Goal: Task Accomplishment & Management: Use online tool/utility

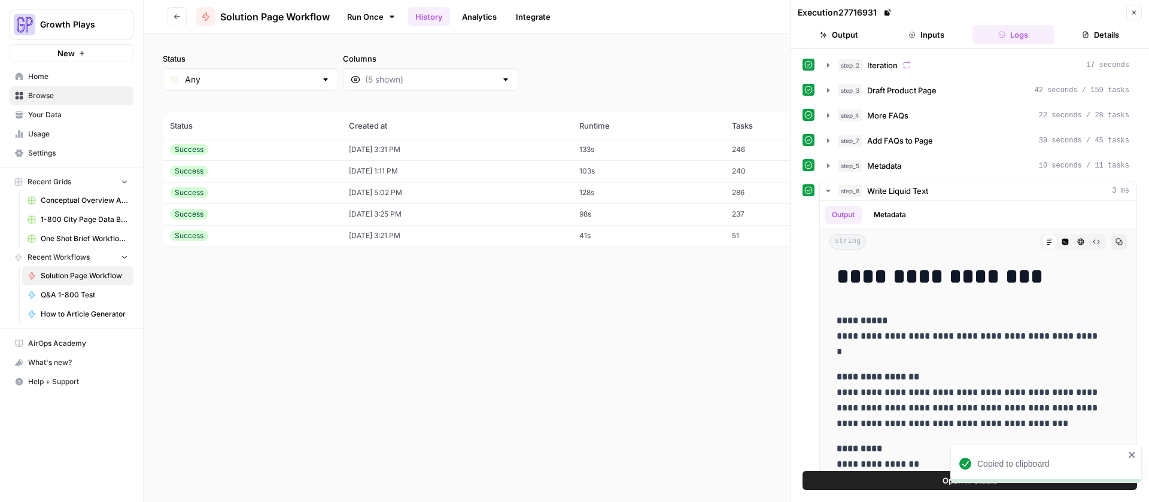
click at [186, 14] on button "Go back" at bounding box center [177, 16] width 19 height 19
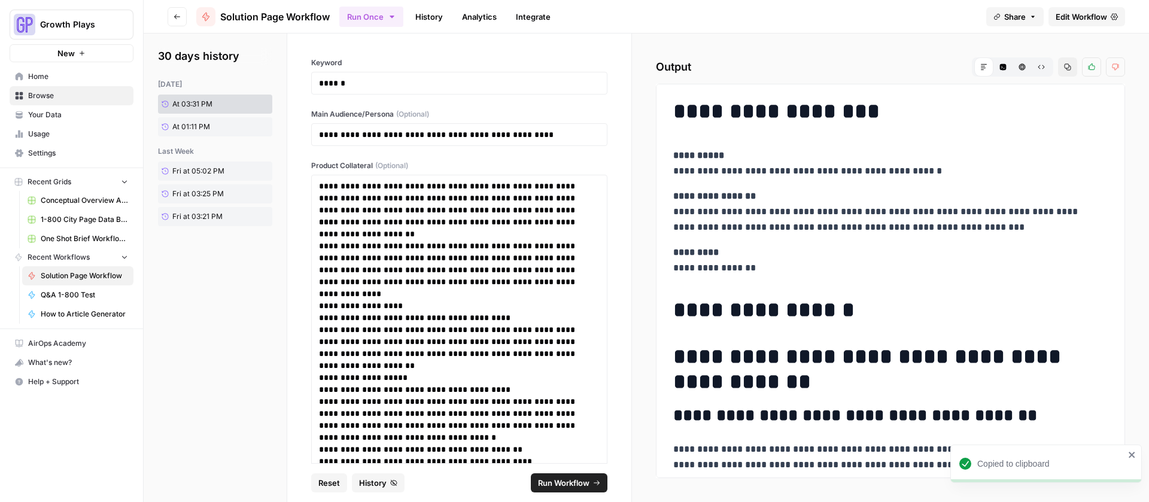
click at [186, 14] on button "Go back" at bounding box center [177, 16] width 19 height 19
click at [182, 20] on button "Go back" at bounding box center [177, 16] width 19 height 19
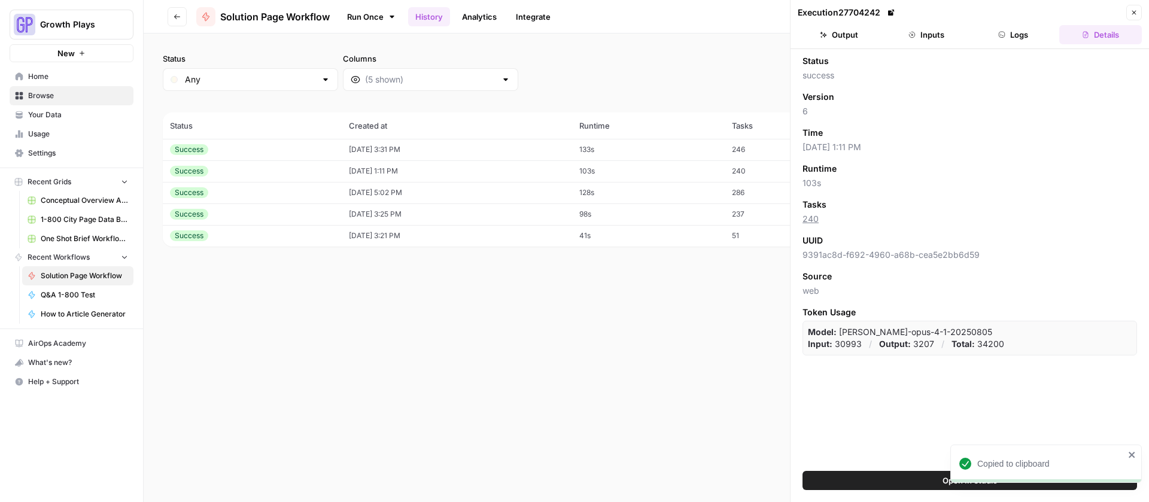
click at [50, 96] on span "Browse" at bounding box center [78, 95] width 100 height 11
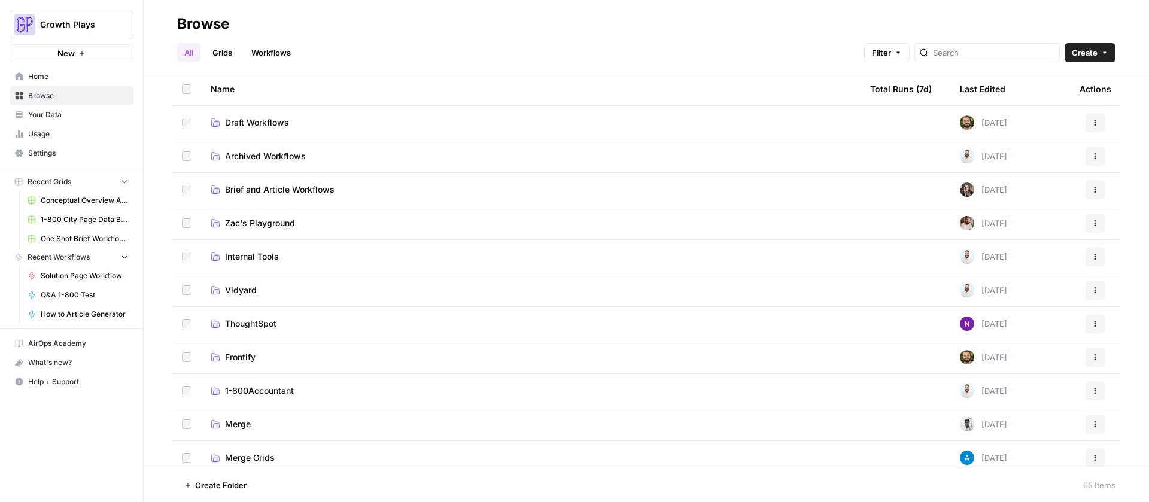
click at [259, 124] on span "Draft Workflows" at bounding box center [257, 123] width 64 height 12
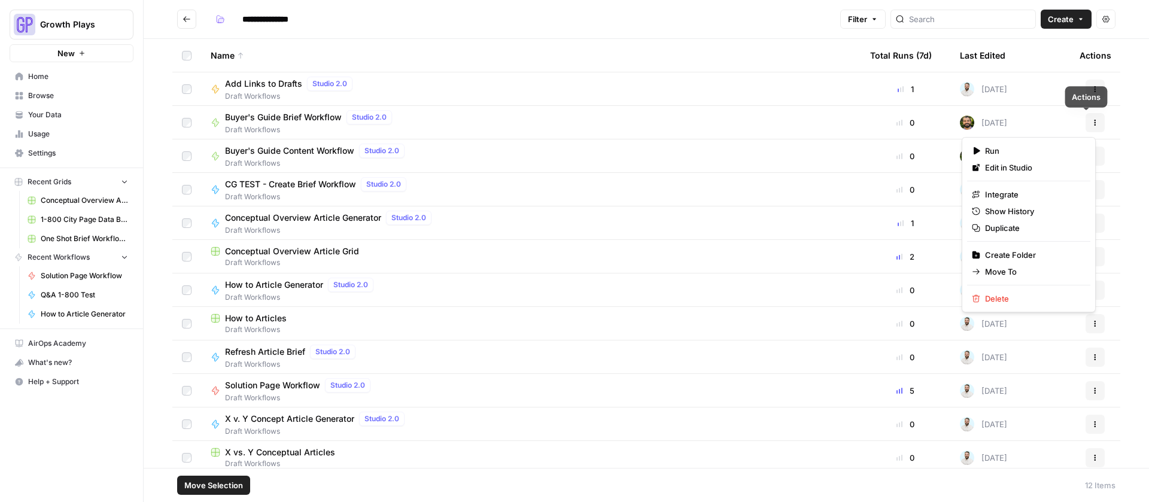
click at [1086, 120] on button "Actions" at bounding box center [1095, 122] width 19 height 19
click at [221, 491] on button "Move Selection" at bounding box center [213, 485] width 73 height 19
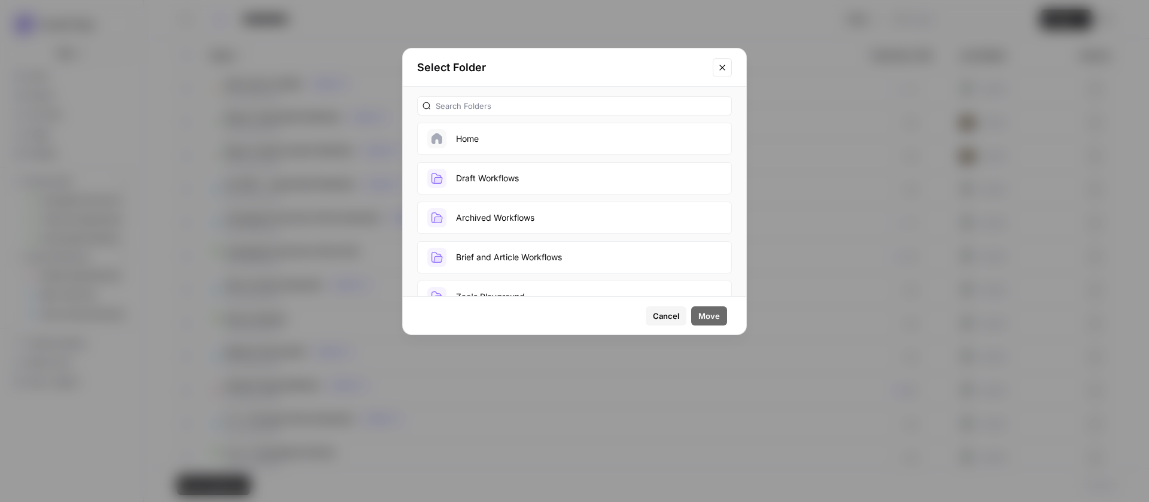
click at [510, 220] on button "Archived Workflows" at bounding box center [574, 218] width 315 height 32
click at [695, 315] on button "Move" at bounding box center [709, 315] width 36 height 19
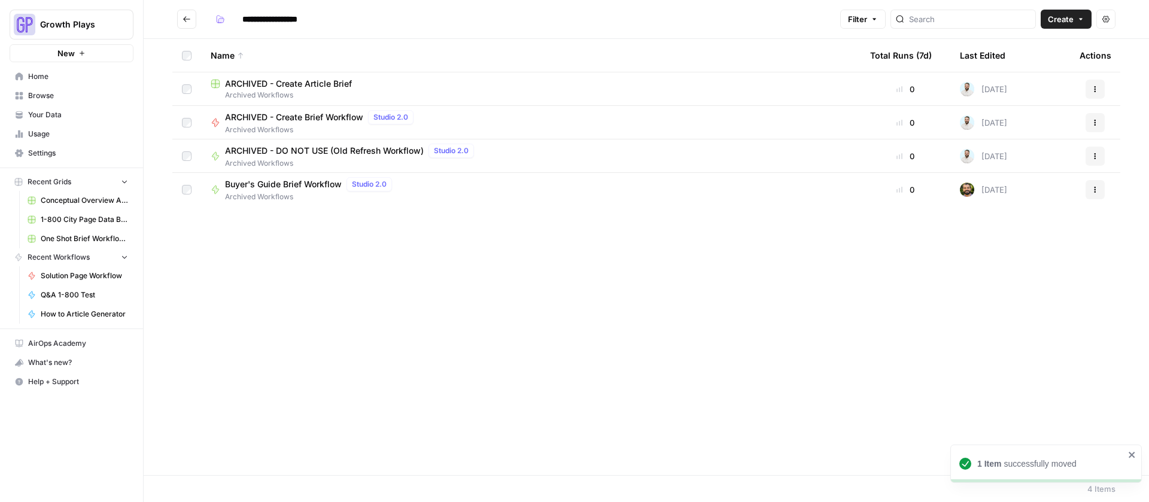
click at [188, 20] on icon "Go back" at bounding box center [187, 19] width 8 height 8
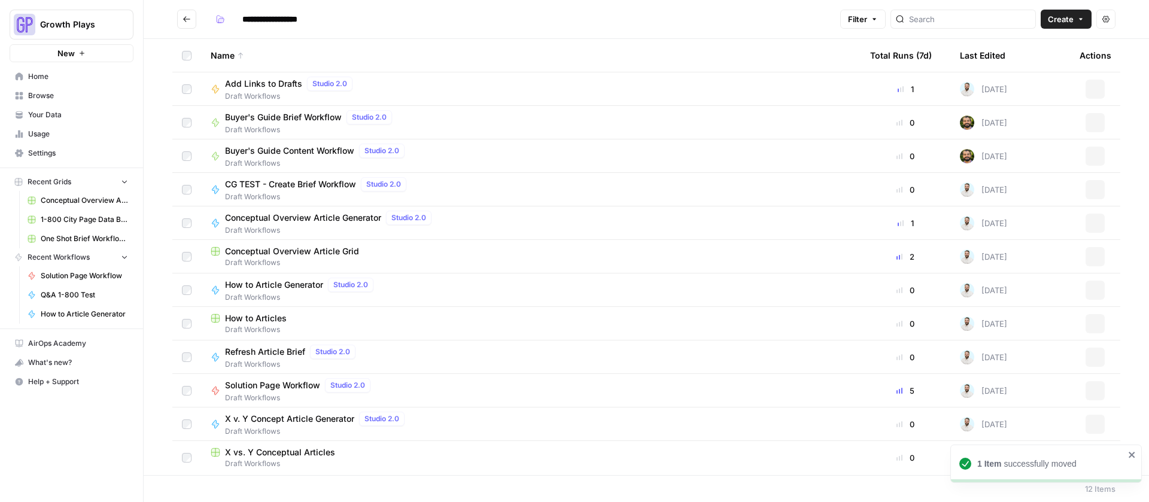
type input "**********"
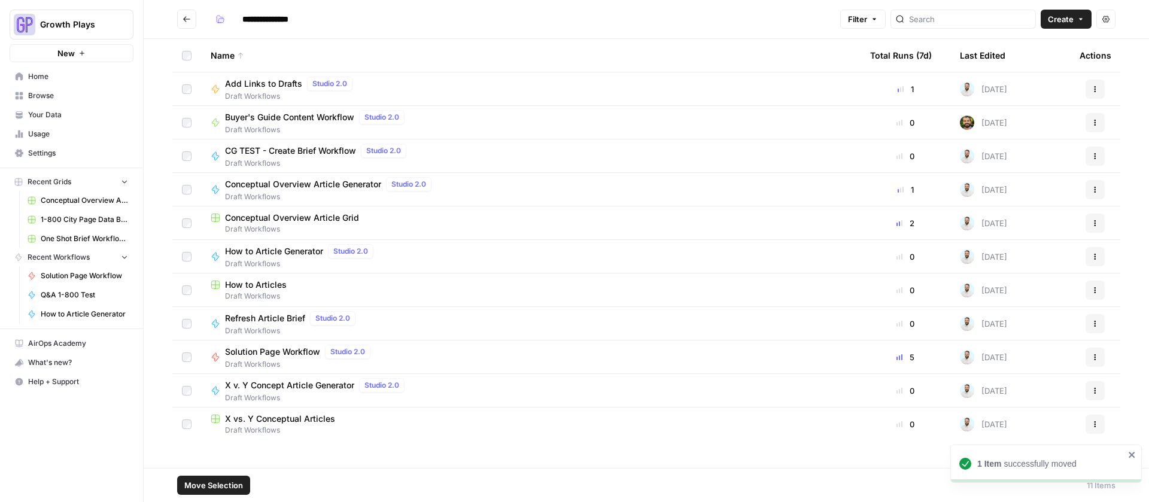
click at [1089, 120] on button "Actions" at bounding box center [1095, 122] width 19 height 19
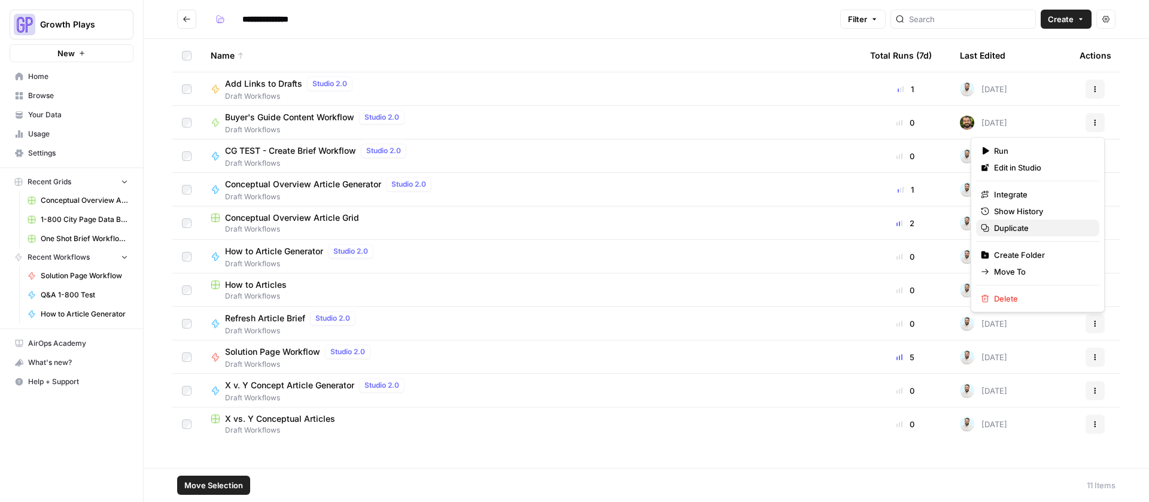
click at [1016, 229] on span "Duplicate" at bounding box center [1042, 228] width 96 height 12
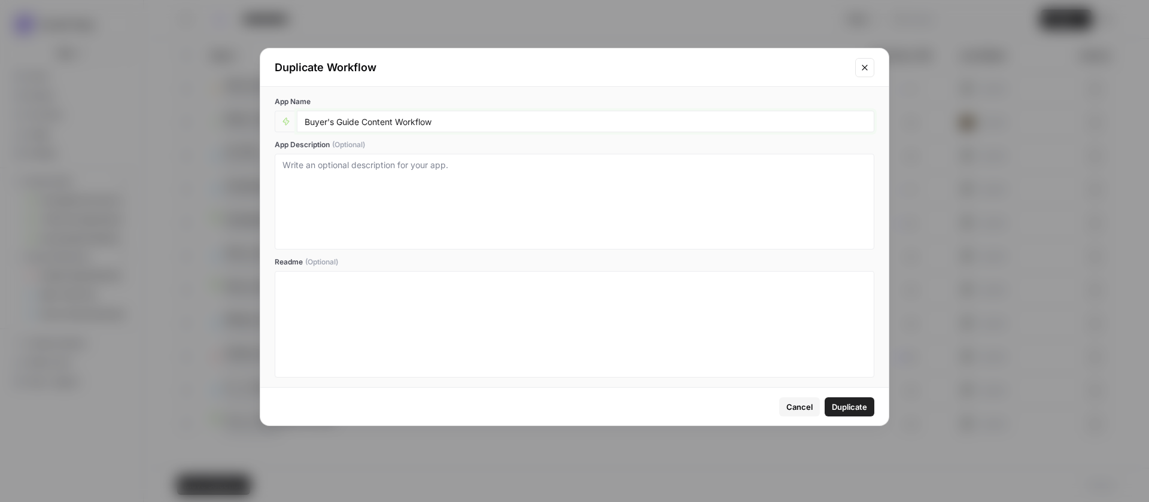
drag, startPoint x: 332, startPoint y: 122, endPoint x: 302, endPoint y: 123, distance: 29.9
click at [302, 123] on div "Buyer's Guide Content Workflow" at bounding box center [585, 122] width 577 height 22
type input "Alternatives Guide Content Workflow"
click at [270, 123] on div "App Name Alternatives Guide Content Workflow App Description (Optional) Readme …" at bounding box center [574, 237] width 628 height 300
click at [285, 121] on icon "button" at bounding box center [286, 121] width 6 height 7
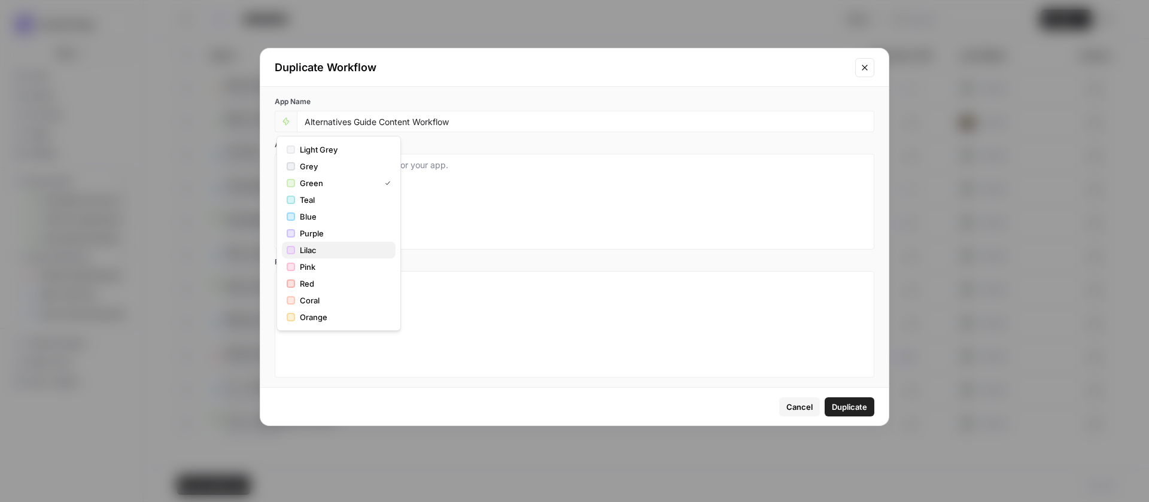
click at [317, 254] on span "Lilac" at bounding box center [343, 250] width 86 height 12
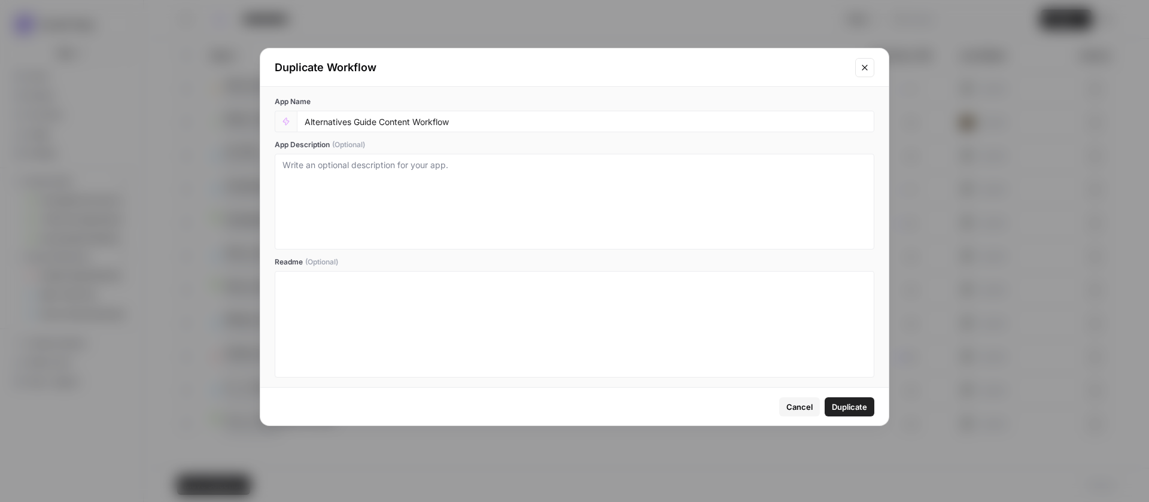
click at [847, 403] on span "Duplicate" at bounding box center [849, 407] width 35 height 12
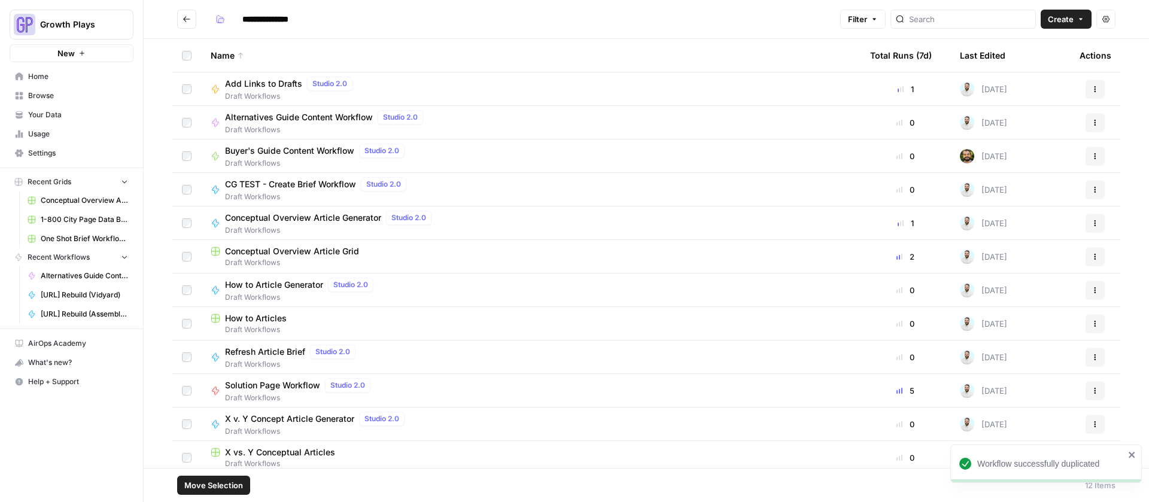
click at [183, 151] on div at bounding box center [187, 156] width 10 height 10
click at [310, 153] on span "Buyer's Guide Content Workflow" at bounding box center [289, 151] width 129 height 12
click at [254, 117] on span "Alternatives Guide Content Workflow" at bounding box center [299, 117] width 148 height 12
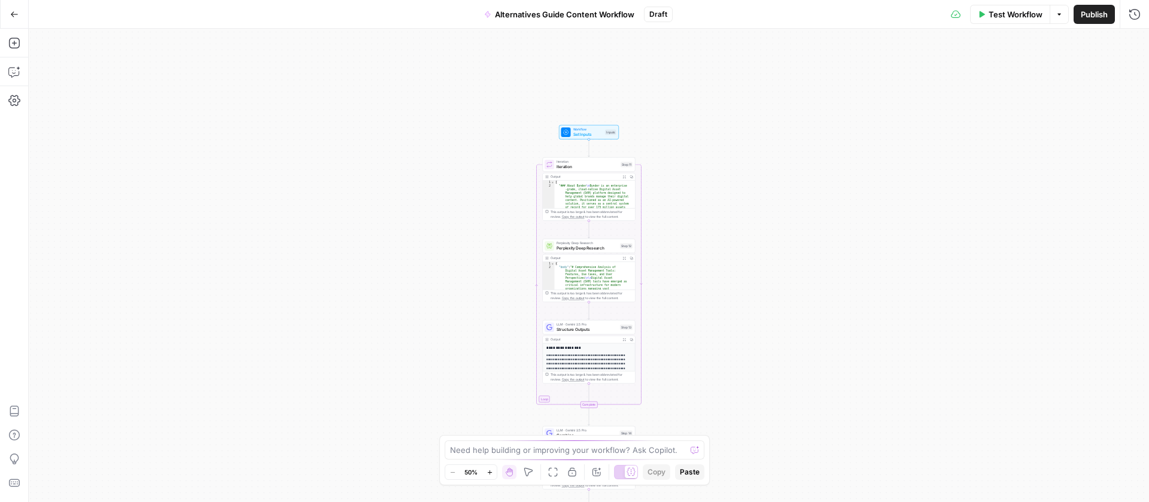
click at [571, 133] on div "Workflow Set Inputs Inputs Test Step" at bounding box center [588, 132] width 55 height 10
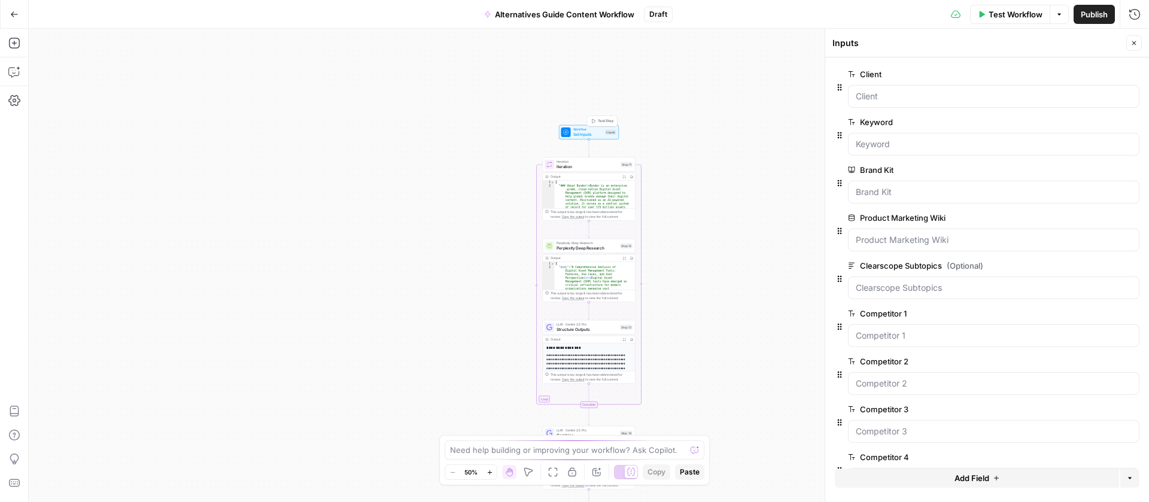
click at [603, 129] on div "Workflow Set Inputs Inputs Test Step" at bounding box center [588, 132] width 55 height 10
click at [1081, 316] on span "edit field" at bounding box center [1094, 314] width 26 height 10
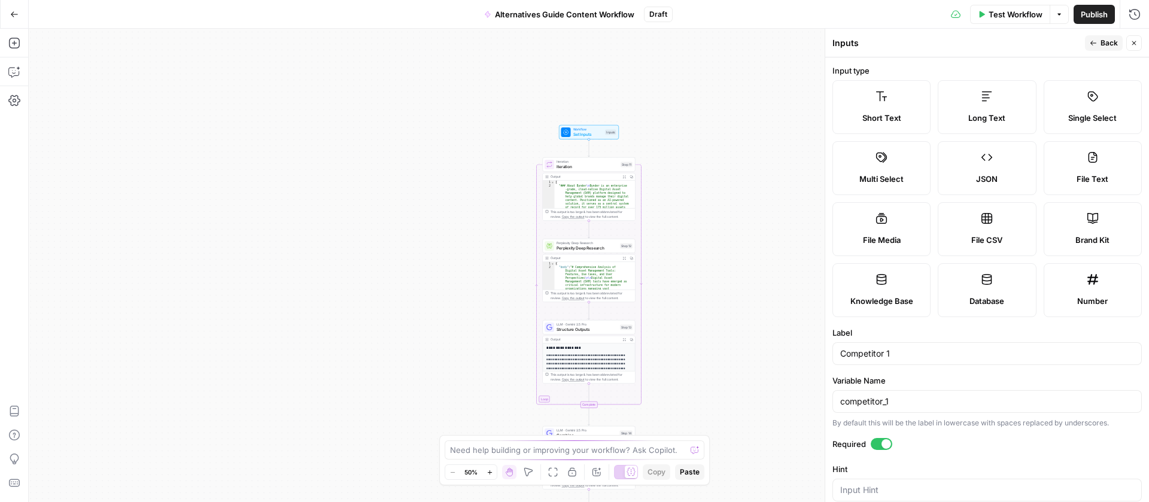
scroll to position [111, 0]
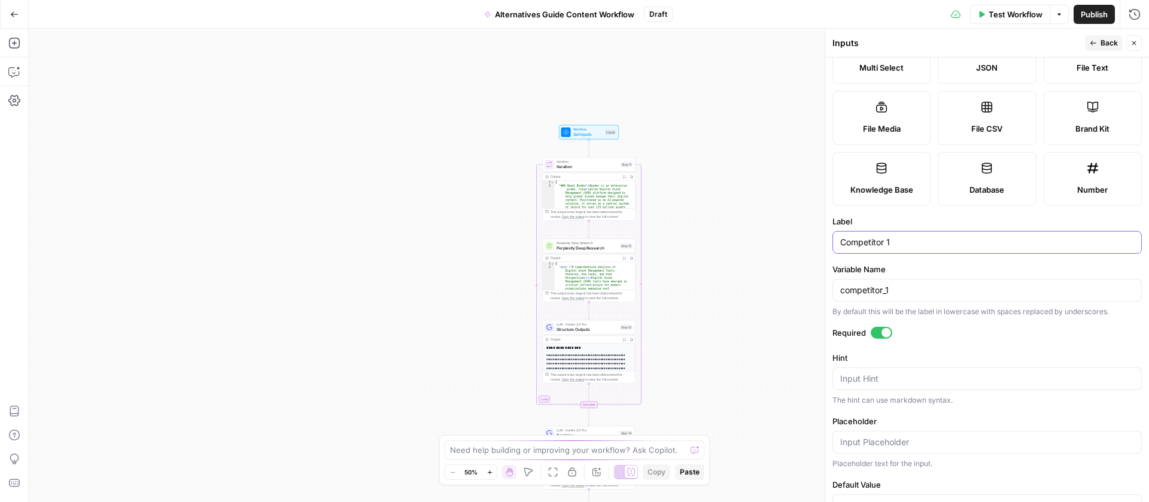
click at [882, 248] on input "Competitor 1" at bounding box center [987, 242] width 294 height 12
click at [887, 248] on input "Competitor 1" at bounding box center [987, 242] width 294 height 12
drag, startPoint x: 884, startPoint y: 363, endPoint x: 840, endPoint y: 363, distance: 43.7
click at [840, 248] on input "Competitor 1" at bounding box center [987, 242] width 294 height 12
type input "Alternative 1"
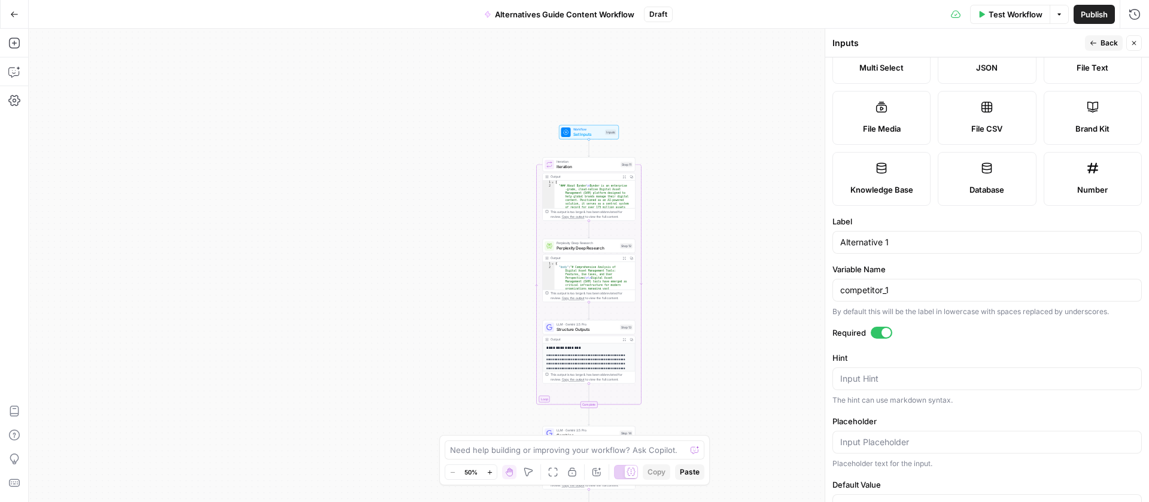
click at [1089, 39] on button "Back" at bounding box center [1104, 43] width 38 height 16
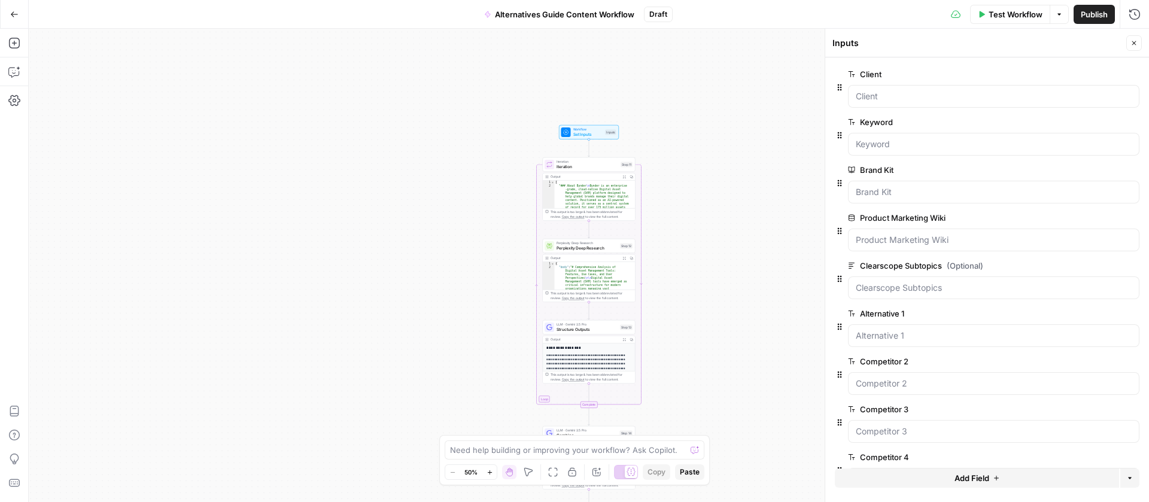
click at [1077, 363] on button "edit field" at bounding box center [1100, 361] width 46 height 14
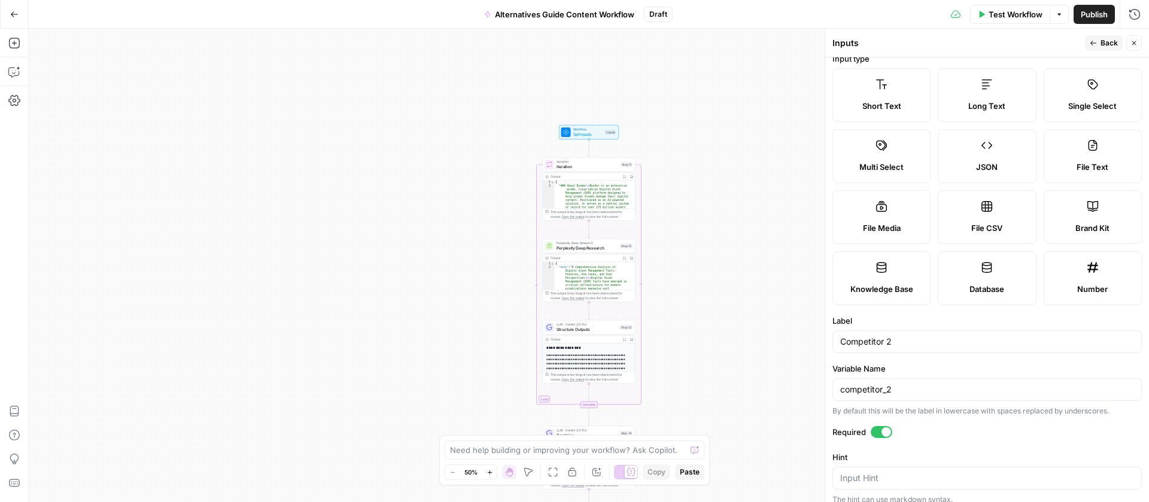
scroll to position [23, 0]
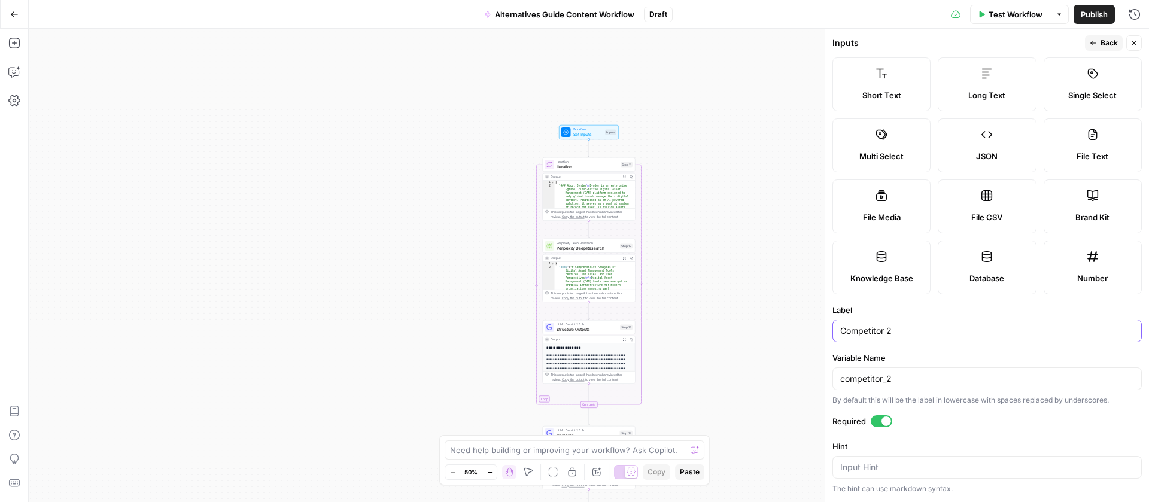
drag, startPoint x: 881, startPoint y: 452, endPoint x: 837, endPoint y: 455, distance: 44.9
click at [840, 337] on input "Competitor 2" at bounding box center [987, 331] width 294 height 12
drag, startPoint x: 882, startPoint y: 457, endPoint x: 841, endPoint y: 456, distance: 41.3
click at [841, 337] on input "Alternative 2" at bounding box center [987, 331] width 294 height 12
type input "Alternative 2"
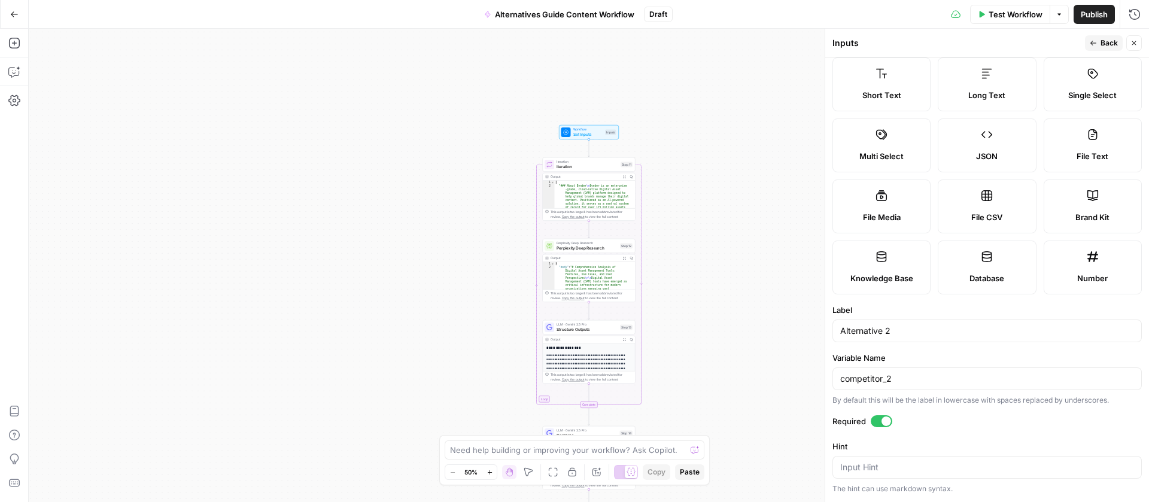
click at [1103, 46] on span "Back" at bounding box center [1108, 43] width 17 height 11
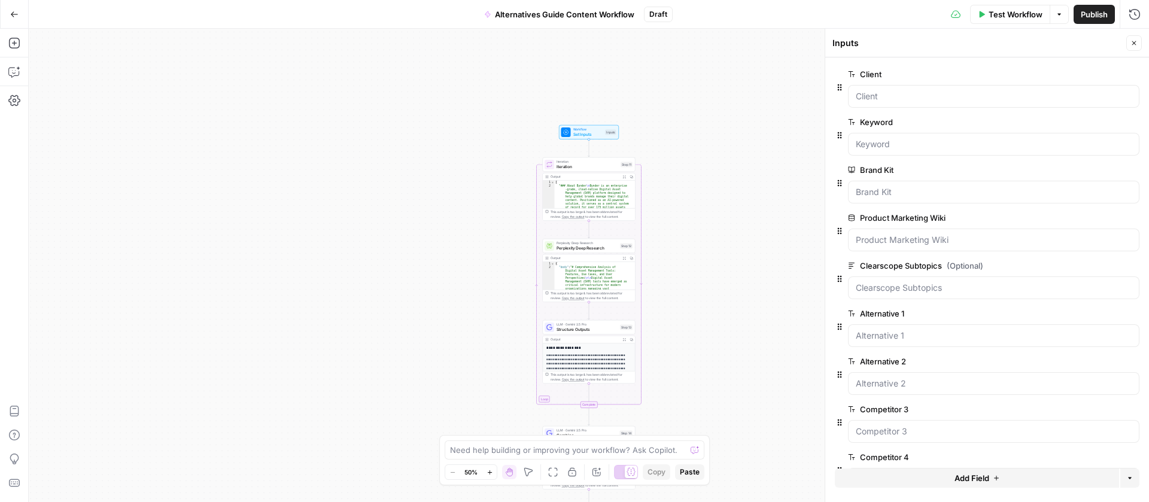
click at [1090, 409] on span "edit field" at bounding box center [1094, 410] width 26 height 10
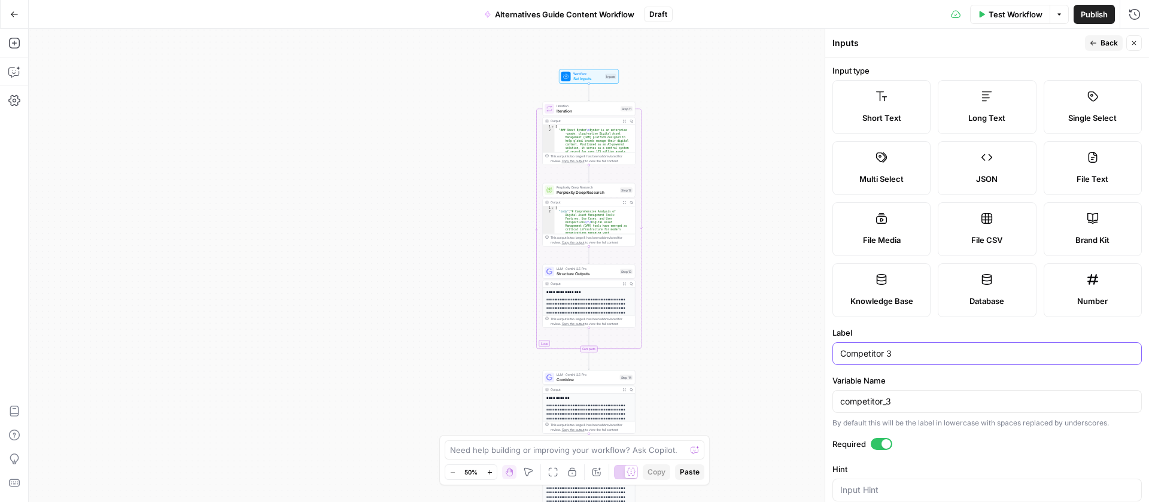
drag, startPoint x: 884, startPoint y: 475, endPoint x: 836, endPoint y: 476, distance: 47.9
click at [836, 365] on div "Competitor 3" at bounding box center [986, 353] width 309 height 23
paste input "Alternative"
type input "Alternative 3"
click at [1096, 42] on icon "button" at bounding box center [1093, 42] width 7 height 7
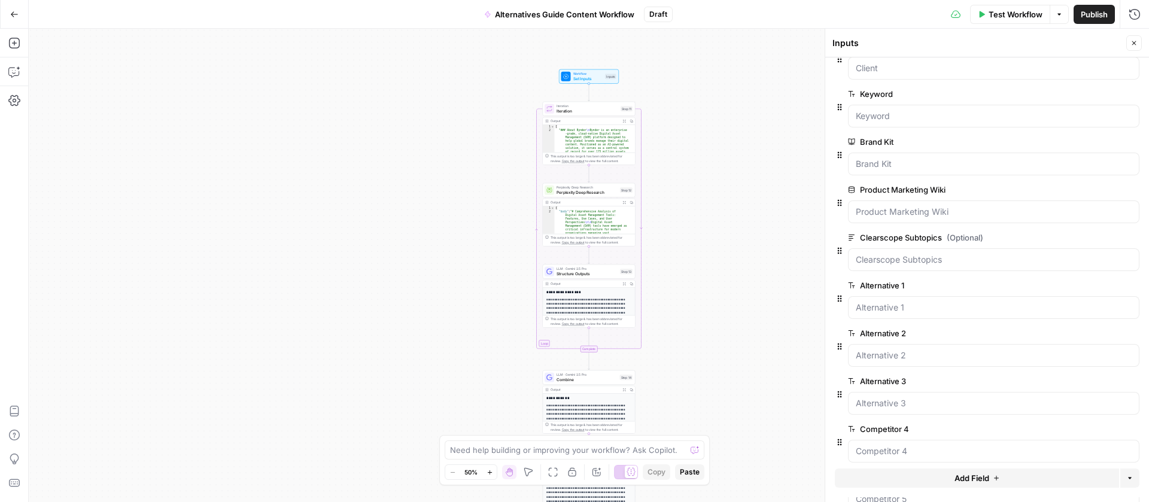
scroll to position [91, 0]
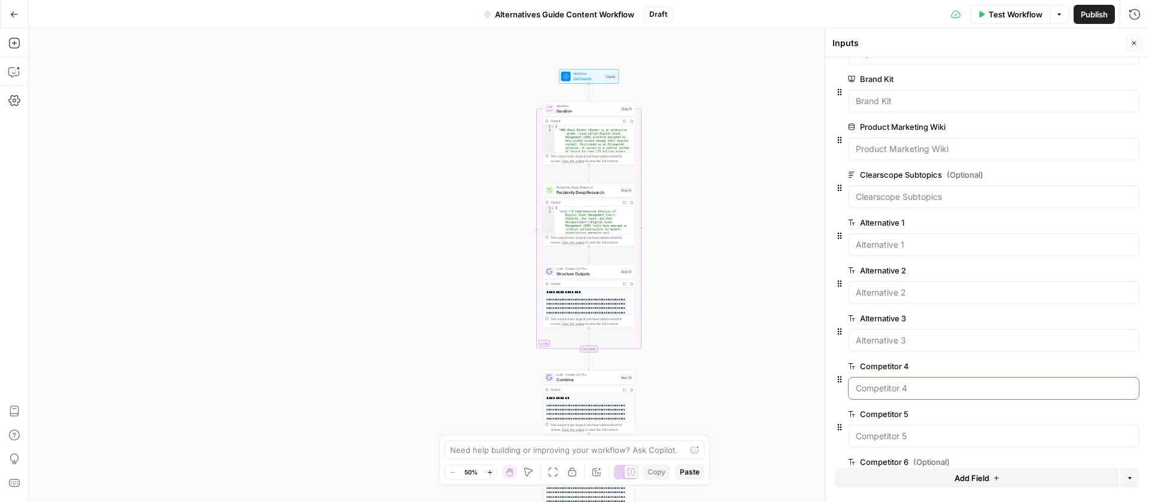
click at [893, 391] on 4 "Competitor 4" at bounding box center [994, 388] width 276 height 12
click at [1081, 364] on span "edit field" at bounding box center [1094, 366] width 26 height 10
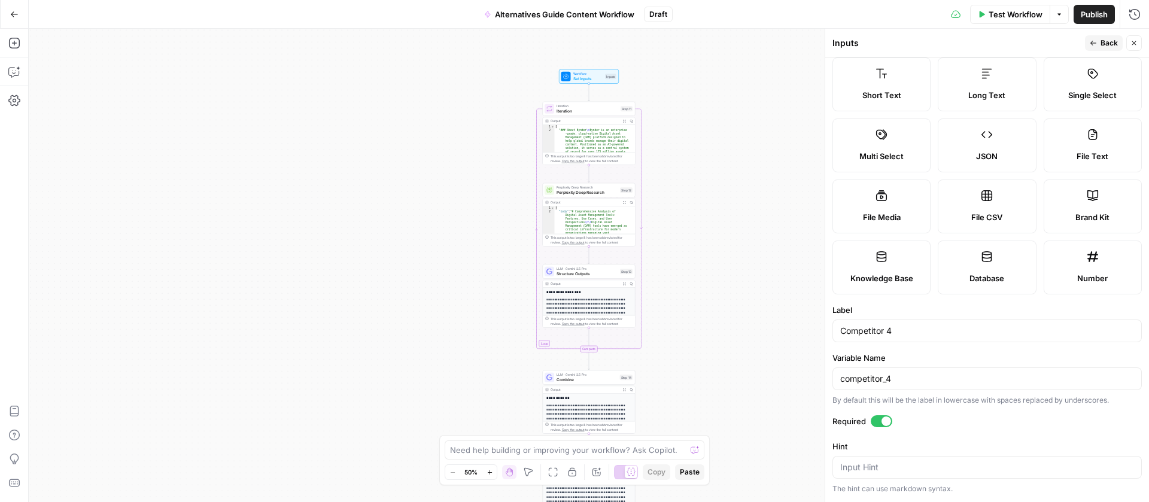
scroll to position [99, 0]
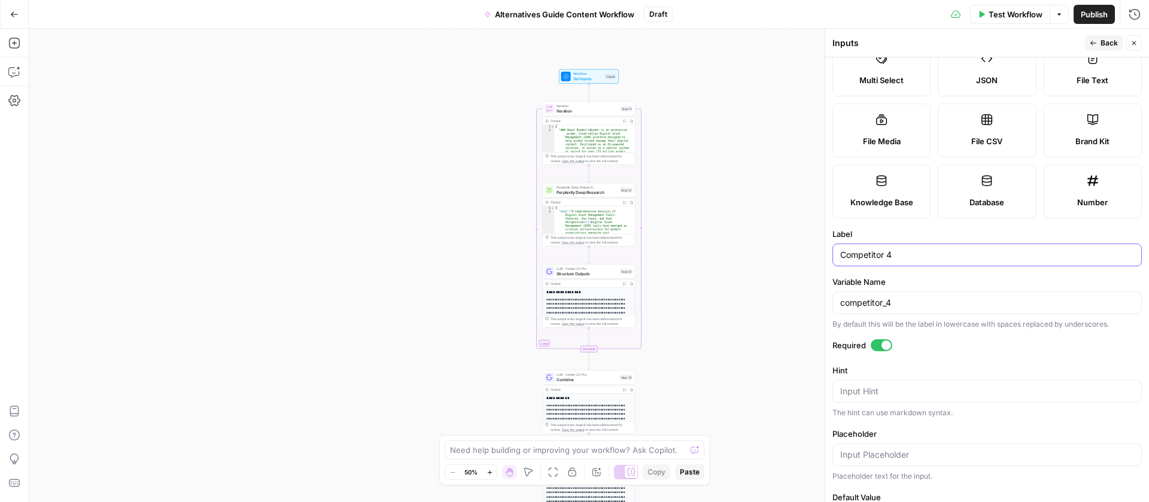
drag, startPoint x: 875, startPoint y: 379, endPoint x: 841, endPoint y: 380, distance: 33.5
click at [841, 261] on input "Competitor 4" at bounding box center [987, 255] width 294 height 12
paste input "Alternative"
type input "Alternative 4"
click at [1097, 40] on div "Publish P" at bounding box center [1093, 40] width 35 height 11
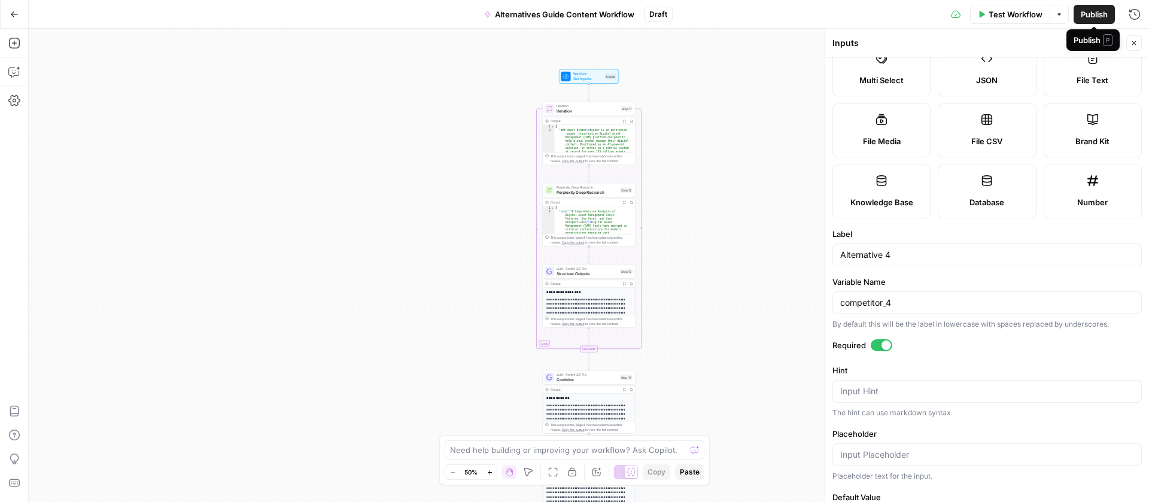
drag, startPoint x: 1013, startPoint y: 38, endPoint x: 1080, endPoint y: 39, distance: 67.0
click at [1019, 38] on div "Inputs" at bounding box center [956, 43] width 249 height 12
click at [1099, 40] on button "Back" at bounding box center [1104, 43] width 38 height 16
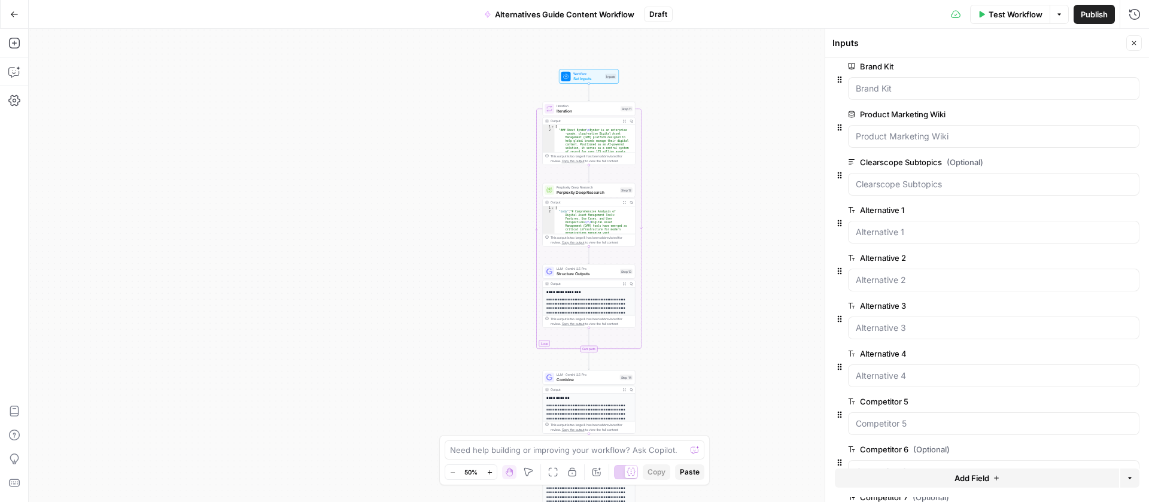
scroll to position [108, 0]
click at [1081, 399] on span "edit field" at bounding box center [1094, 397] width 26 height 10
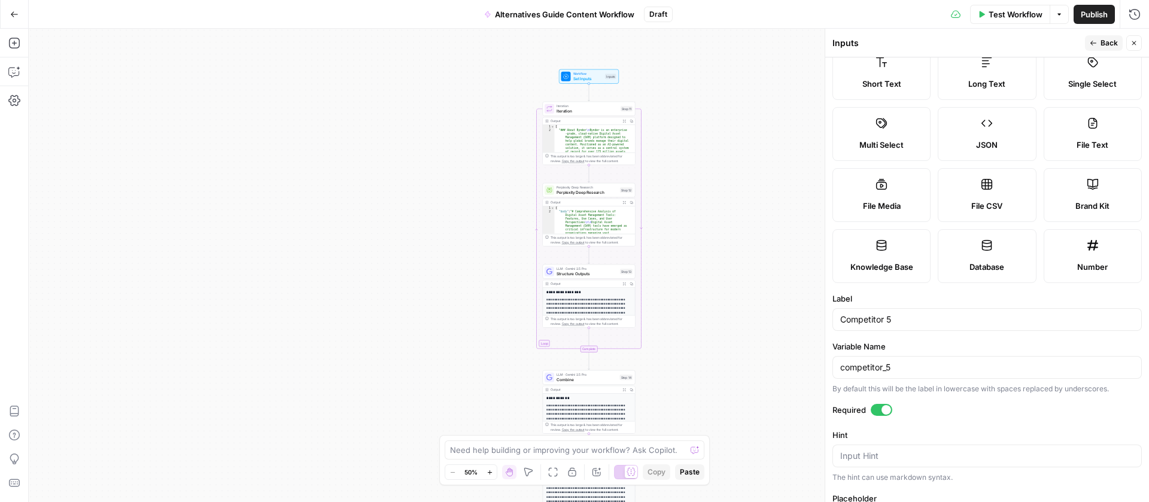
scroll to position [110, 0]
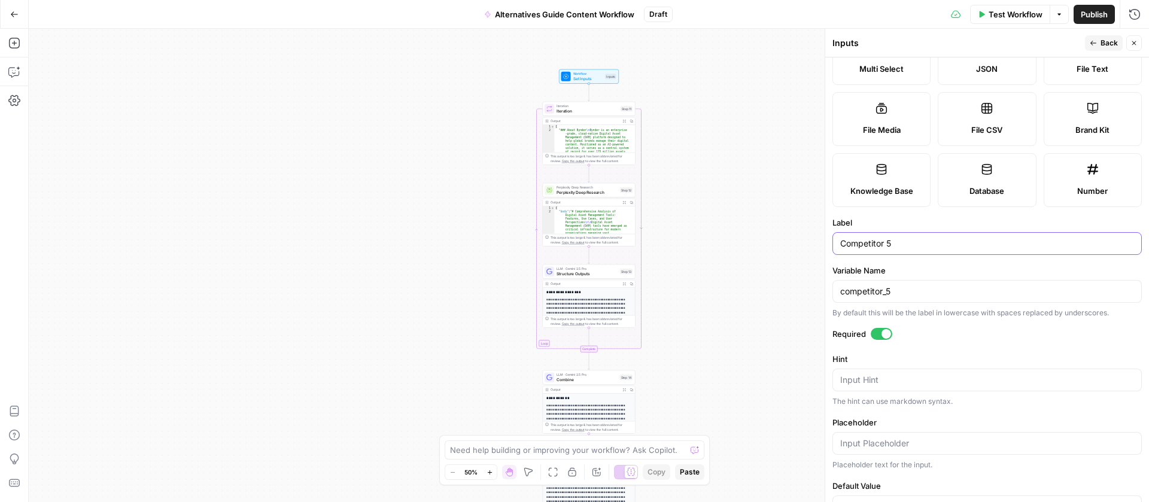
drag, startPoint x: 884, startPoint y: 366, endPoint x: 840, endPoint y: 369, distance: 43.8
click at [840, 250] on input "Competitor 5" at bounding box center [987, 244] width 294 height 12
paste input "Alternative"
type input "Alternative 5"
click at [1090, 45] on icon "button" at bounding box center [1093, 42] width 7 height 7
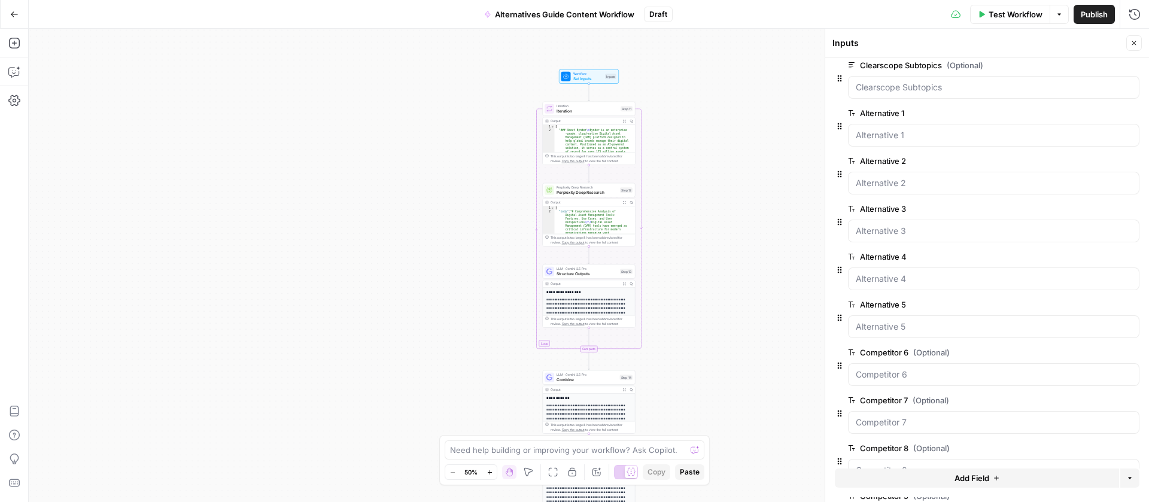
scroll to position [204, 0]
click at [1086, 351] on span "edit field" at bounding box center [1094, 349] width 26 height 10
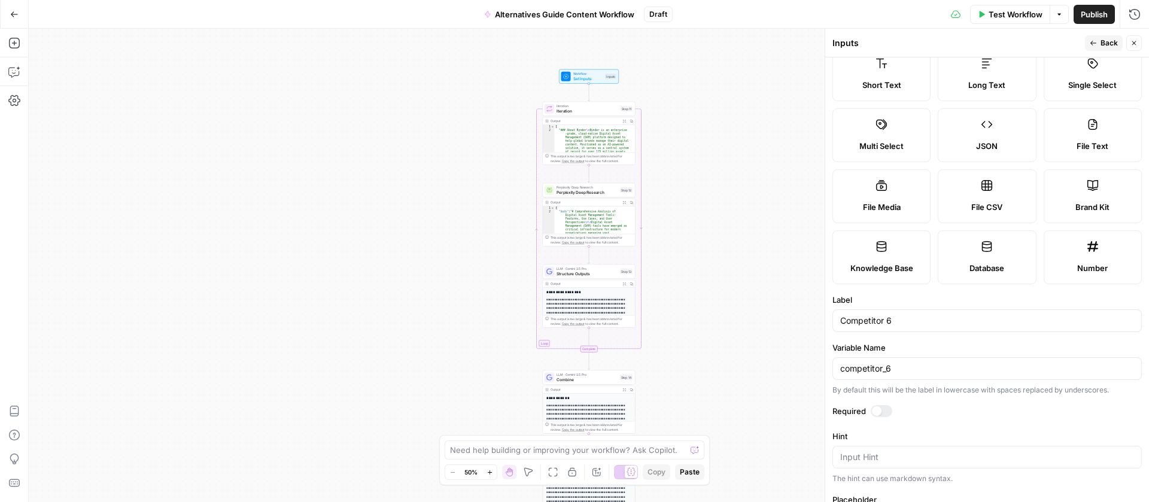
scroll to position [102, 0]
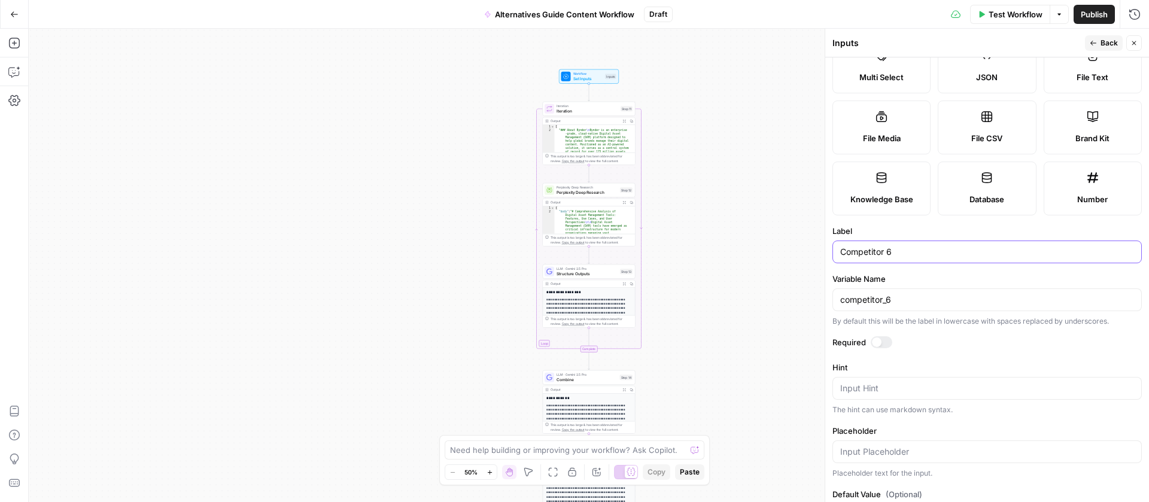
drag, startPoint x: 884, startPoint y: 372, endPoint x: 835, endPoint y: 374, distance: 48.5
click at [835, 263] on div "Competitor 6" at bounding box center [986, 252] width 309 height 23
paste input "Alternative"
type input "Alternative 6"
click at [1118, 40] on button "Back" at bounding box center [1104, 43] width 38 height 16
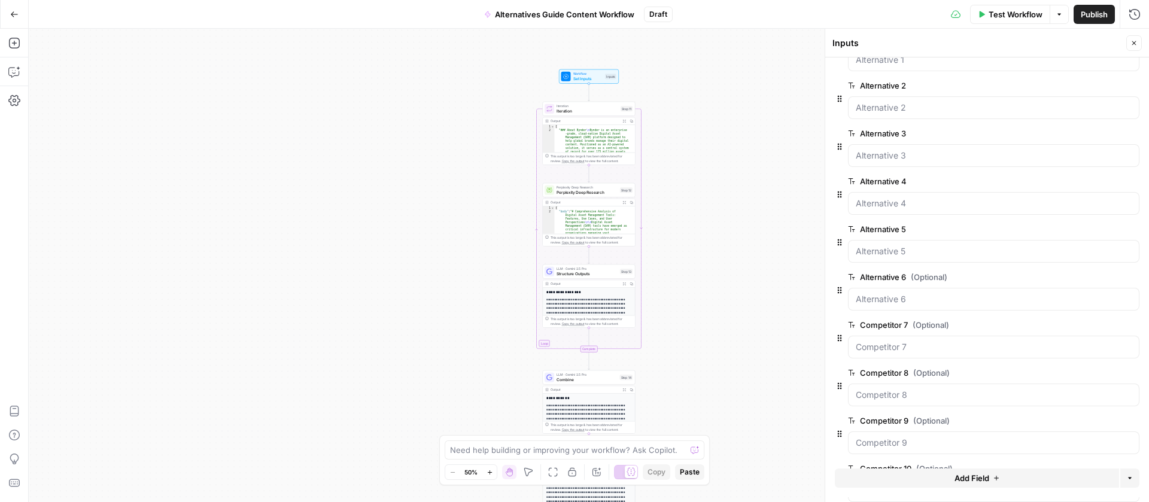
scroll to position [326, 0]
click at [1081, 273] on span "edit field" at bounding box center [1094, 275] width 26 height 10
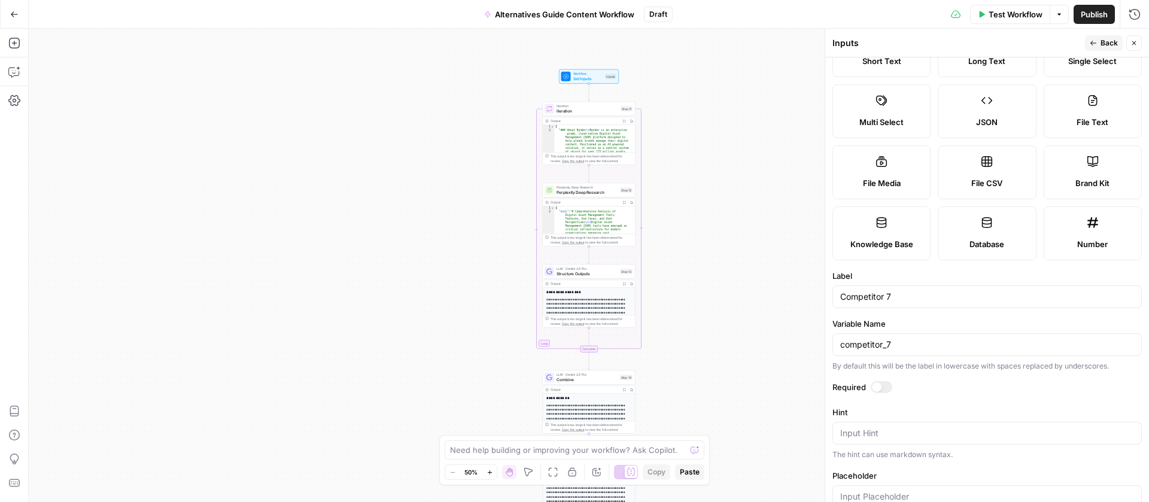
scroll to position [113, 0]
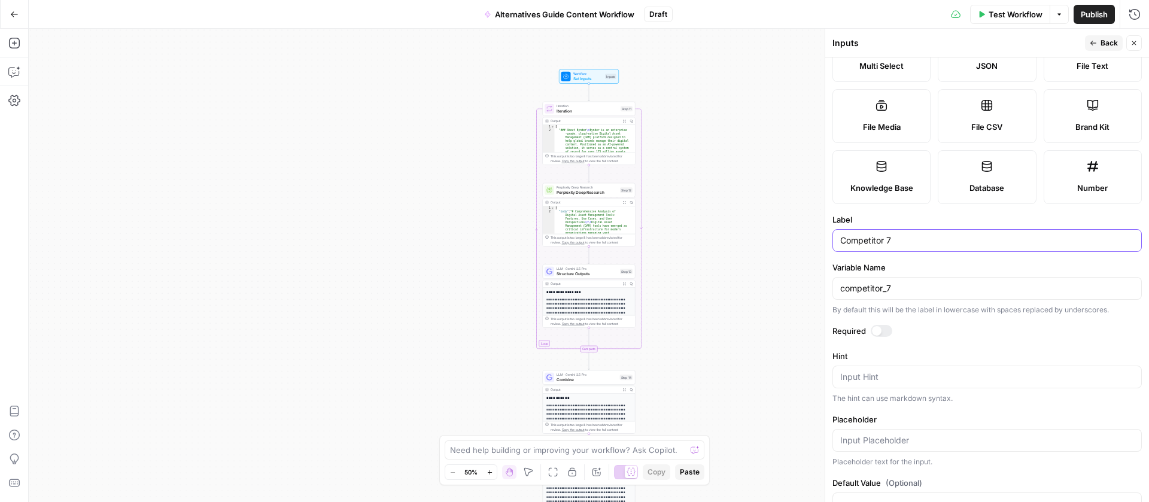
drag, startPoint x: 884, startPoint y: 363, endPoint x: 841, endPoint y: 364, distance: 43.1
click at [841, 247] on input "Competitor 7" at bounding box center [987, 241] width 294 height 12
paste input "Alternative"
type input "Alternative 7"
click at [1101, 44] on span "Back" at bounding box center [1108, 43] width 17 height 11
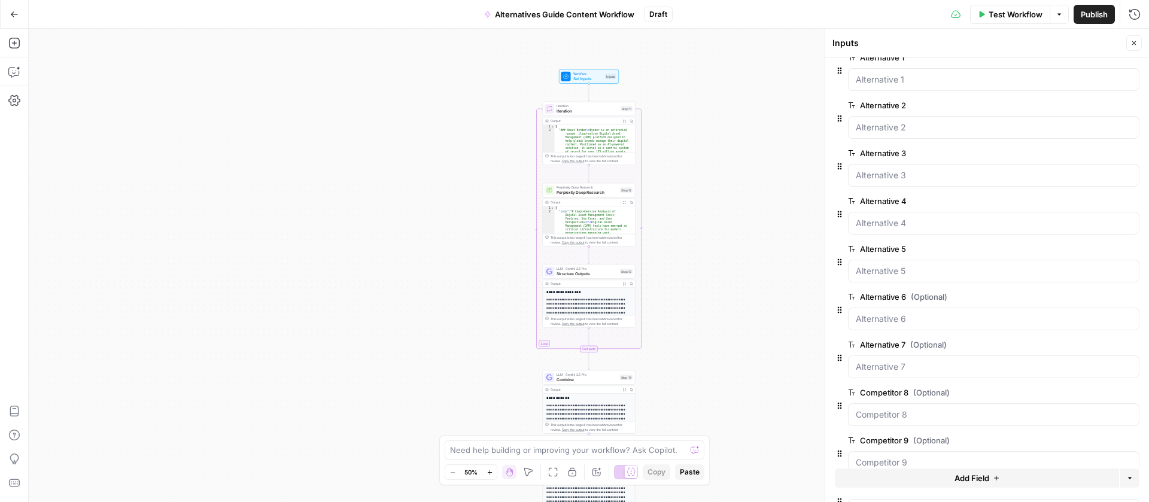
scroll to position [326, 0]
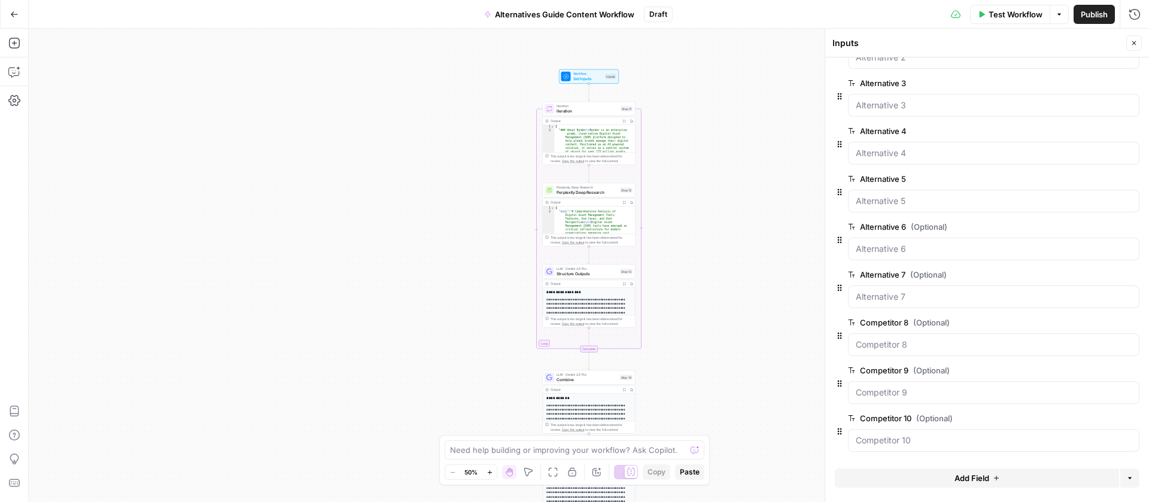
click at [1081, 321] on span "edit field" at bounding box center [1094, 323] width 26 height 10
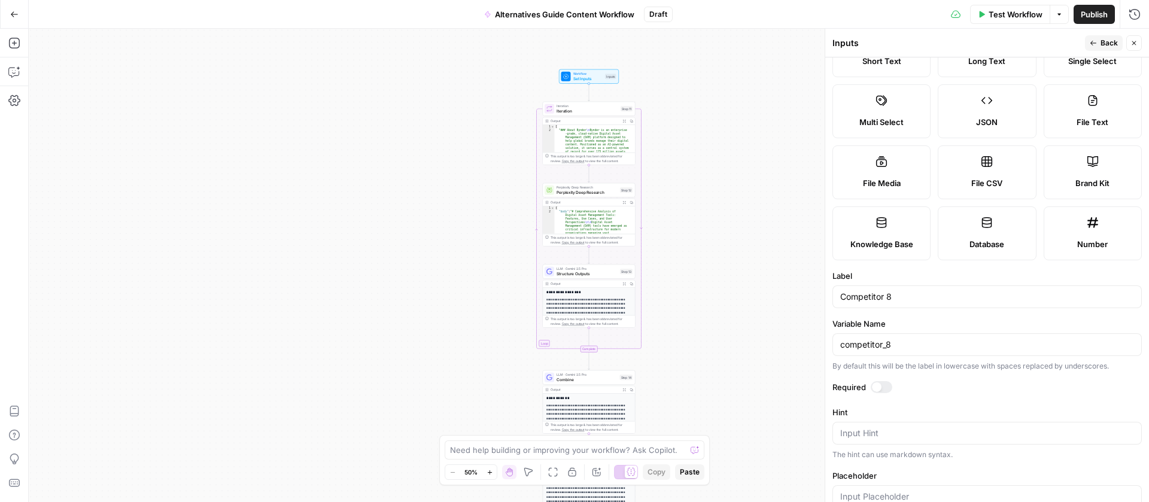
scroll to position [123, 0]
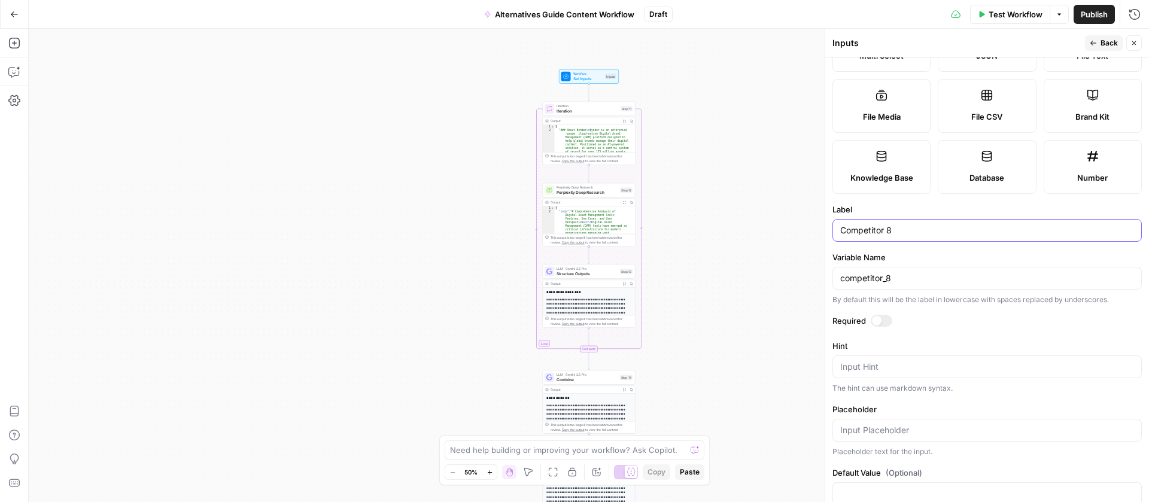
drag, startPoint x: 878, startPoint y: 352, endPoint x: 837, endPoint y: 351, distance: 41.3
click at [837, 242] on div "Competitor 8" at bounding box center [986, 230] width 309 height 23
paste input "Alternative"
type input "Alternative 8"
click at [1105, 41] on span "Back" at bounding box center [1108, 43] width 17 height 11
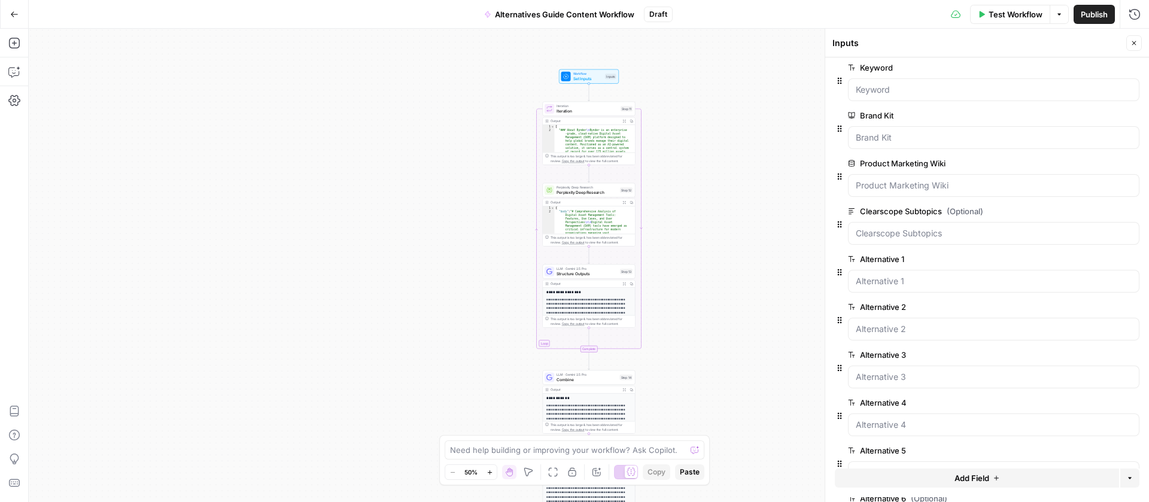
scroll to position [326, 0]
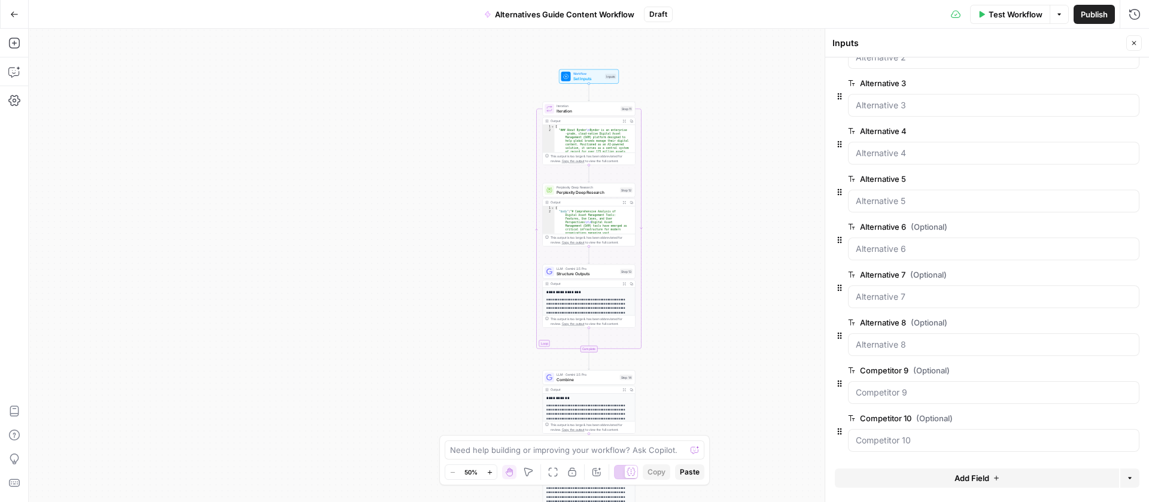
click at [1081, 366] on span "edit field" at bounding box center [1094, 371] width 26 height 10
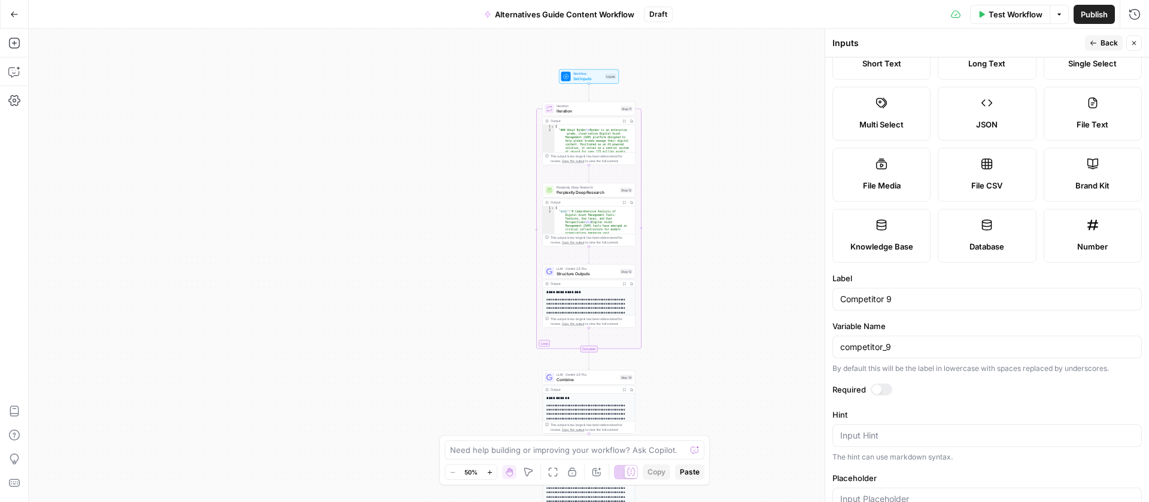
scroll to position [221, 0]
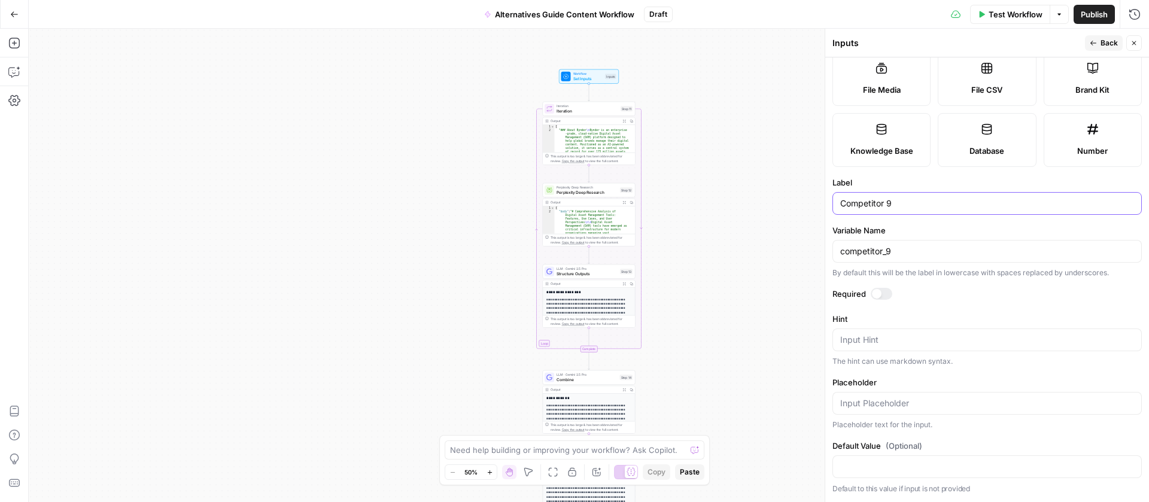
drag, startPoint x: 884, startPoint y: 255, endPoint x: 839, endPoint y: 257, distance: 45.5
click at [839, 215] on div "Competitor 9" at bounding box center [986, 203] width 309 height 23
paste input "Alternative"
type input "Alternative 9"
click at [1092, 39] on icon "button" at bounding box center [1093, 42] width 7 height 7
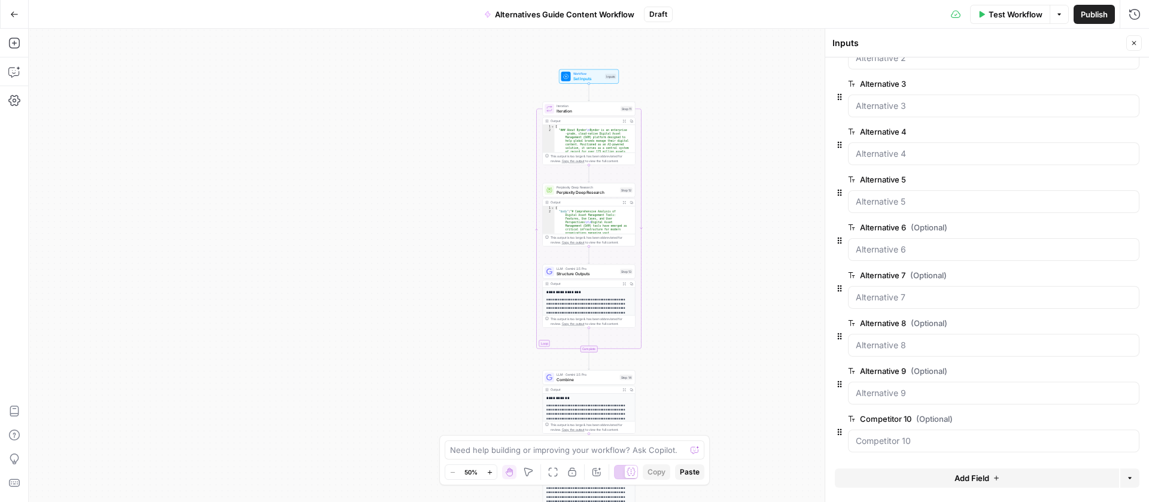
scroll to position [326, 0]
click at [1081, 418] on span "edit field" at bounding box center [1094, 419] width 26 height 10
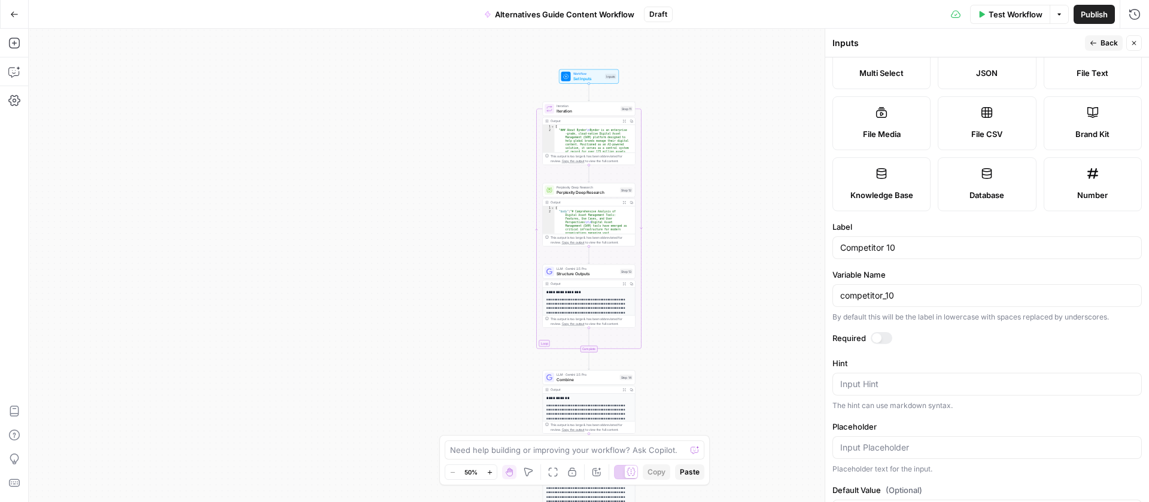
scroll to position [113, 0]
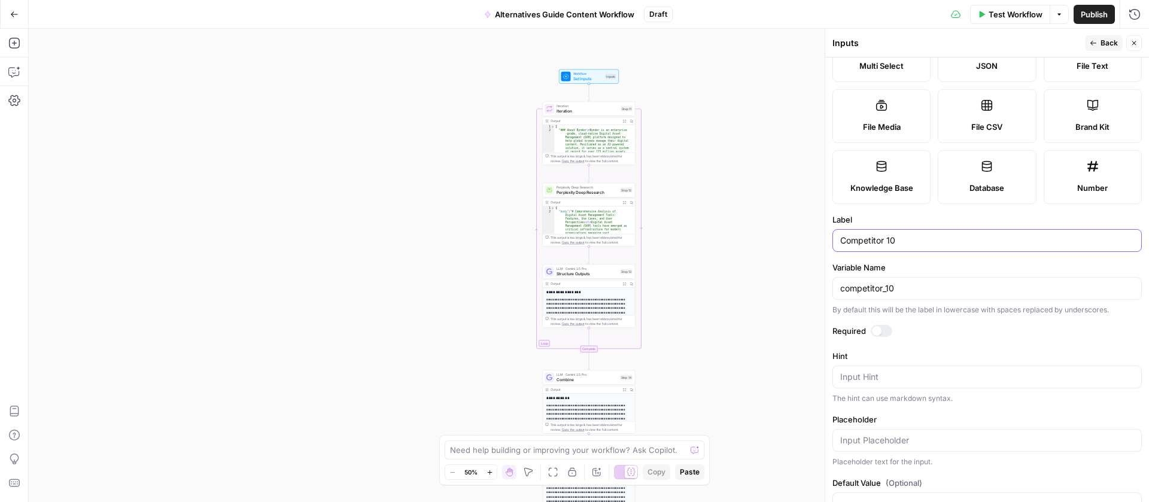
drag, startPoint x: 883, startPoint y: 363, endPoint x: 834, endPoint y: 363, distance: 49.1
click at [834, 252] on div "Competitor 10" at bounding box center [986, 240] width 309 height 23
paste input "Alternative"
type input "Alternative 10"
click at [1106, 41] on span "Back" at bounding box center [1108, 43] width 17 height 11
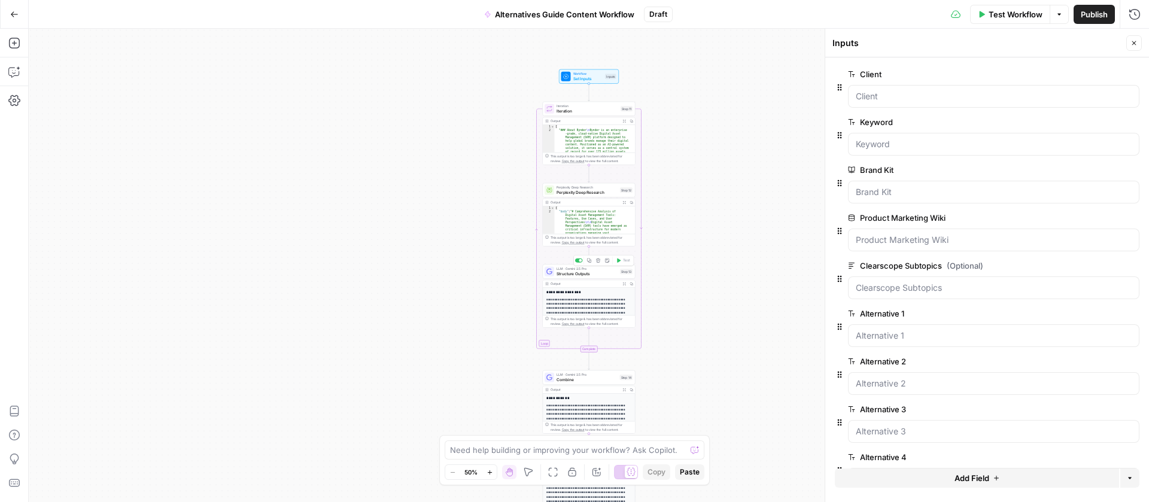
click at [594, 270] on span "LLM · Gemini 2.5 Pro" at bounding box center [587, 268] width 61 height 5
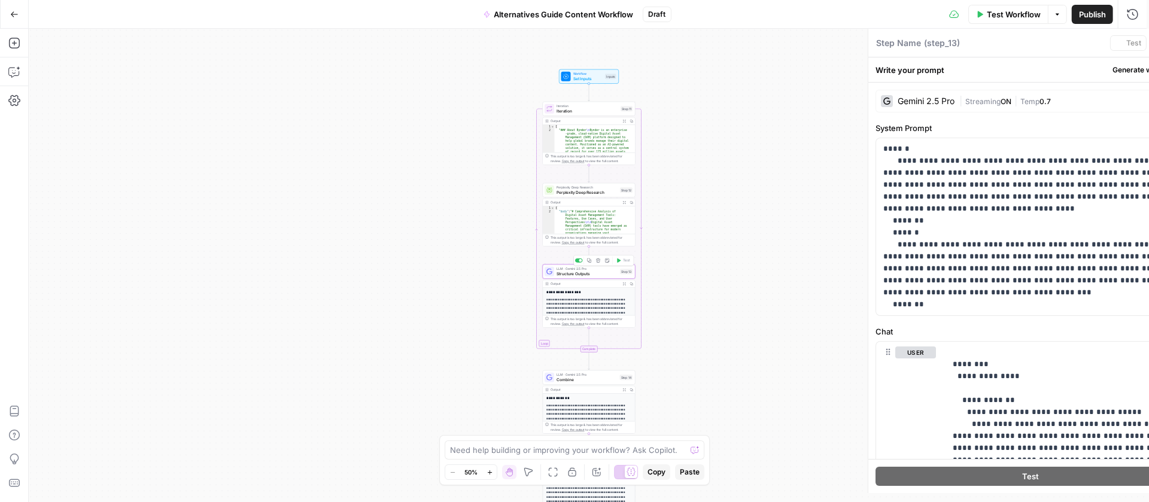
type textarea "Structure Outputs"
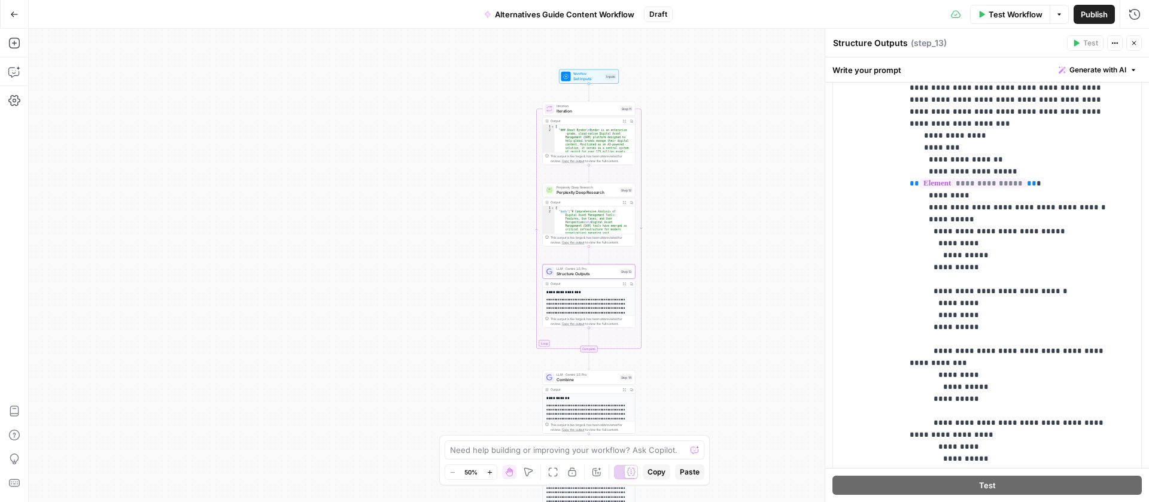
scroll to position [288, 0]
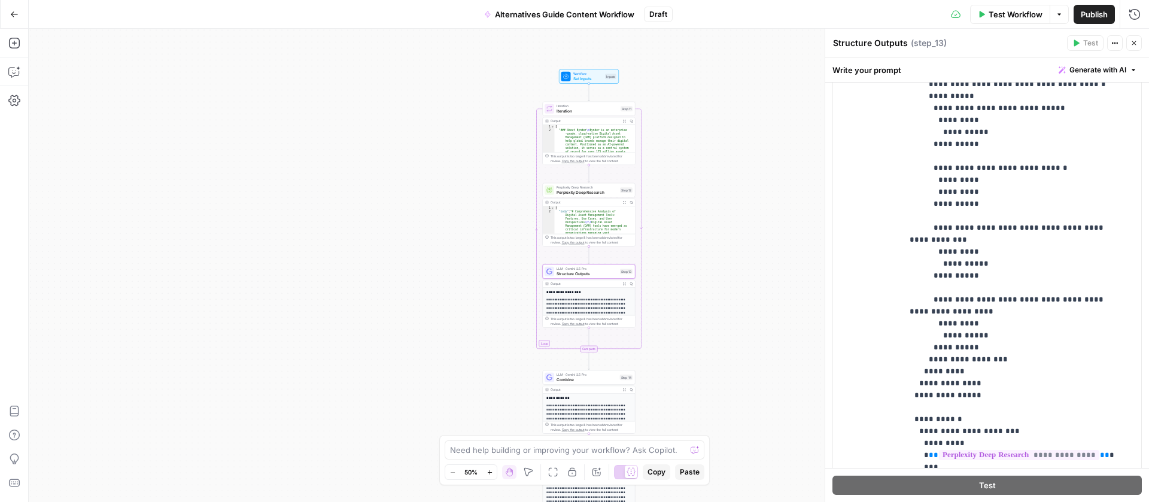
click at [1132, 42] on icon "button" at bounding box center [1133, 42] width 7 height 7
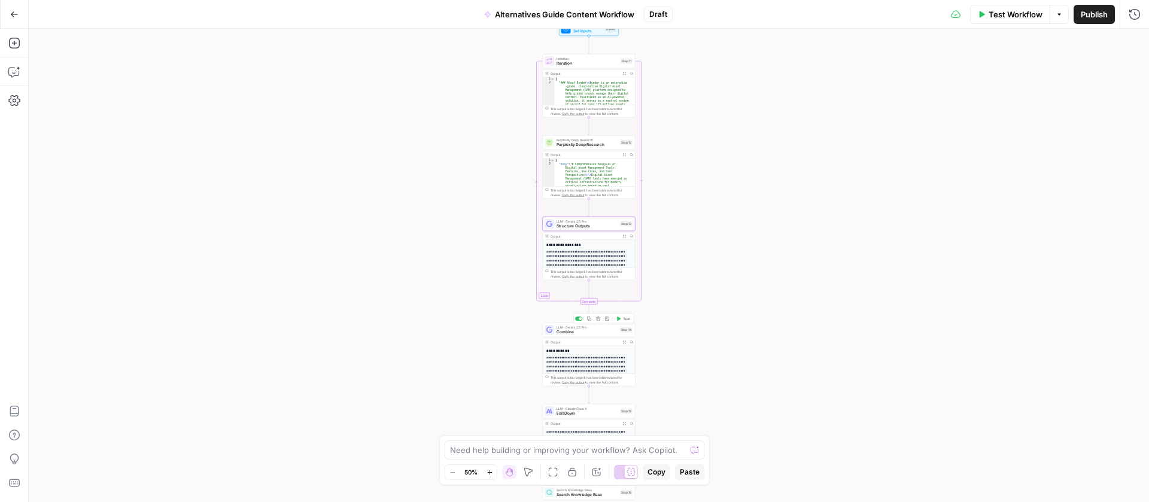
click at [616, 335] on span "Combine" at bounding box center [587, 332] width 61 height 6
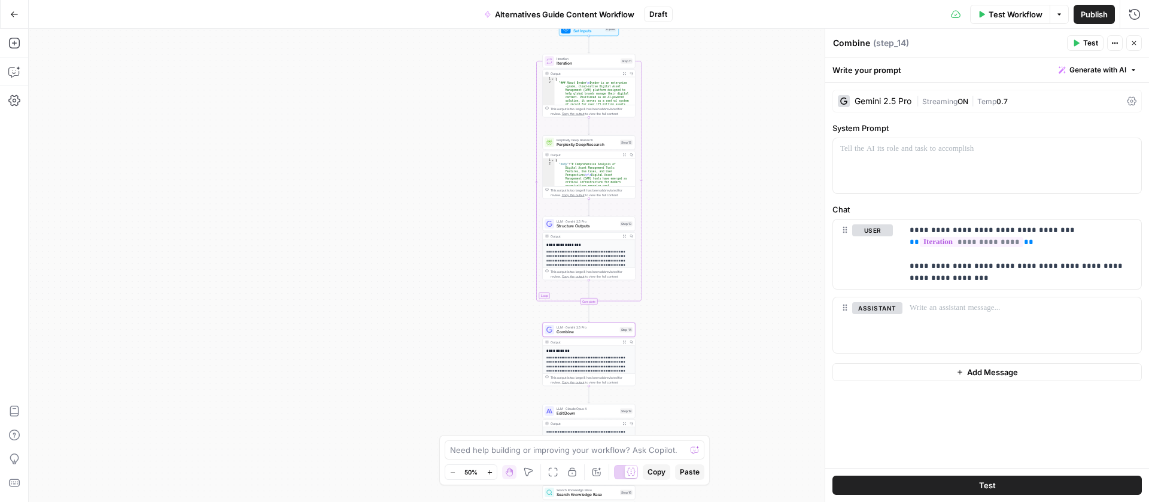
click at [1136, 41] on icon "button" at bounding box center [1133, 42] width 7 height 7
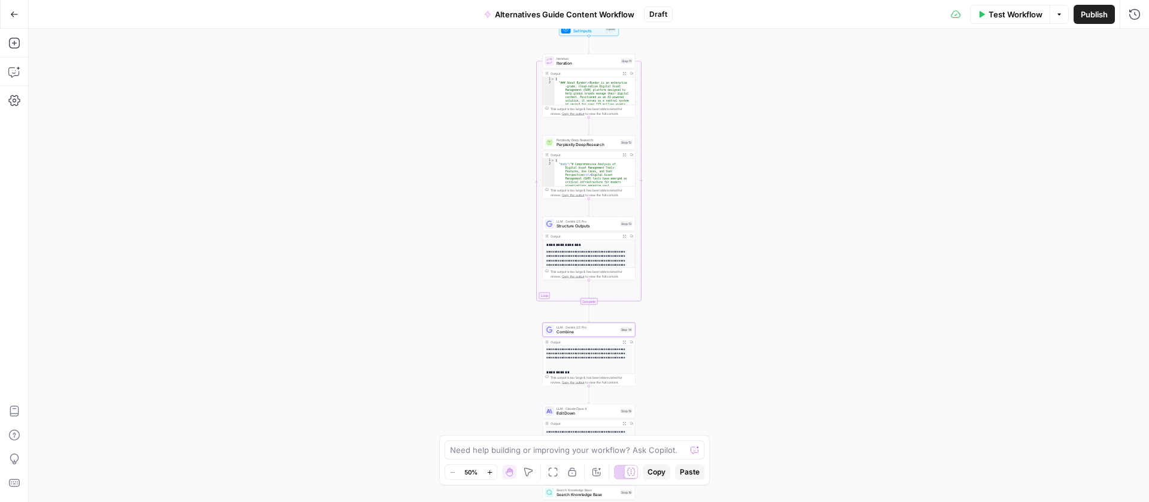
scroll to position [92, 0]
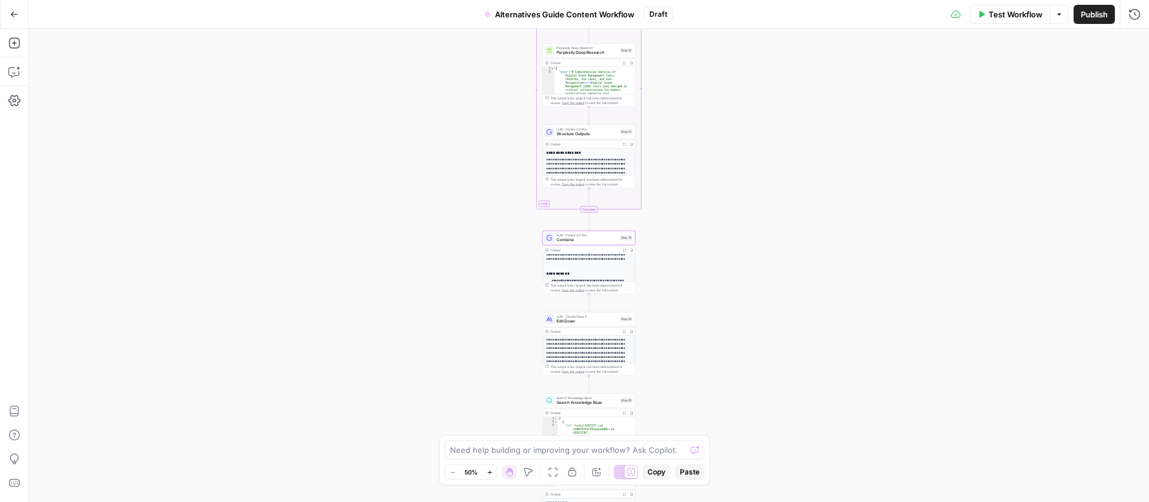
click at [561, 321] on span "Edit Down" at bounding box center [587, 321] width 61 height 6
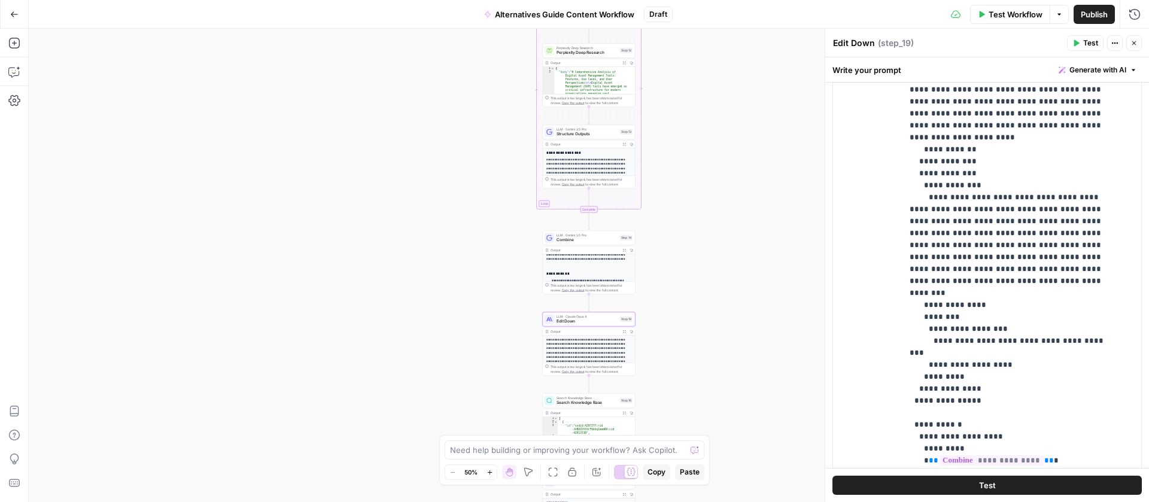
scroll to position [63, 0]
click at [1130, 45] on icon "button" at bounding box center [1133, 42] width 7 height 7
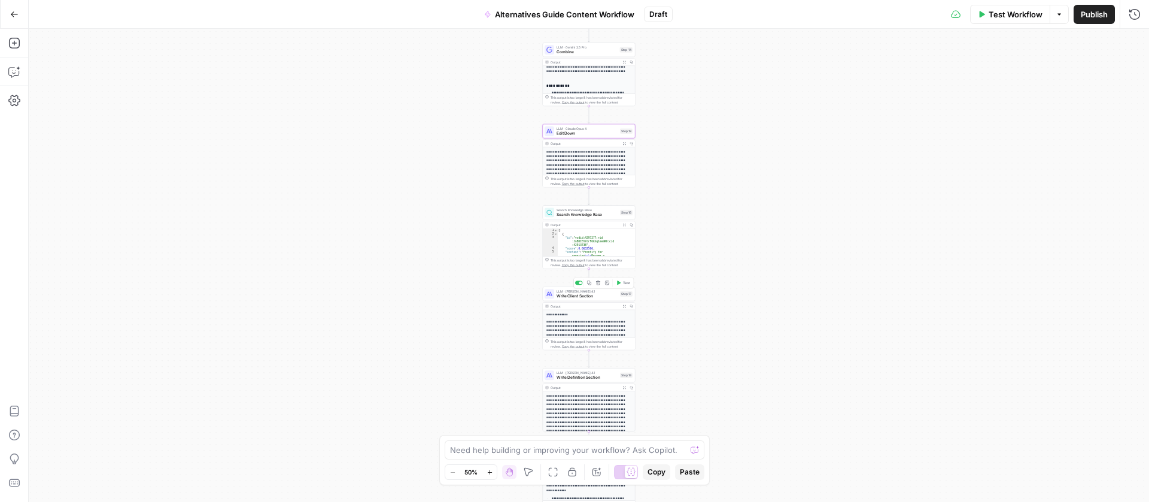
click at [571, 294] on span "Write Client Section" at bounding box center [587, 296] width 61 height 6
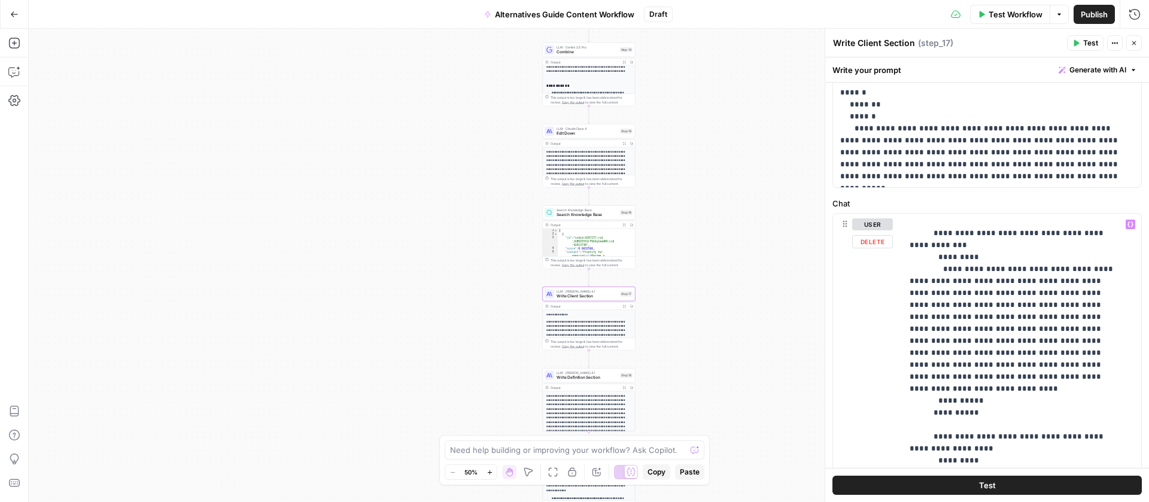
scroll to position [695, 0]
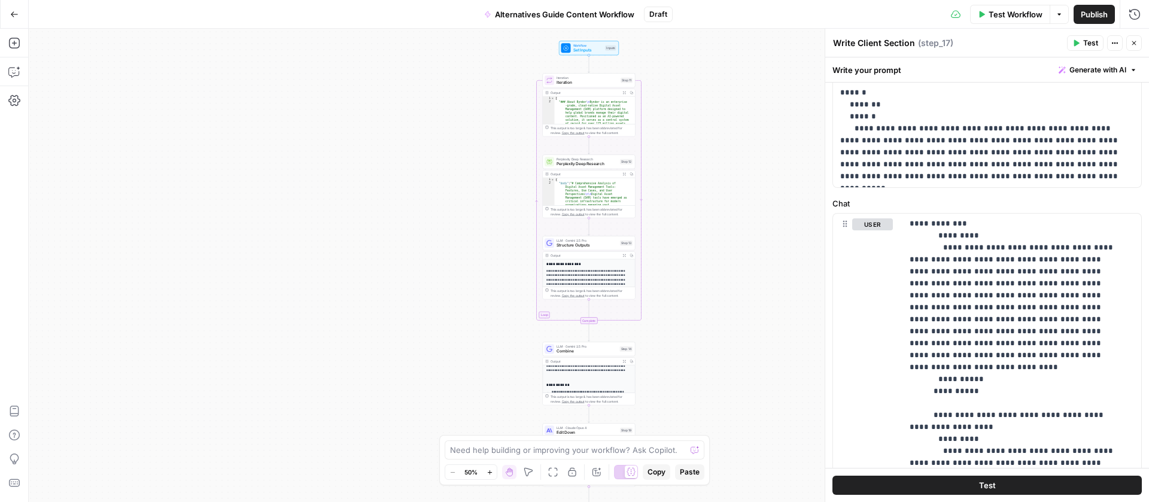
click at [587, 162] on span "Perplexity Deep Research" at bounding box center [587, 164] width 61 height 6
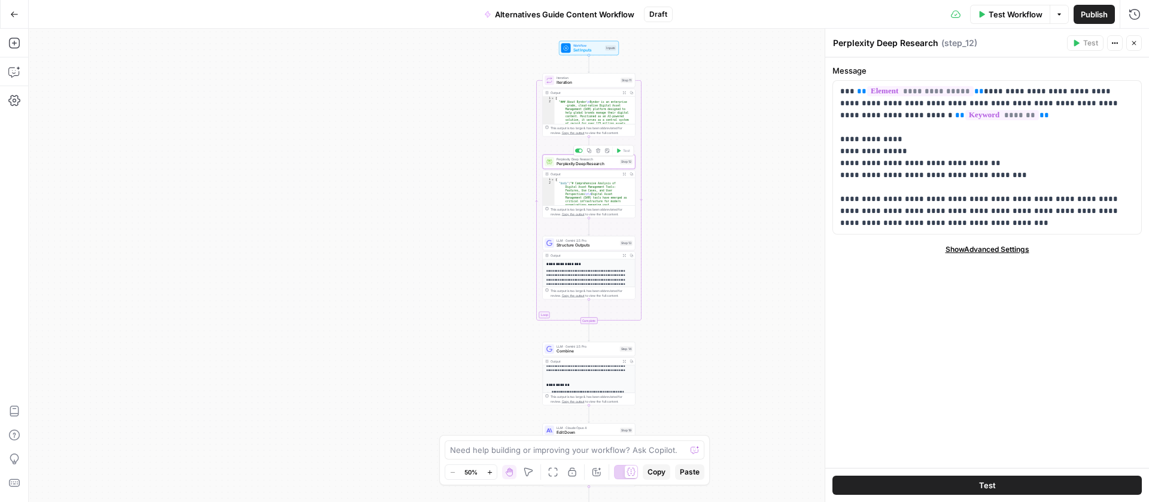
click at [587, 162] on span "Perplexity Deep Research" at bounding box center [587, 164] width 61 height 6
drag, startPoint x: 984, startPoint y: 162, endPoint x: 849, endPoint y: 166, distance: 135.3
click at [849, 166] on p "**********" at bounding box center [987, 158] width 294 height 144
drag, startPoint x: 990, startPoint y: 176, endPoint x: 847, endPoint y: 177, distance: 143.0
click at [847, 177] on p "**********" at bounding box center [987, 158] width 294 height 144
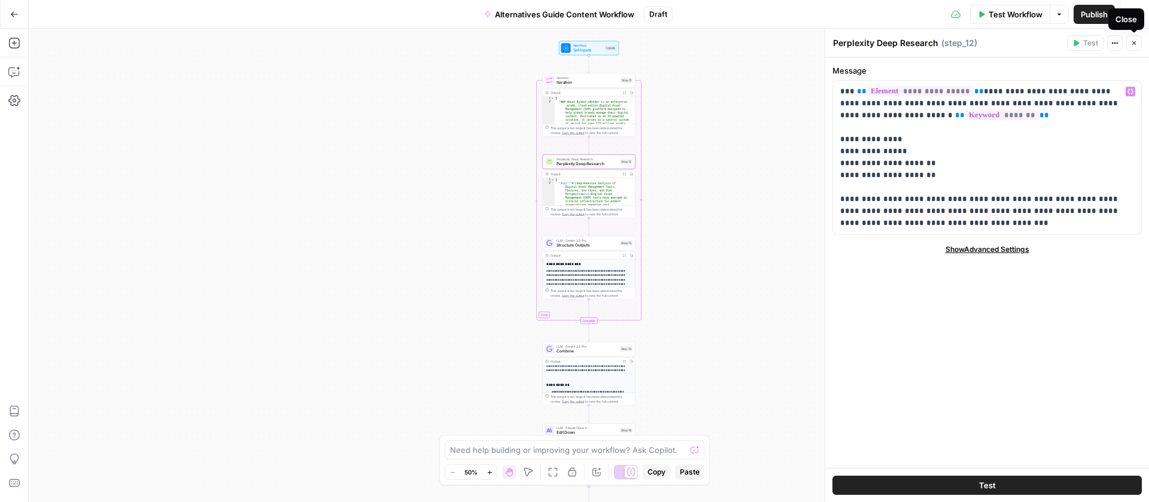
click at [1131, 39] on icon "button" at bounding box center [1133, 42] width 7 height 7
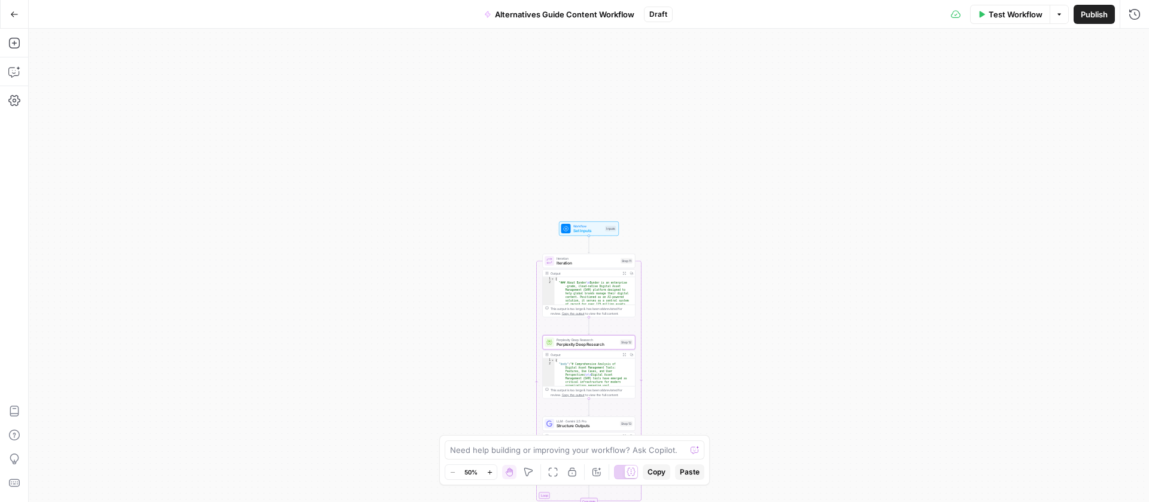
click at [595, 228] on span "Set Inputs" at bounding box center [588, 231] width 30 height 6
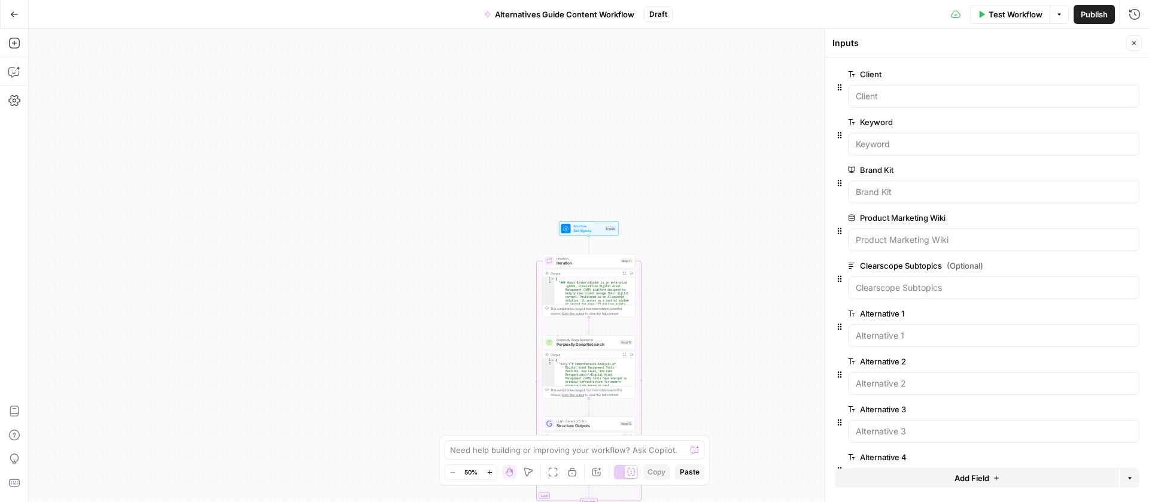
click at [1081, 309] on span "edit field" at bounding box center [1094, 314] width 26 height 10
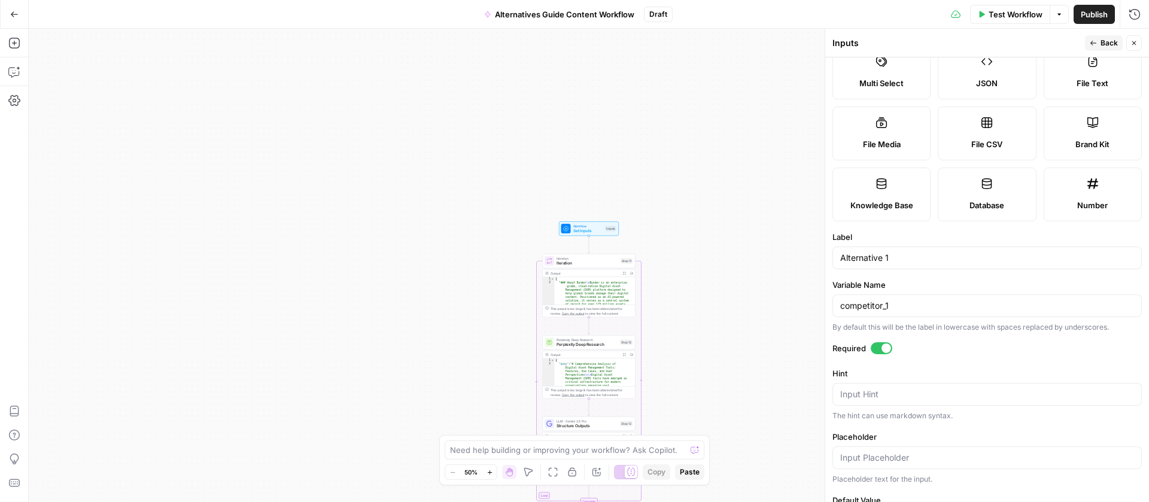
scroll to position [107, 0]
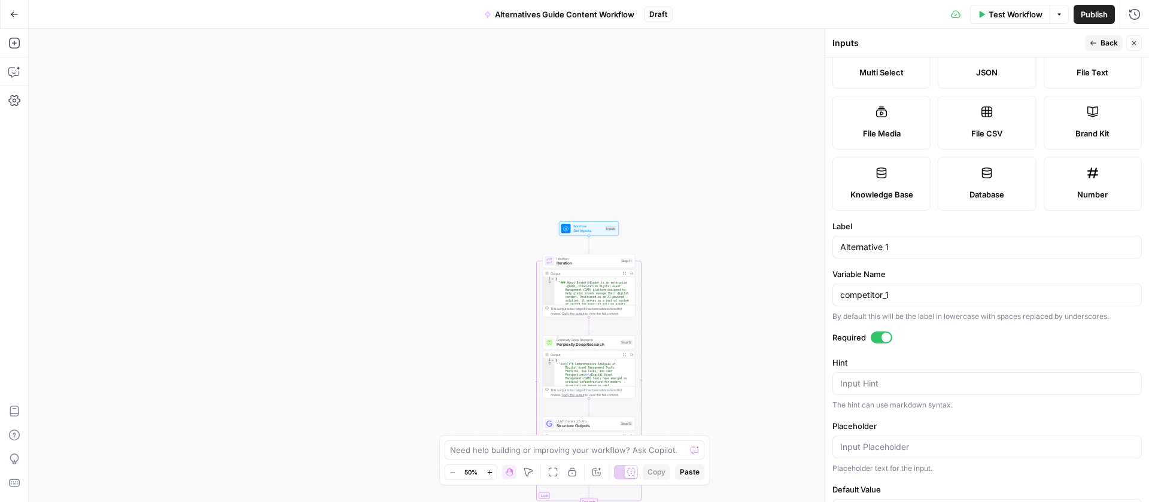
click at [911, 259] on div "Alternative 1" at bounding box center [986, 247] width 309 height 23
type input "Alternative 1 (Client)"
click at [1101, 46] on span "Back" at bounding box center [1108, 43] width 17 height 11
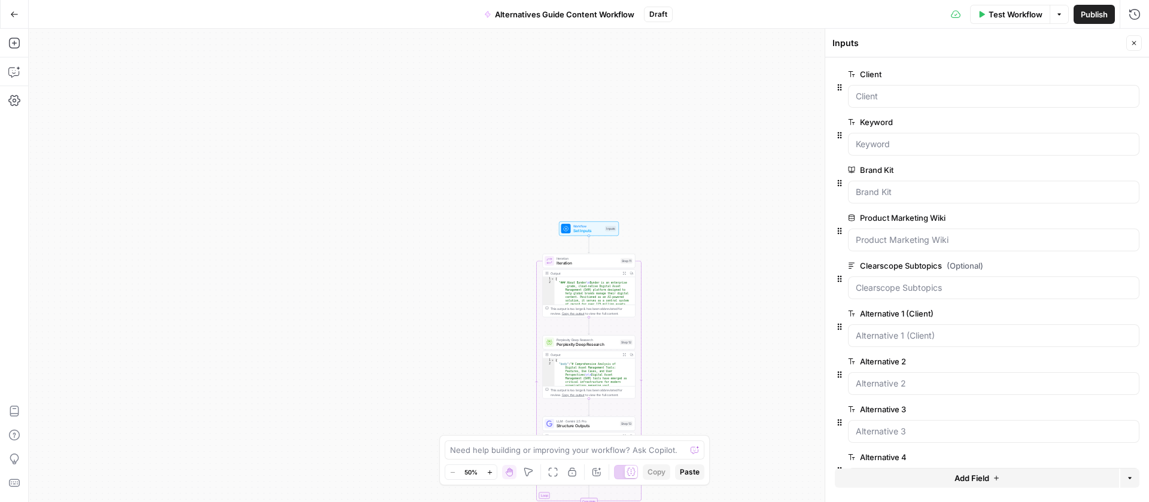
click at [1139, 43] on button "Close" at bounding box center [1134, 43] width 16 height 16
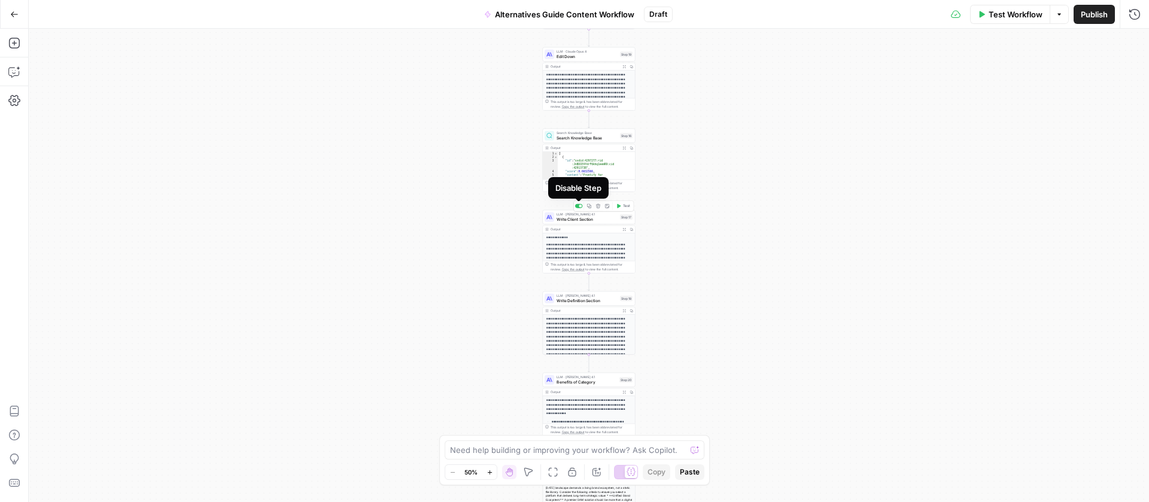
click at [577, 208] on div at bounding box center [579, 206] width 8 height 4
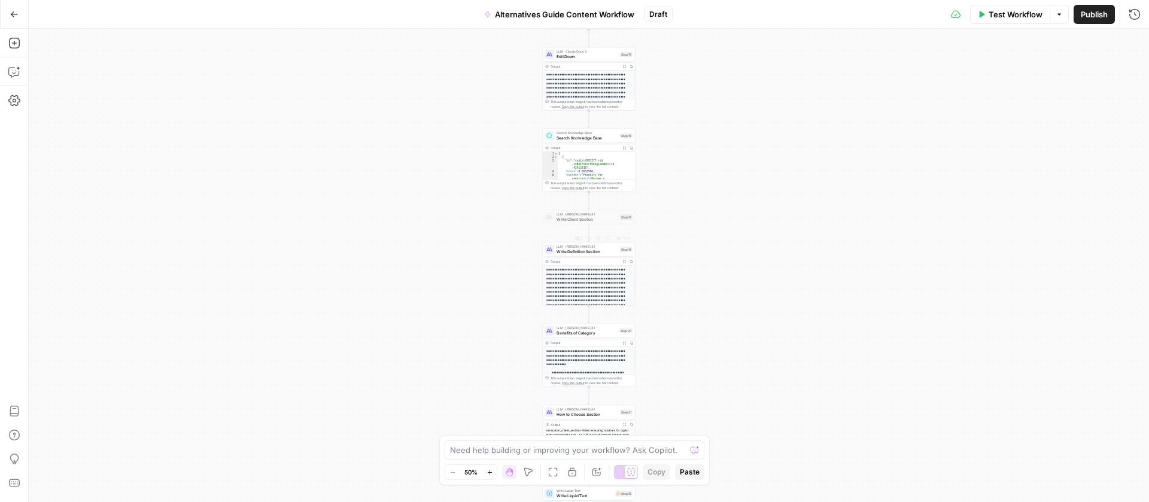
click at [603, 250] on span "Write Definition Section" at bounding box center [587, 251] width 61 height 6
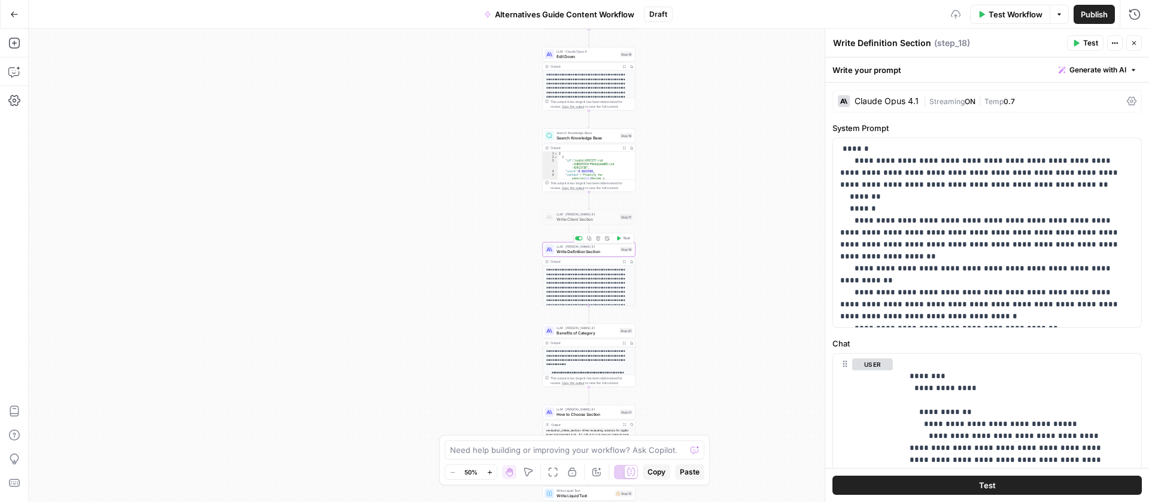
click at [579, 240] on div at bounding box center [579, 238] width 8 height 4
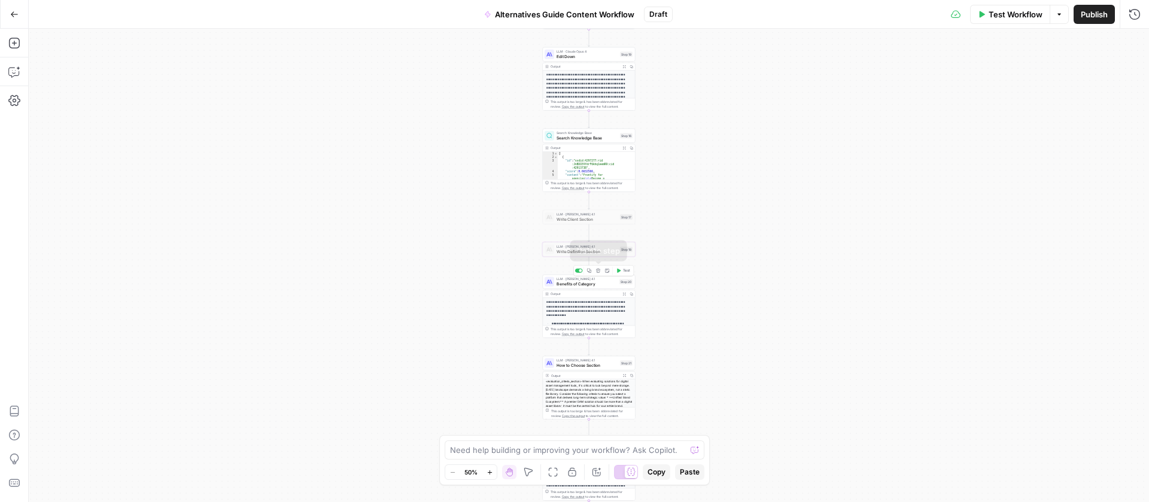
click at [578, 267] on div "Copy step Delete step Add Note Test" at bounding box center [603, 270] width 60 height 11
click at [579, 271] on div at bounding box center [580, 270] width 3 height 3
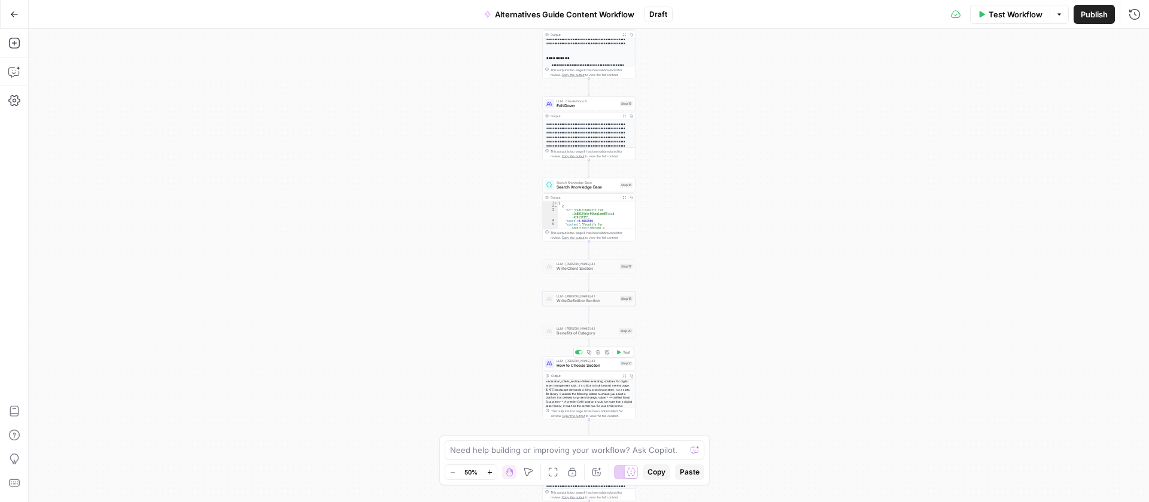
click at [580, 353] on div at bounding box center [580, 352] width 3 height 3
click at [581, 383] on div at bounding box center [580, 384] width 3 height 3
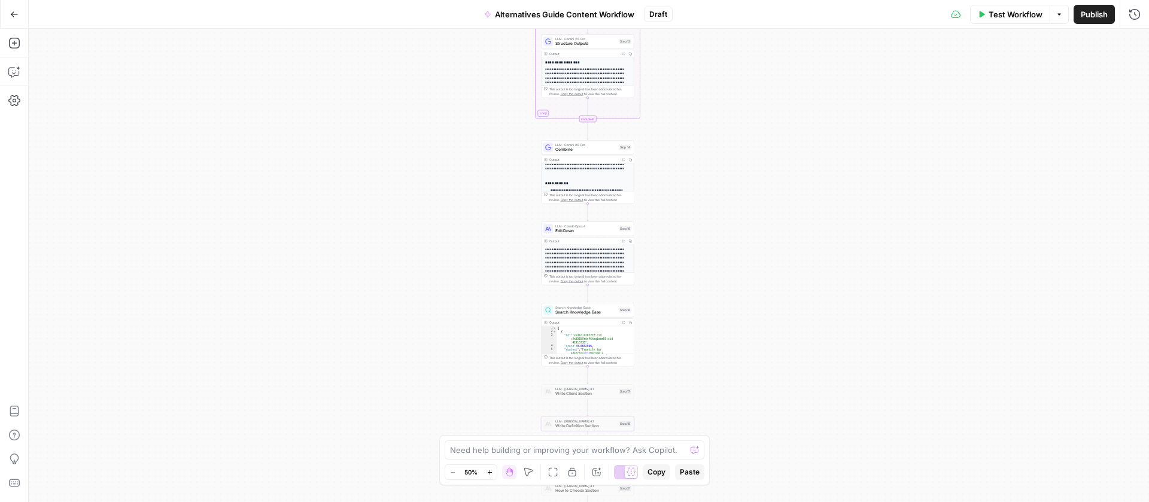
drag, startPoint x: 735, startPoint y: 382, endPoint x: 747, endPoint y: 437, distance: 56.3
click at [746, 436] on div "Workflow Set Inputs Inputs Loop Iteration Iteration Step 11 Output Expand Outpu…" at bounding box center [589, 265] width 1120 height 473
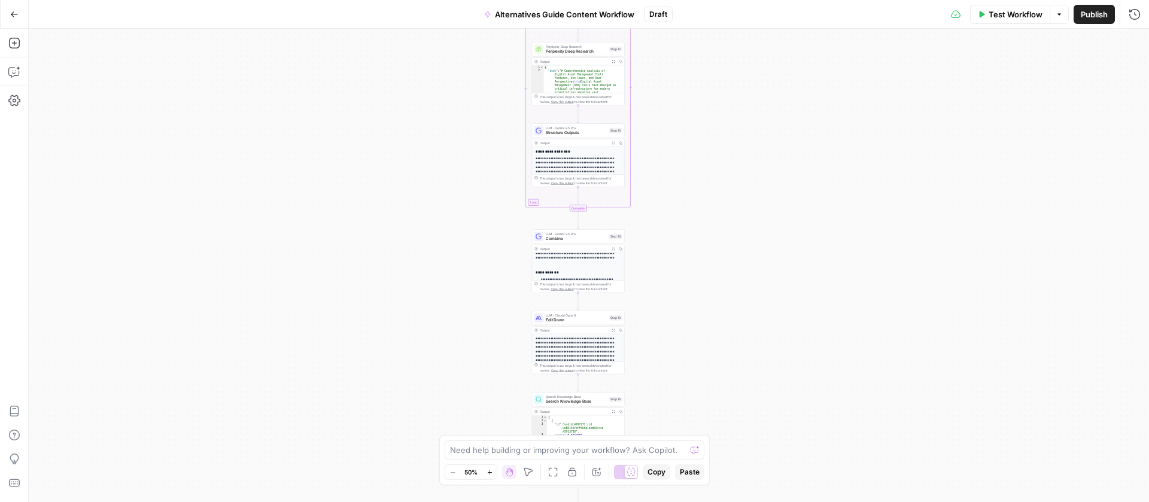
drag, startPoint x: 731, startPoint y: 245, endPoint x: 716, endPoint y: 315, distance: 71.0
click at [716, 315] on div "Workflow Set Inputs Inputs Loop Iteration Iteration Step 11 Output Expand Outpu…" at bounding box center [589, 265] width 1120 height 473
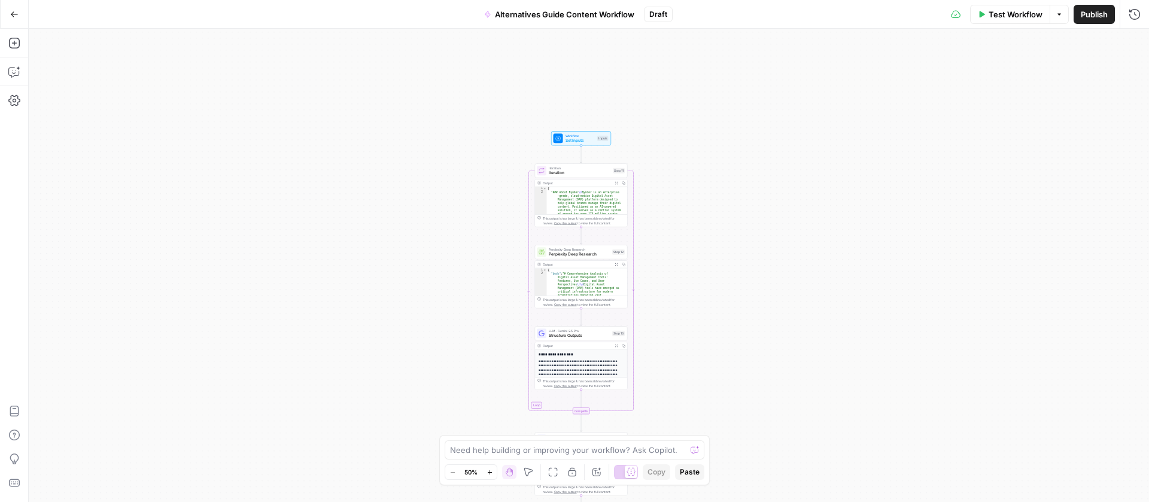
drag, startPoint x: 718, startPoint y: 284, endPoint x: 725, endPoint y: 386, distance: 102.6
click at [723, 379] on div "Workflow Set Inputs Inputs Loop Iteration Iteration Step 11 Output Expand Outpu…" at bounding box center [589, 265] width 1120 height 473
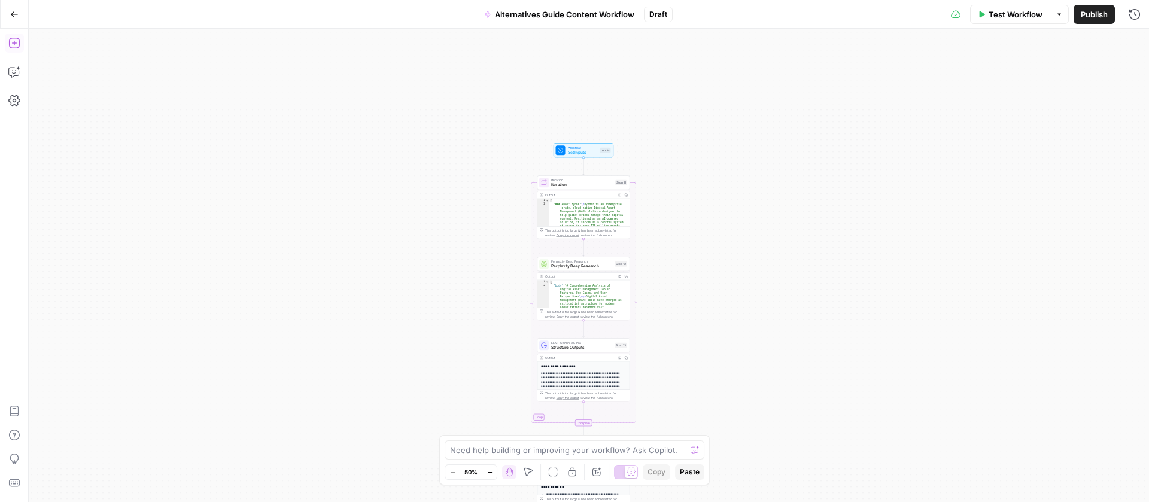
click at [13, 49] on button "Add Steps" at bounding box center [14, 43] width 19 height 19
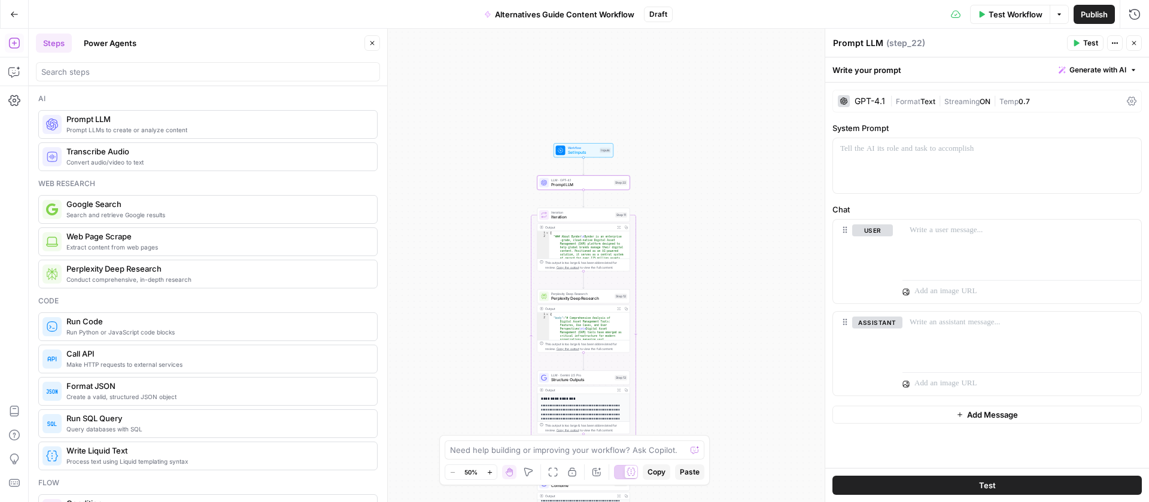
click at [864, 100] on div "GPT-4.1" at bounding box center [870, 101] width 31 height 8
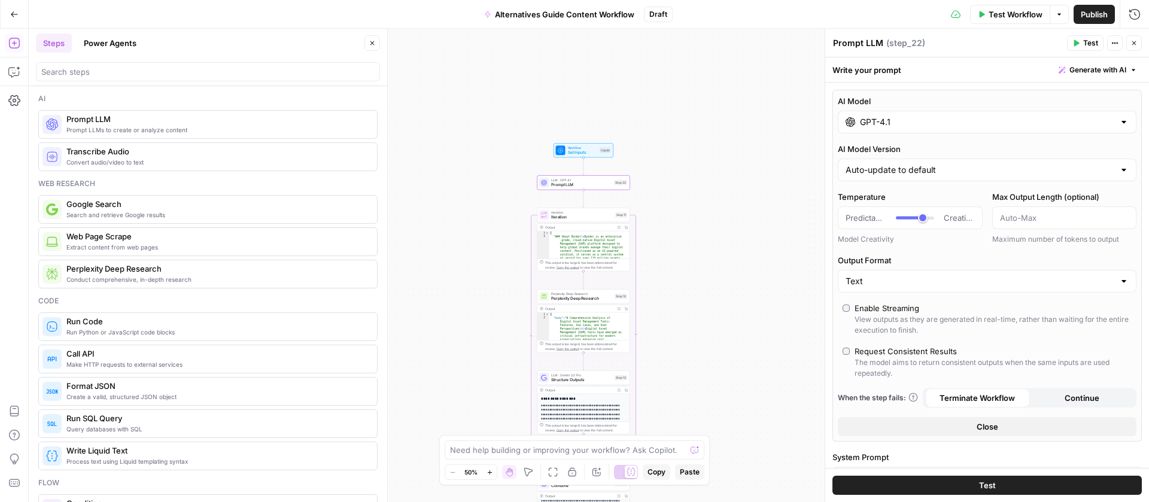
click at [877, 117] on input "GPT-4.1" at bounding box center [987, 122] width 254 height 12
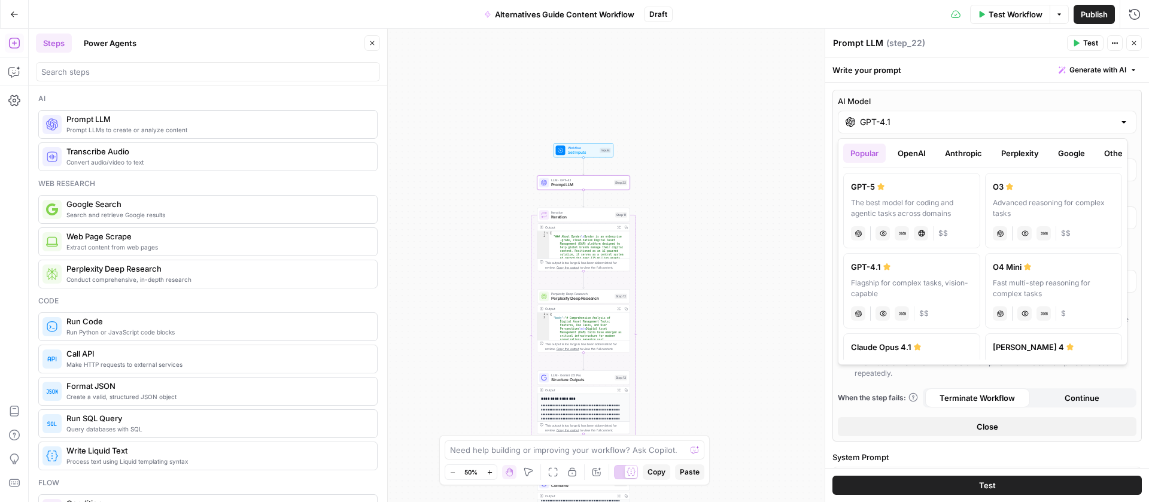
click at [971, 154] on button "Anthropic" at bounding box center [963, 153] width 51 height 19
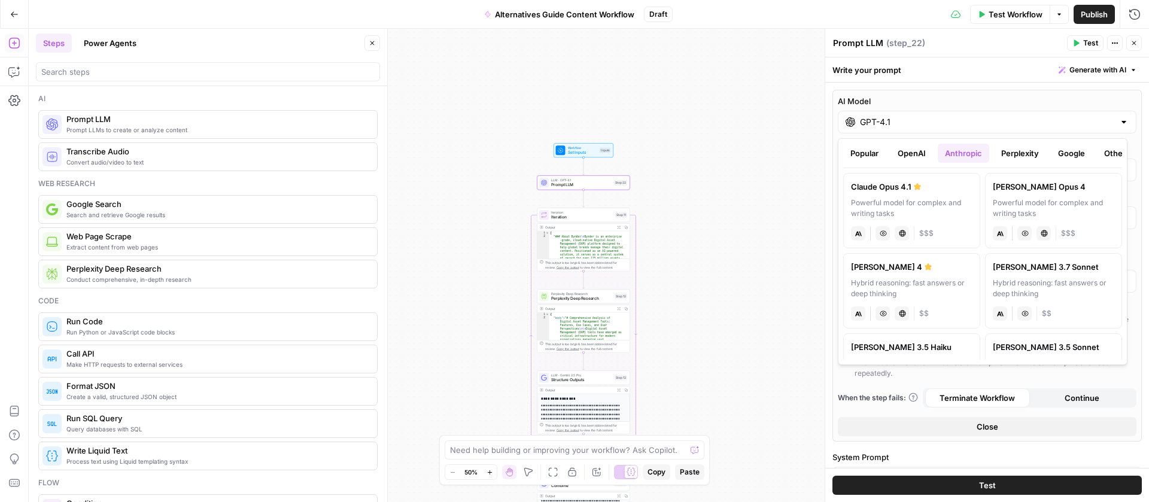
click at [941, 191] on div "Claude Opus 4.1" at bounding box center [911, 187] width 121 height 12
type input "Claude Opus 4.1"
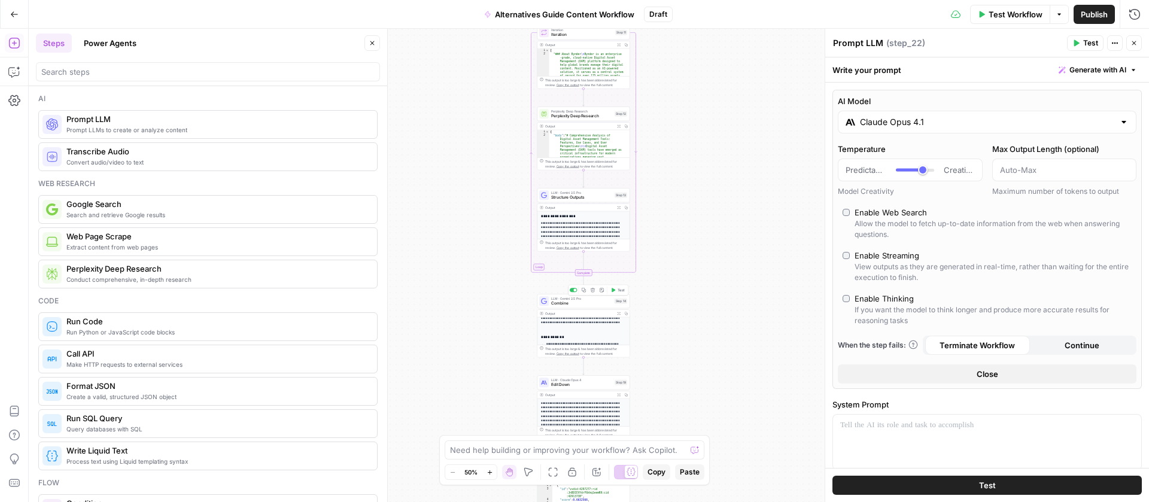
click at [583, 302] on span "Combine" at bounding box center [581, 303] width 61 height 6
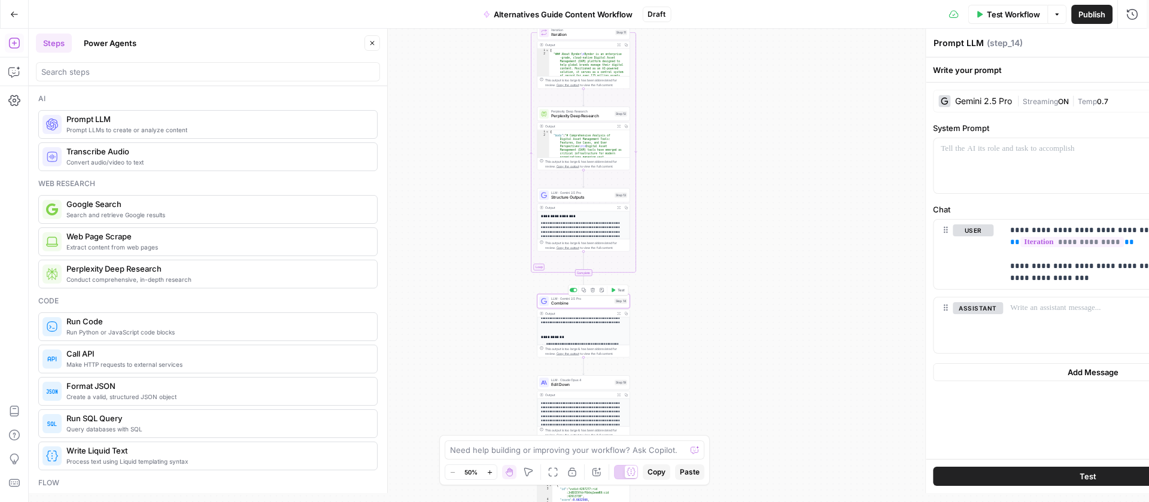
type textarea "Combine"
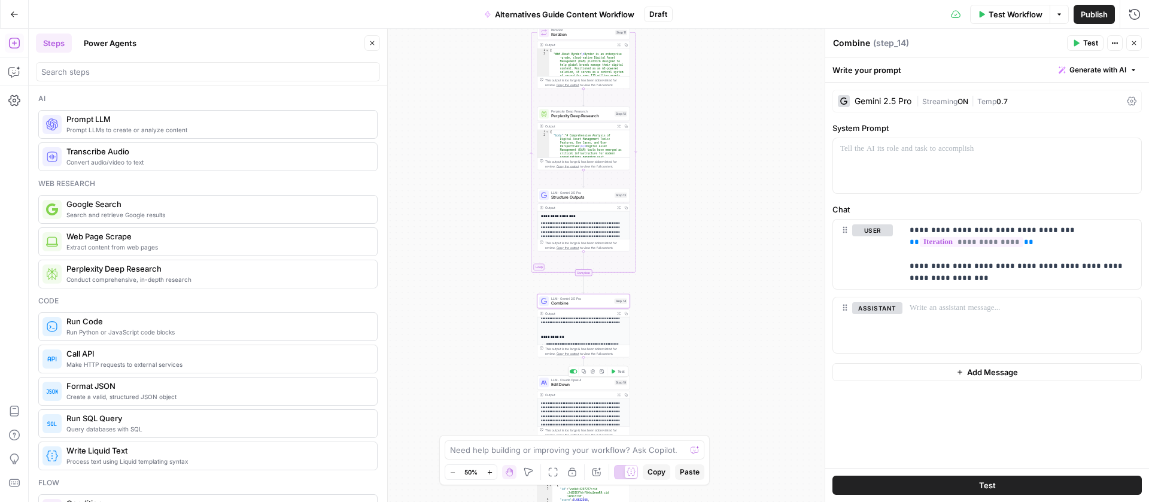
click at [592, 381] on span "LLM · Claude Opus 4" at bounding box center [581, 380] width 61 height 5
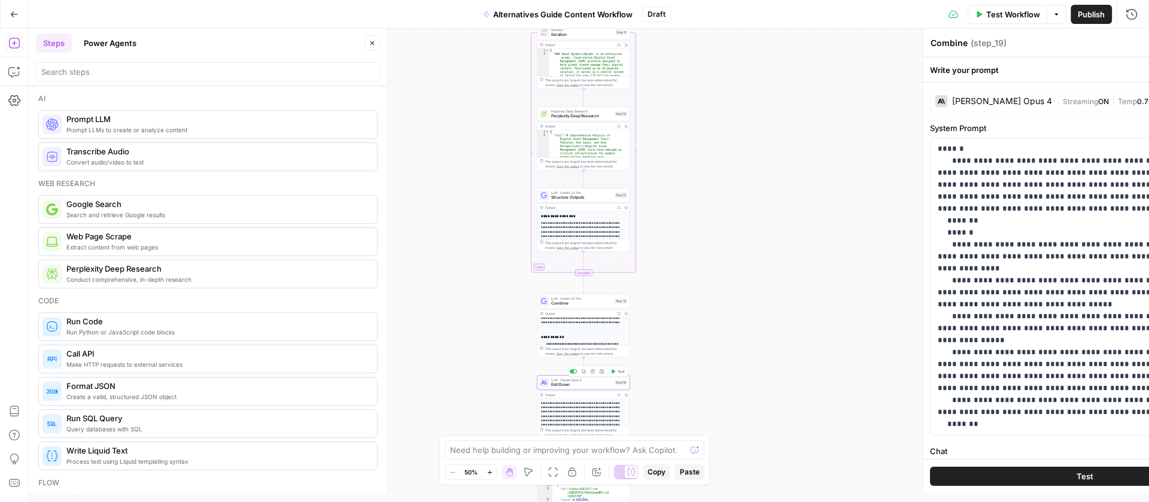
type textarea "Edit Down"
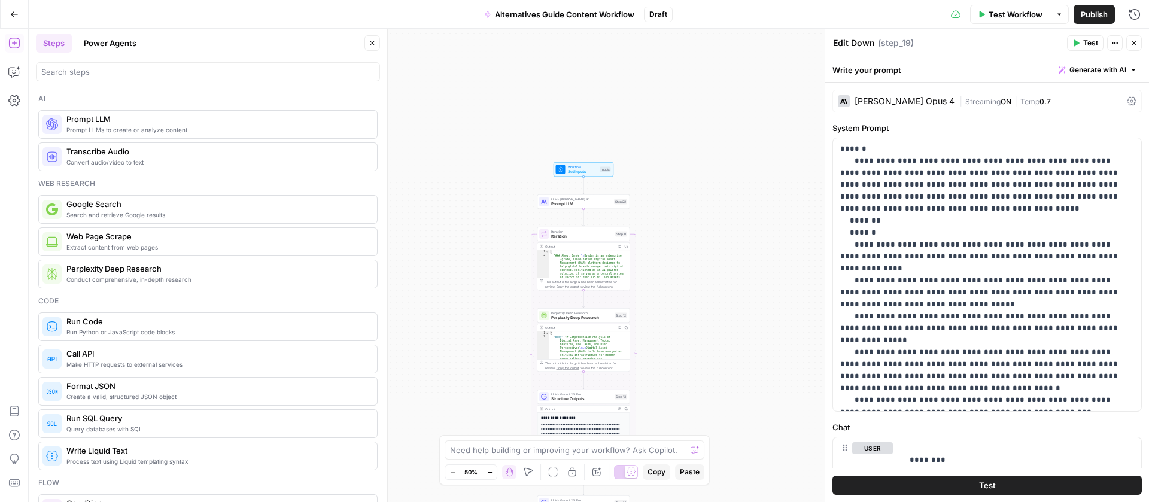
click at [573, 166] on span "Workflow" at bounding box center [583, 167] width 30 height 5
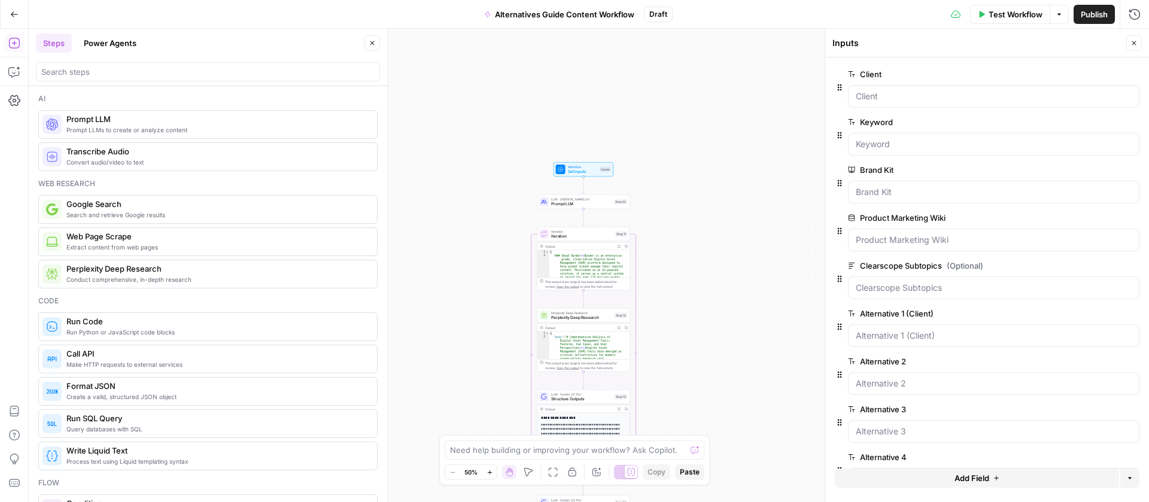
click at [1087, 77] on span "edit field" at bounding box center [1094, 74] width 26 height 10
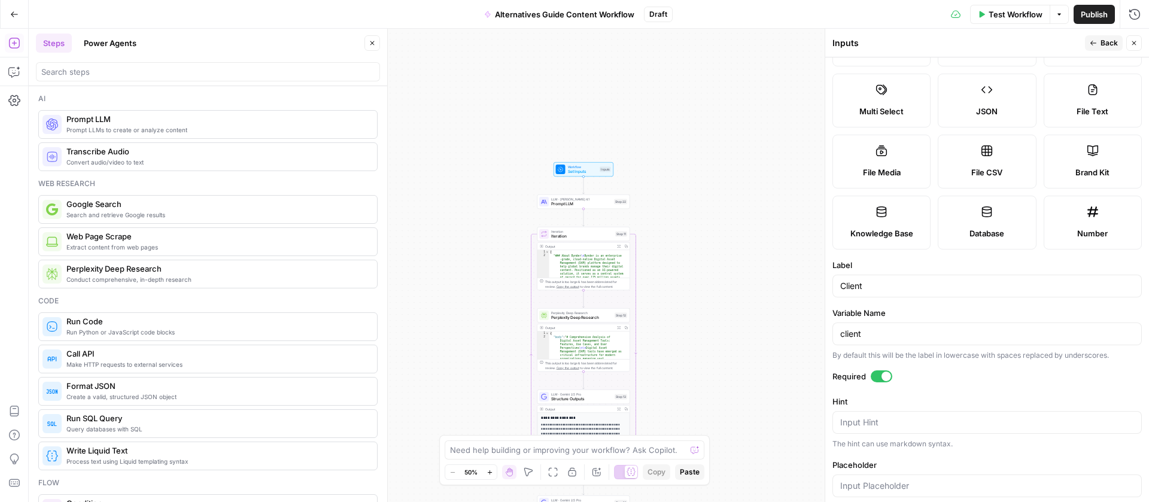
scroll to position [102, 0]
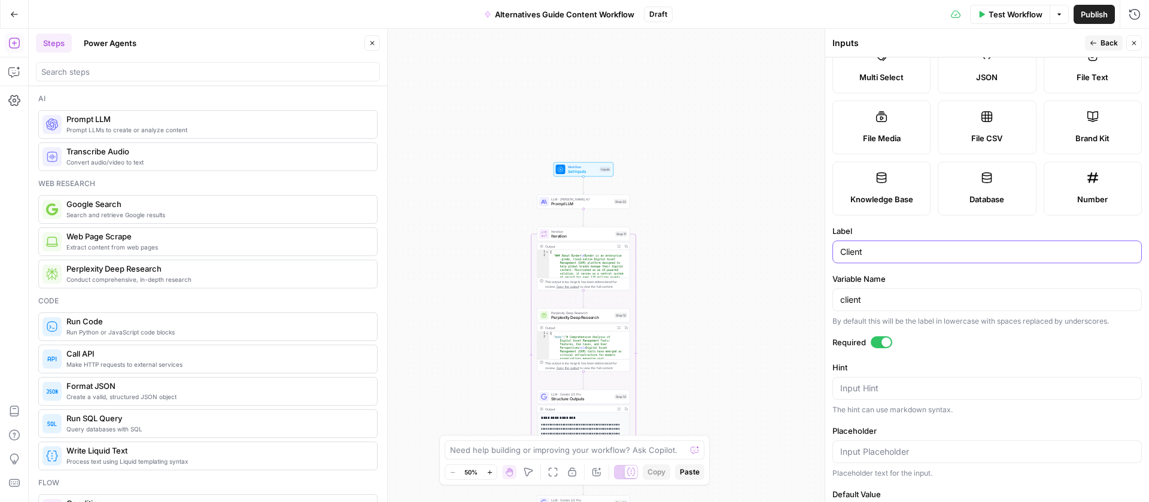
click at [864, 258] on input "Client" at bounding box center [987, 252] width 294 height 12
type input "Main Competitor"
click at [1096, 37] on button "Back" at bounding box center [1104, 43] width 38 height 16
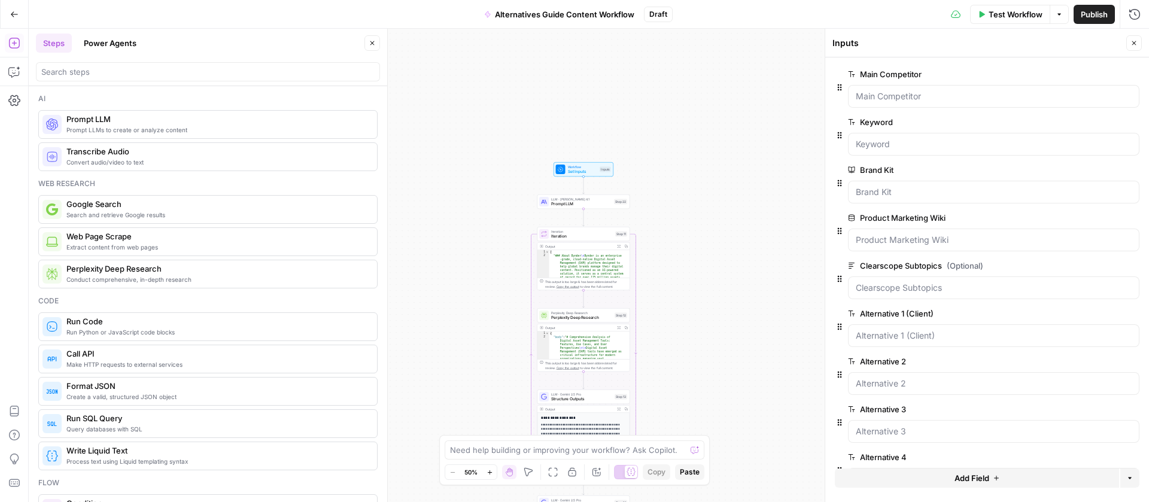
click at [102, 38] on button "Power Agents" at bounding box center [110, 43] width 67 height 19
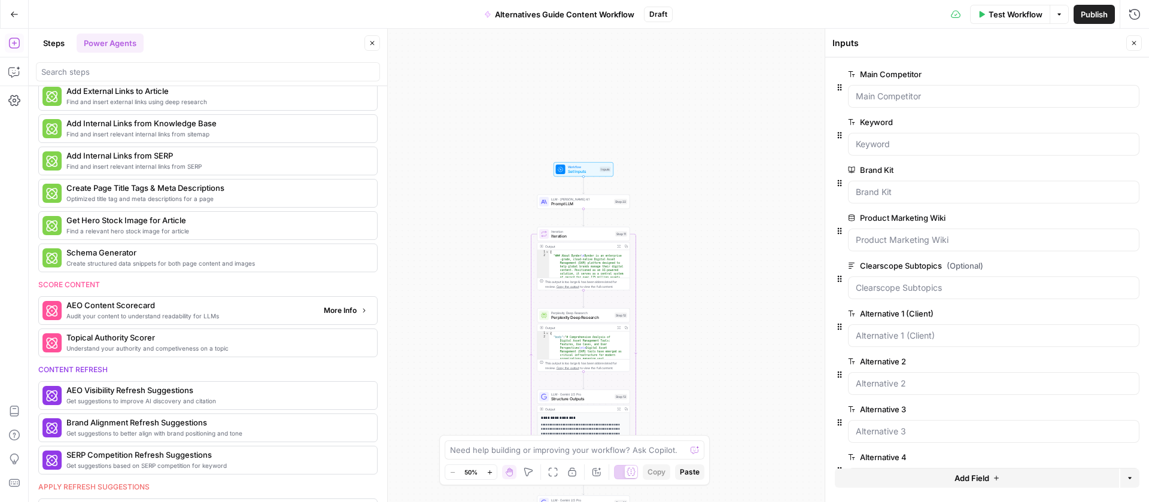
scroll to position [0, 0]
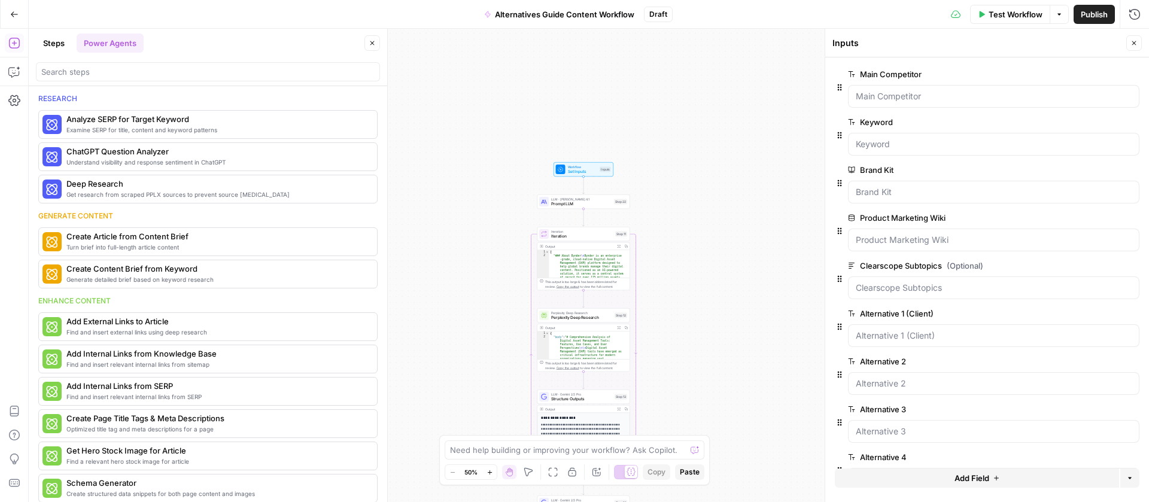
click at [57, 48] on button "Steps" at bounding box center [54, 43] width 36 height 19
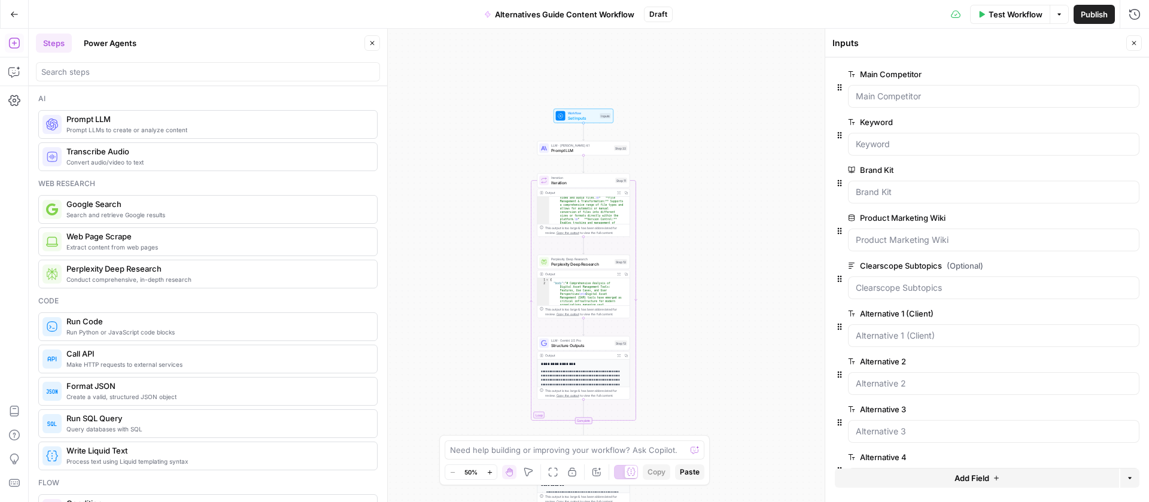
scroll to position [270, 0]
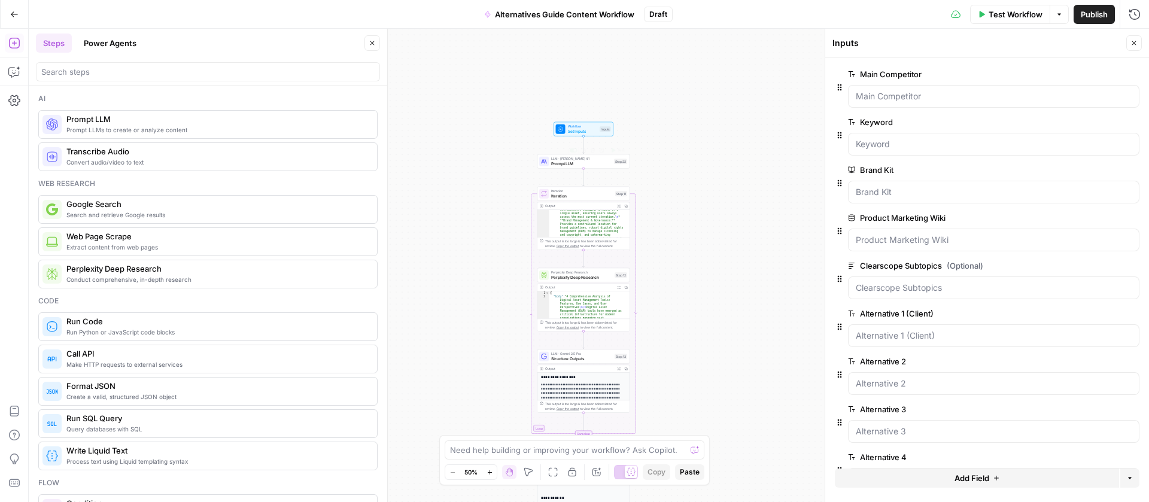
click at [591, 162] on span "Prompt LLM" at bounding box center [581, 163] width 60 height 6
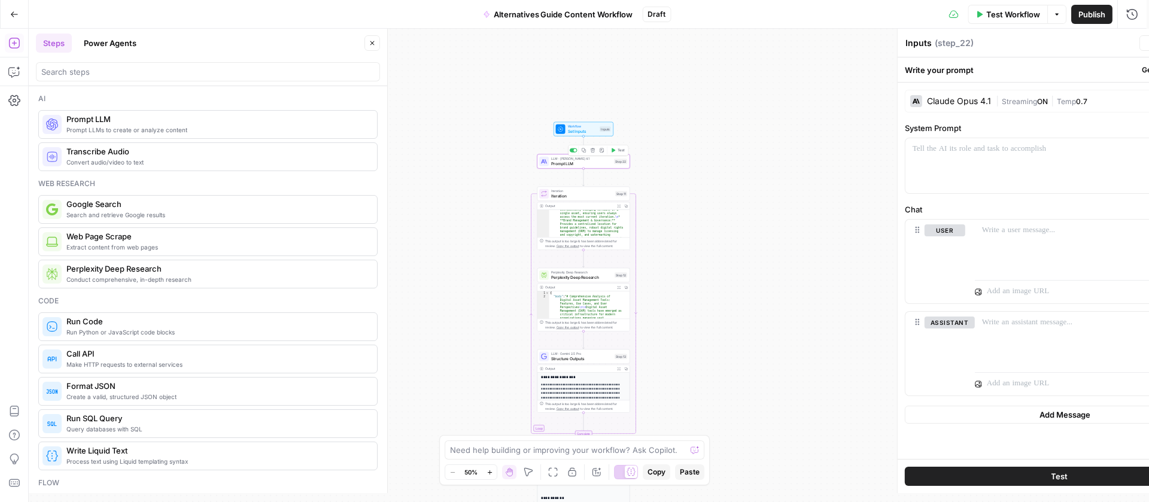
type textarea "Prompt LLM"
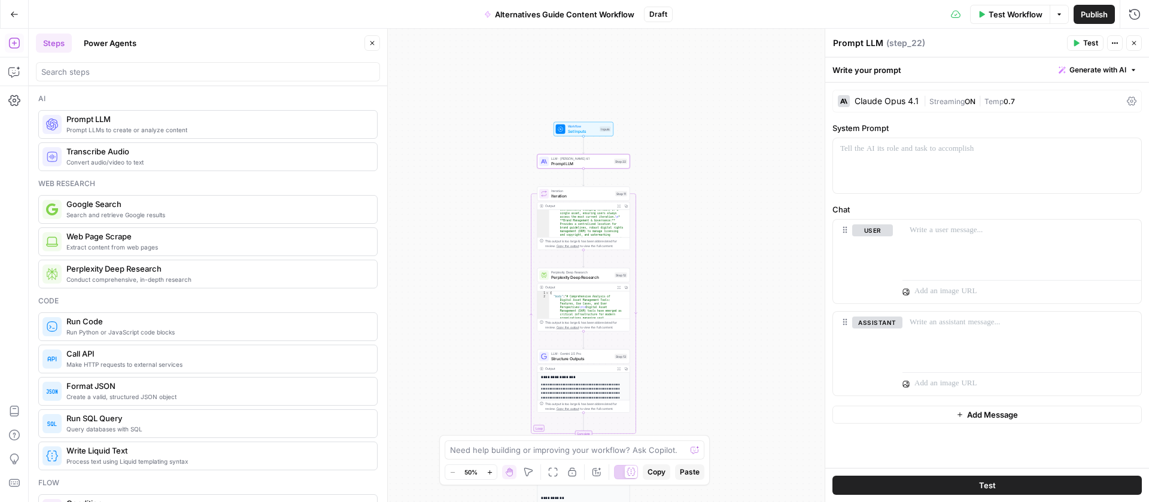
click at [865, 45] on textarea "Prompt LLM" at bounding box center [858, 43] width 50 height 12
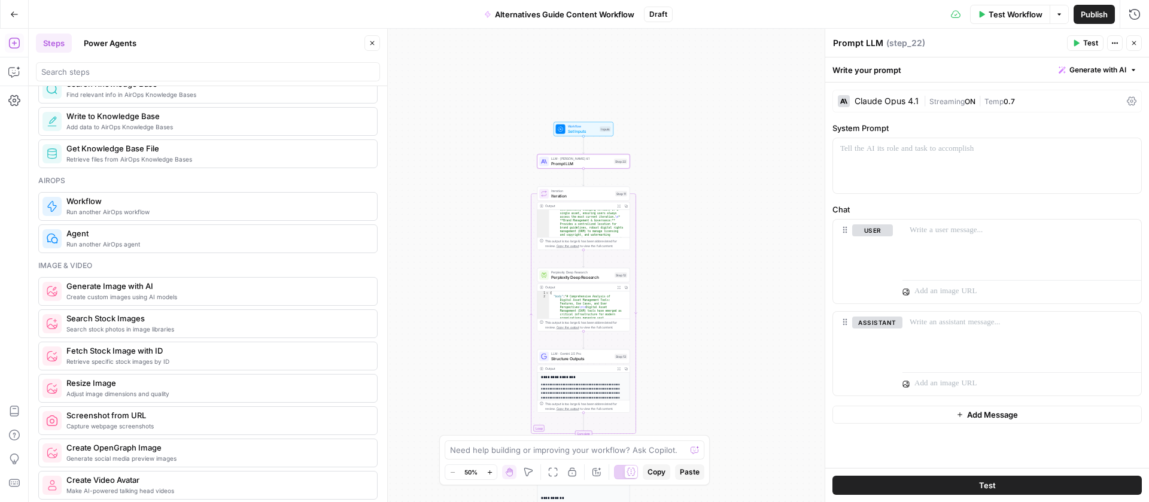
scroll to position [681, 0]
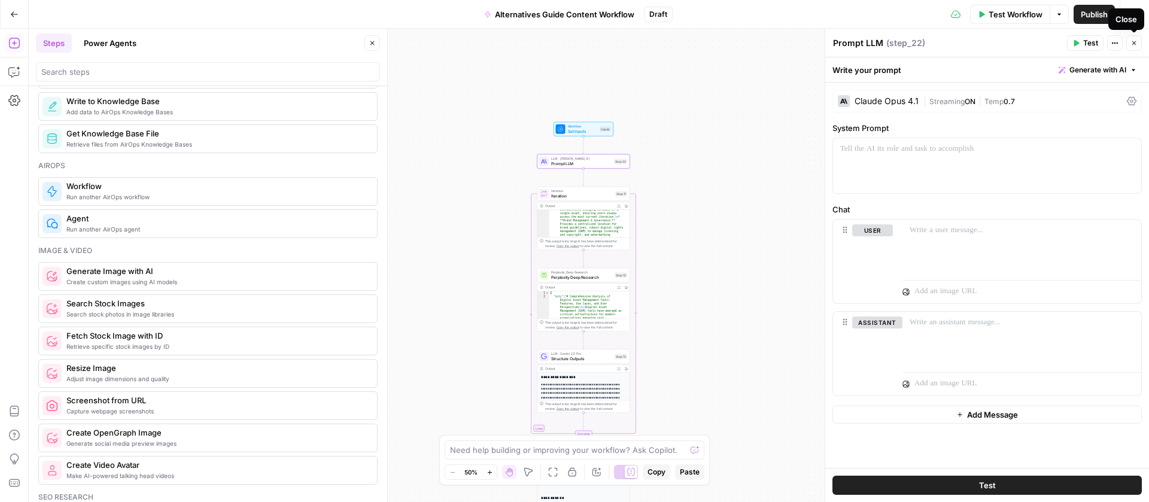
click at [1132, 43] on icon "button" at bounding box center [1133, 42] width 7 height 7
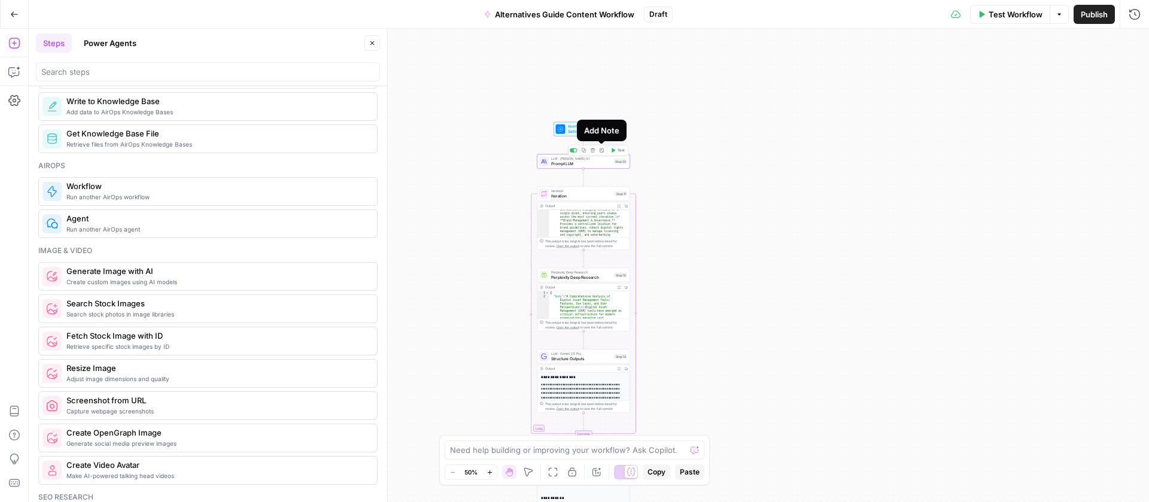
click at [594, 150] on icon "button" at bounding box center [593, 150] width 5 height 5
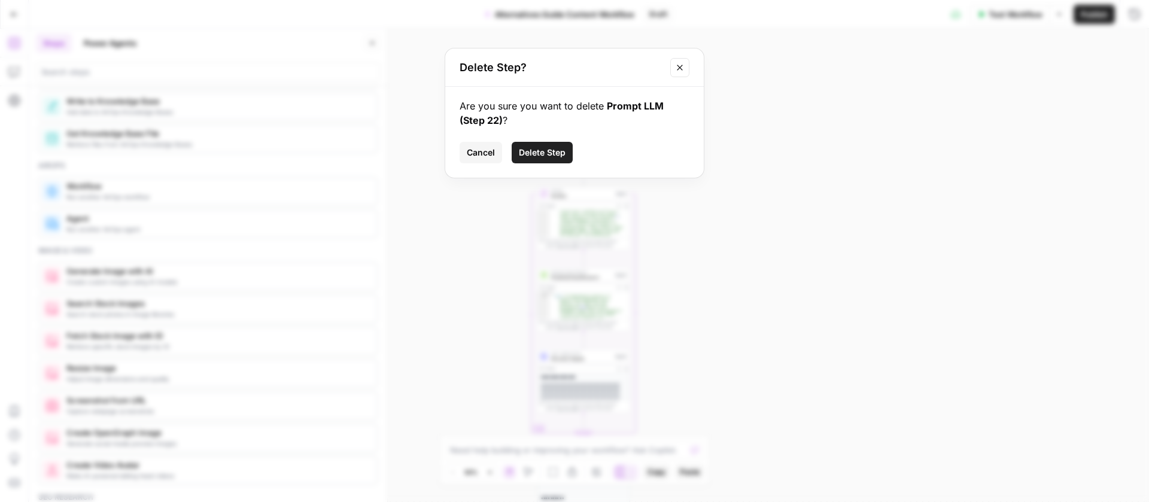
click at [563, 153] on span "Delete Step" at bounding box center [542, 153] width 47 height 12
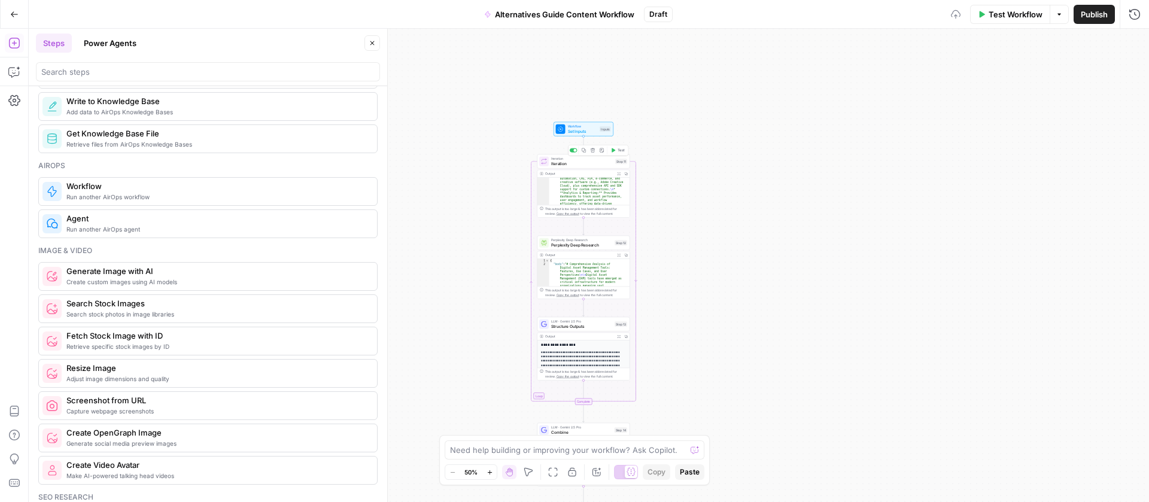
scroll to position [492, 0]
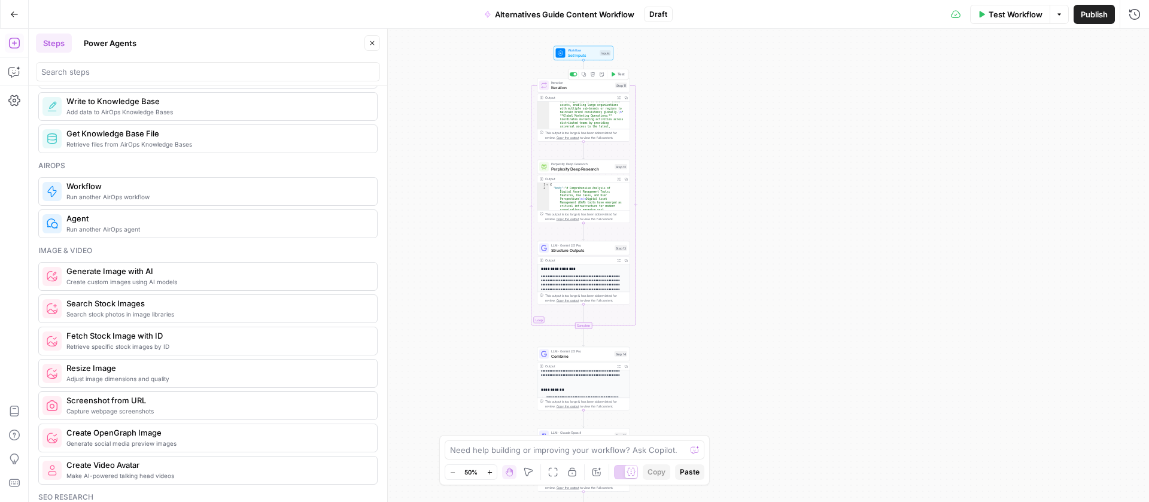
click at [594, 89] on span "Iteration" at bounding box center [582, 87] width 62 height 6
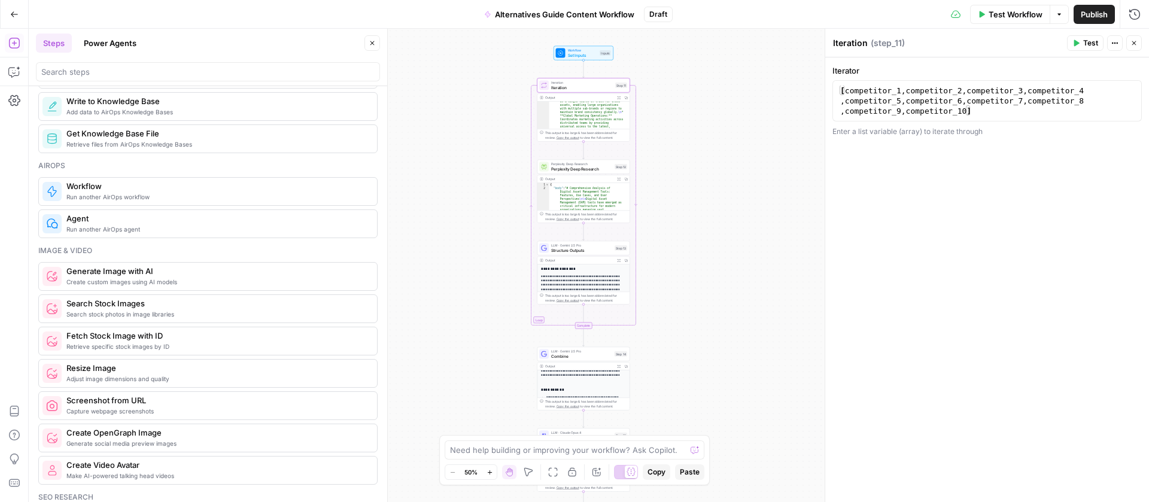
click at [572, 53] on span "Set Inputs" at bounding box center [583, 55] width 30 height 6
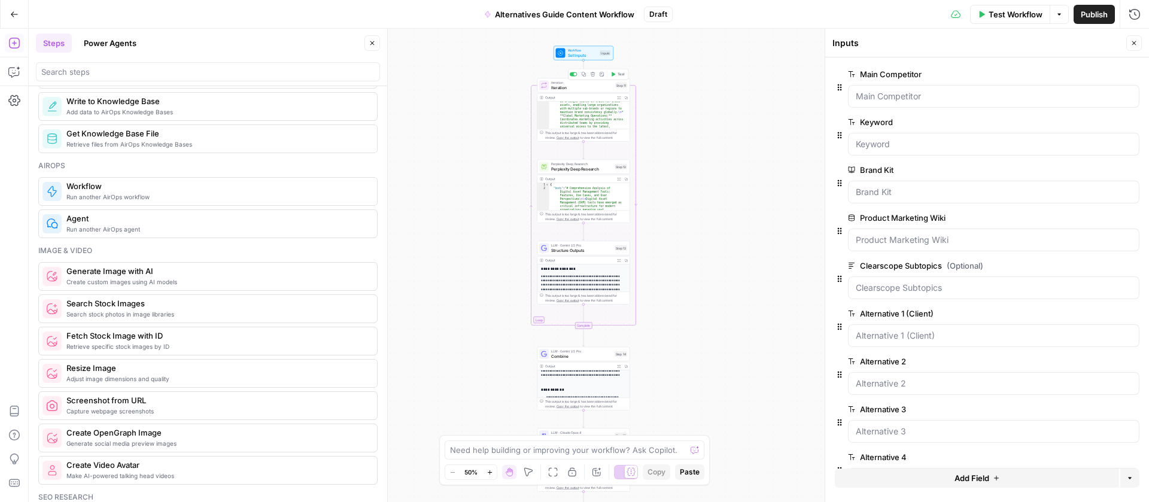
click at [594, 85] on span "Iteration" at bounding box center [582, 87] width 62 height 6
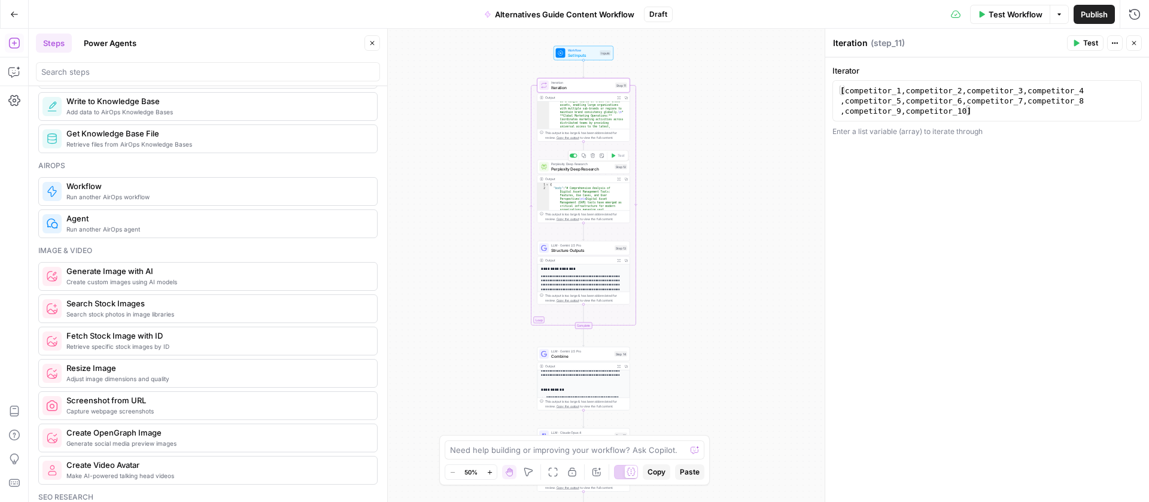
click at [577, 169] on span "Perplexity Deep Research" at bounding box center [581, 169] width 61 height 6
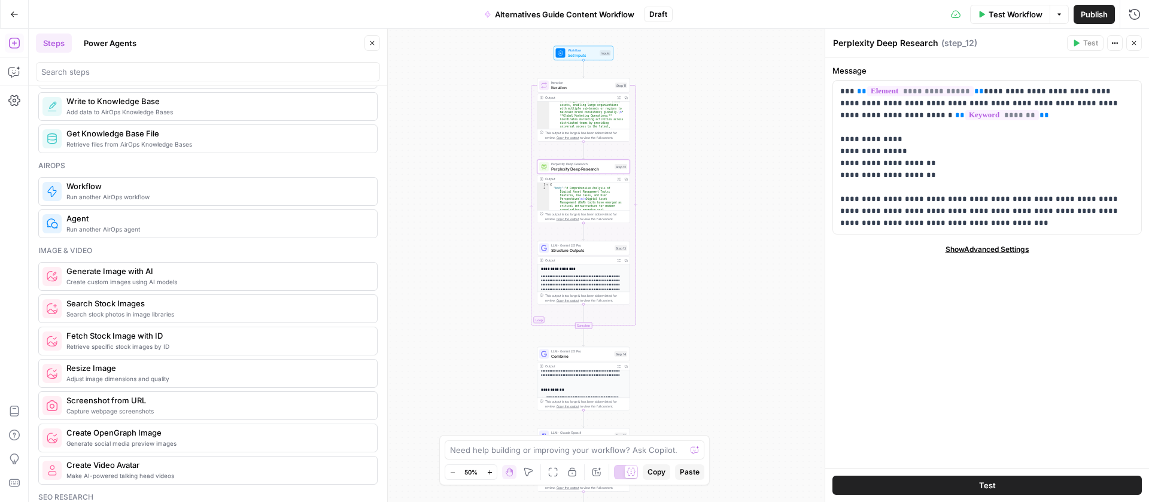
click at [582, 248] on span "Structure Outputs" at bounding box center [581, 250] width 61 height 6
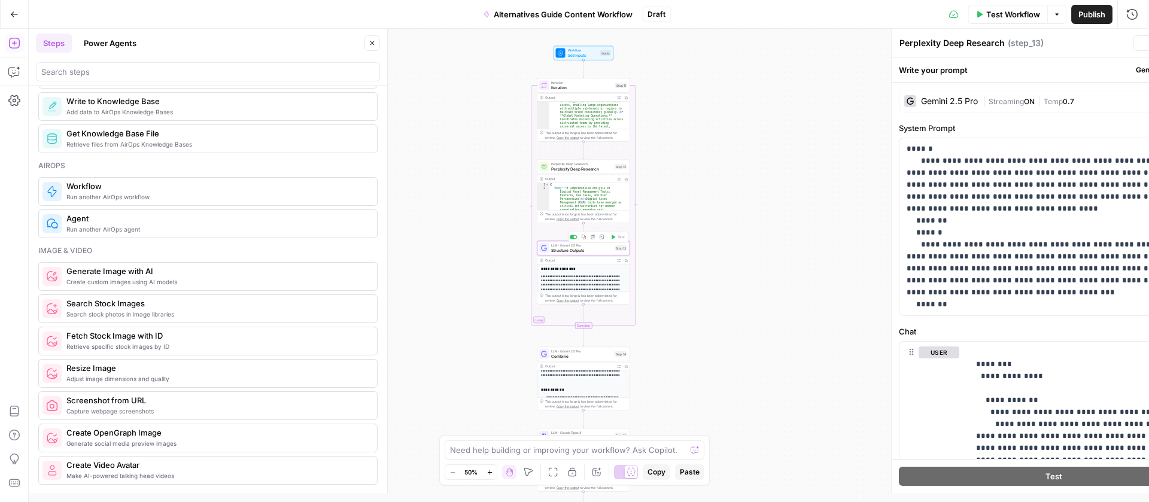
type textarea "Structure Outputs"
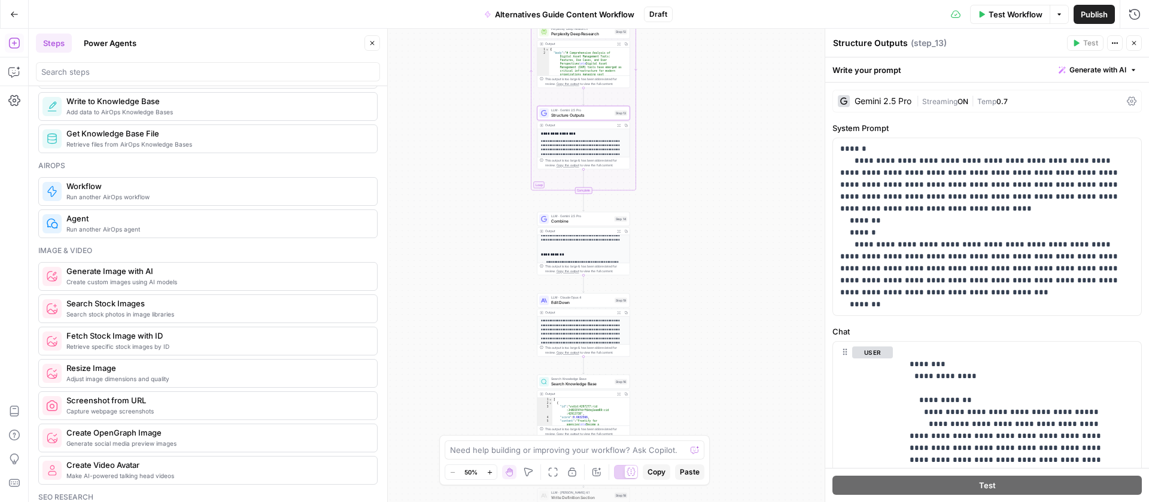
click at [20, 14] on button "Go Back" at bounding box center [15, 15] width 22 height 22
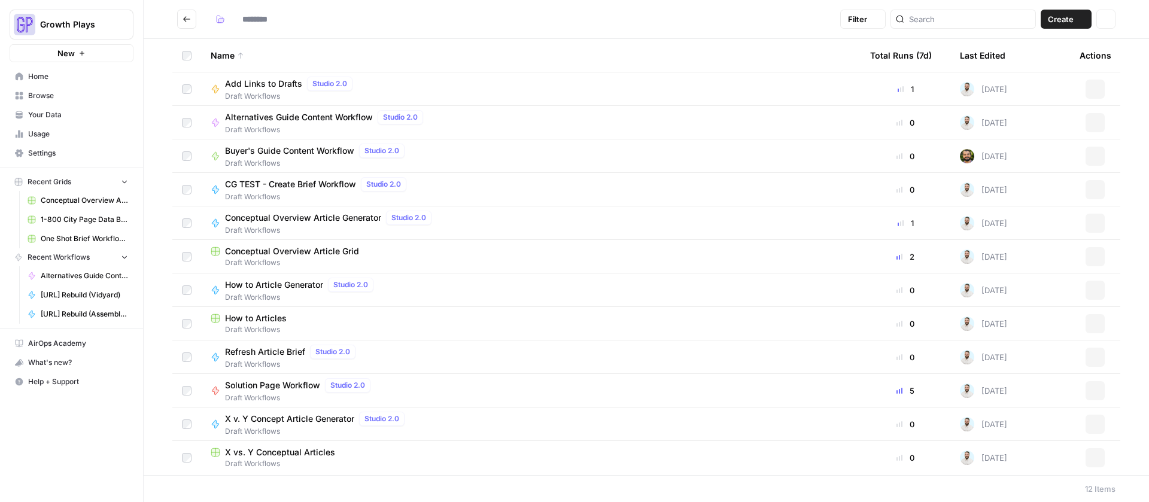
type input "**********"
click at [1095, 123] on icon "button" at bounding box center [1096, 122] width 2 height 2
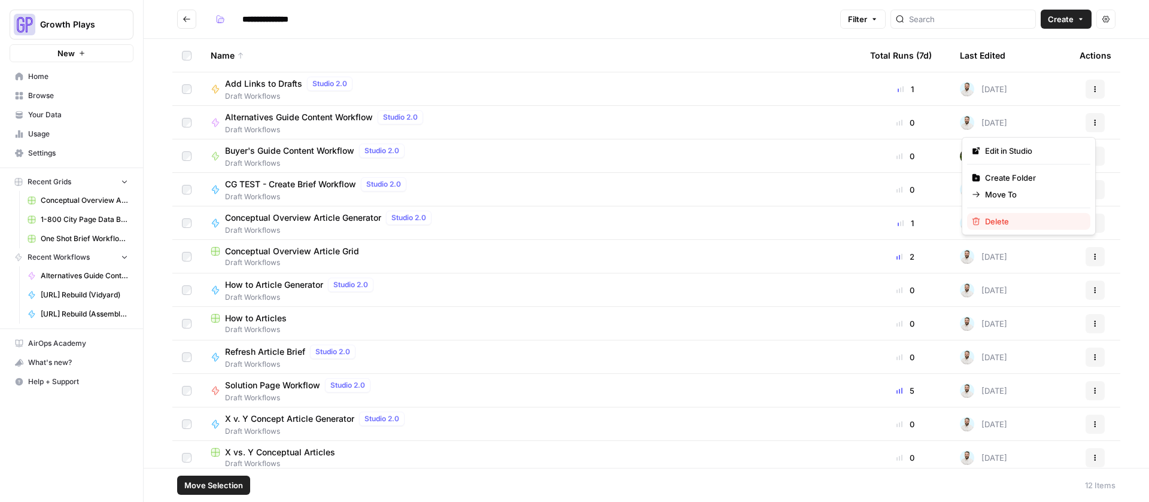
click at [1019, 217] on span "Delete" at bounding box center [1033, 221] width 96 height 12
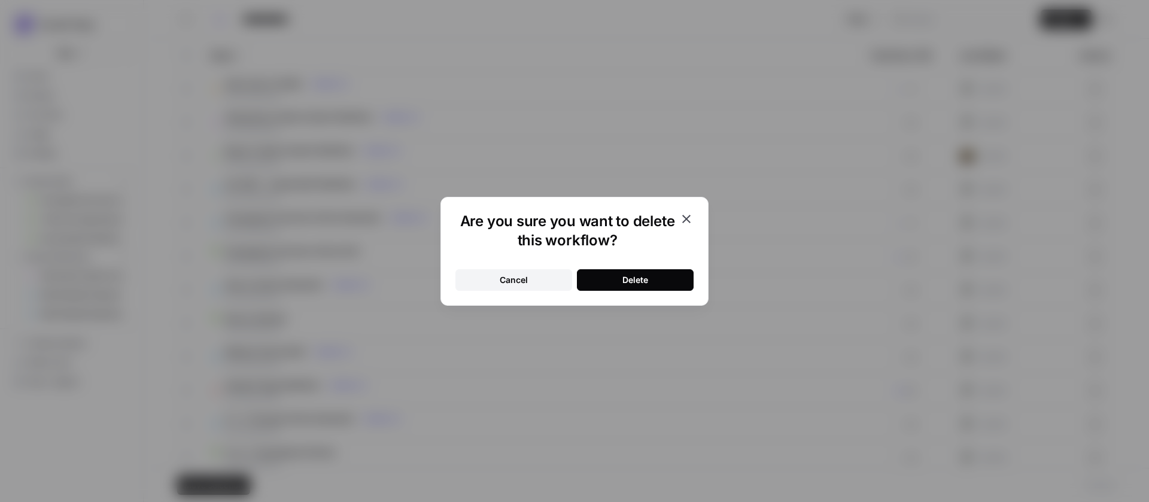
click at [613, 284] on button "Delete" at bounding box center [635, 280] width 117 height 22
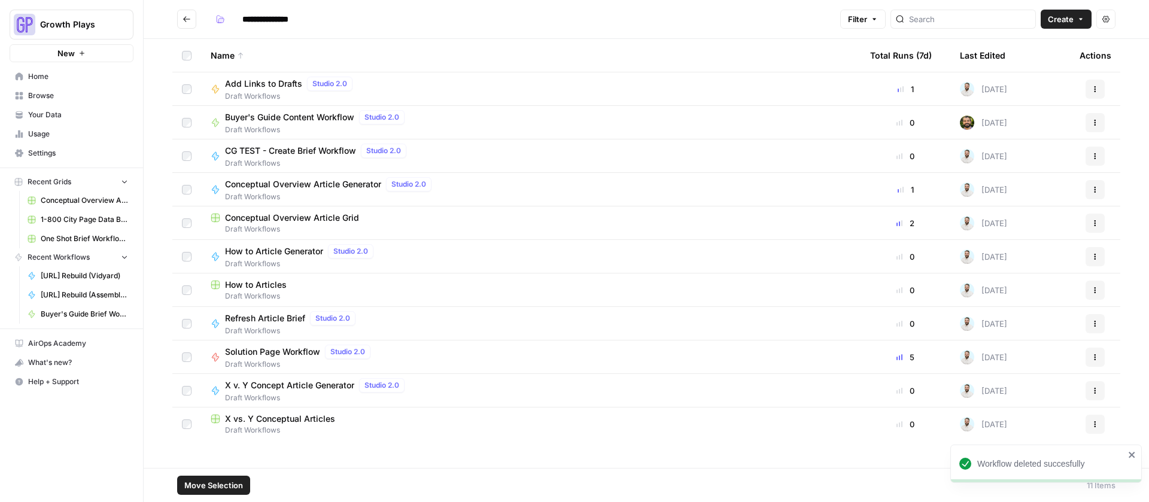
click at [69, 51] on span "New" at bounding box center [65, 53] width 17 height 12
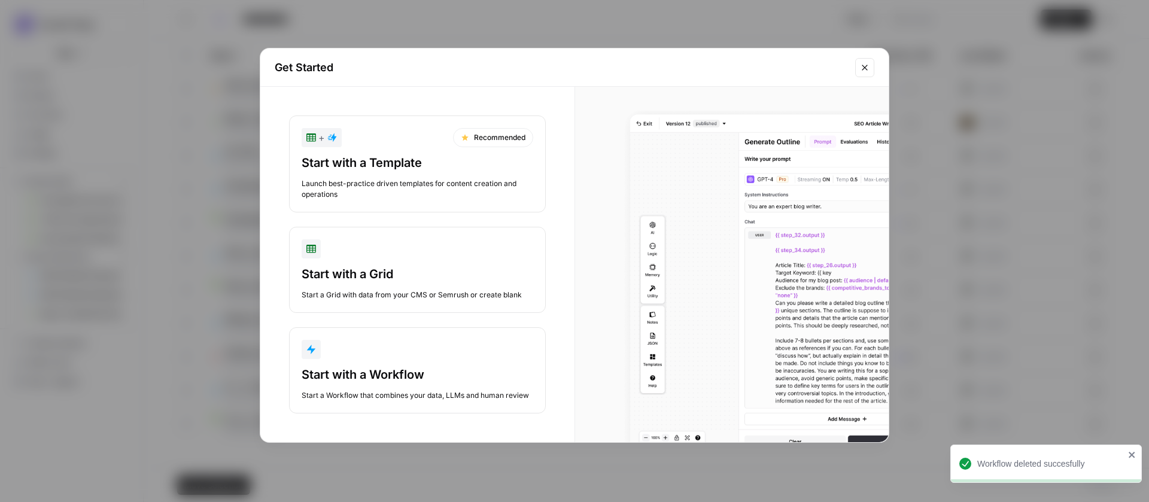
click at [379, 354] on div "button" at bounding box center [418, 349] width 232 height 19
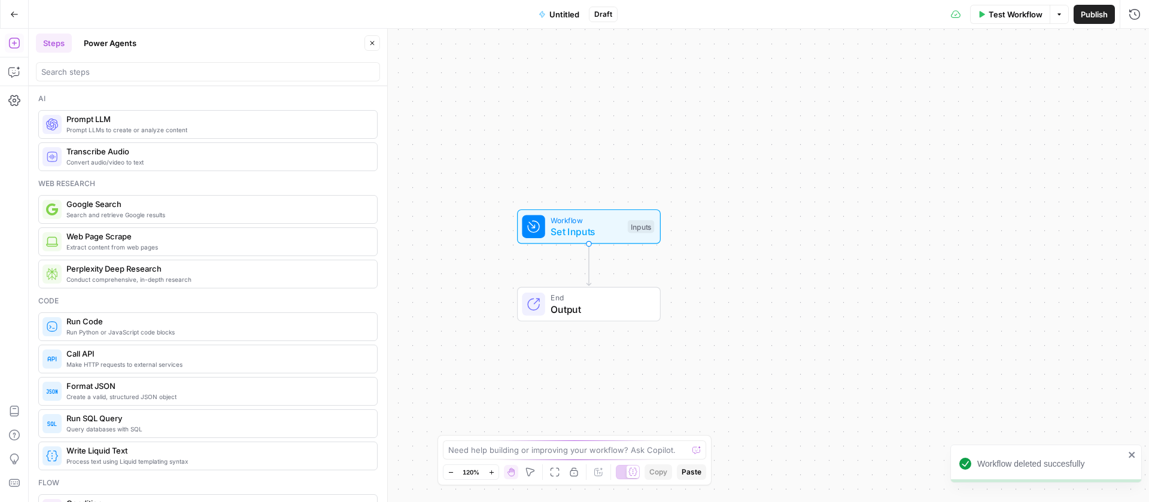
click at [557, 16] on span "Untitled" at bounding box center [564, 14] width 30 height 12
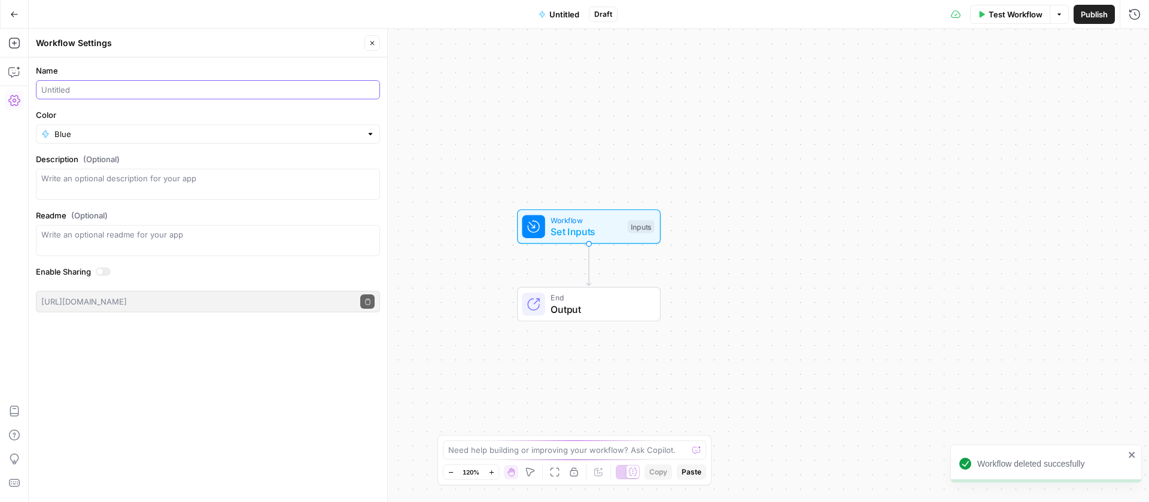
click at [98, 92] on input "Name" at bounding box center [207, 90] width 333 height 12
type input "Alternatives Guide Workflow"
click at [62, 127] on div "Blue" at bounding box center [208, 133] width 344 height 19
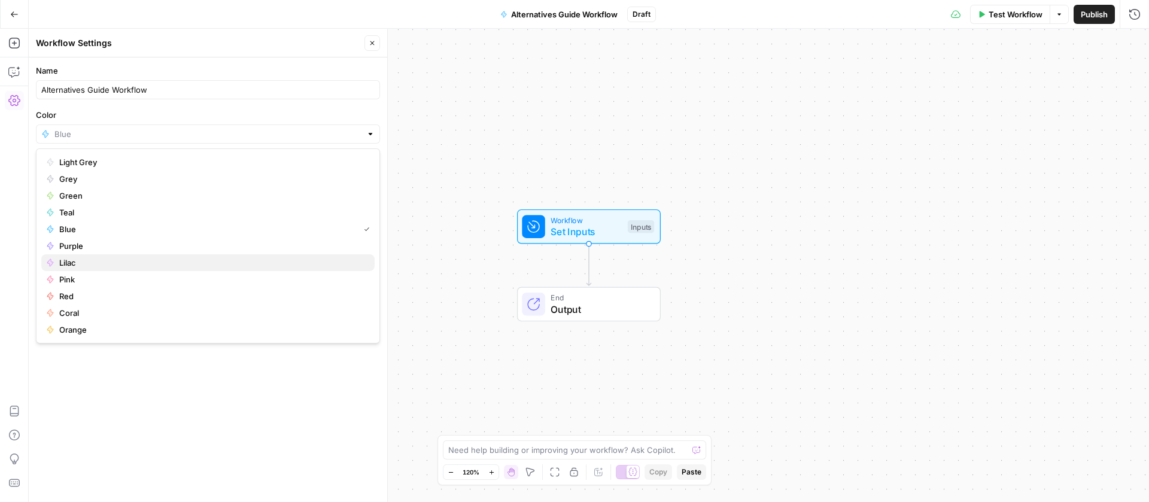
click at [62, 257] on span "Lilac" at bounding box center [212, 263] width 306 height 12
type input "Lilac"
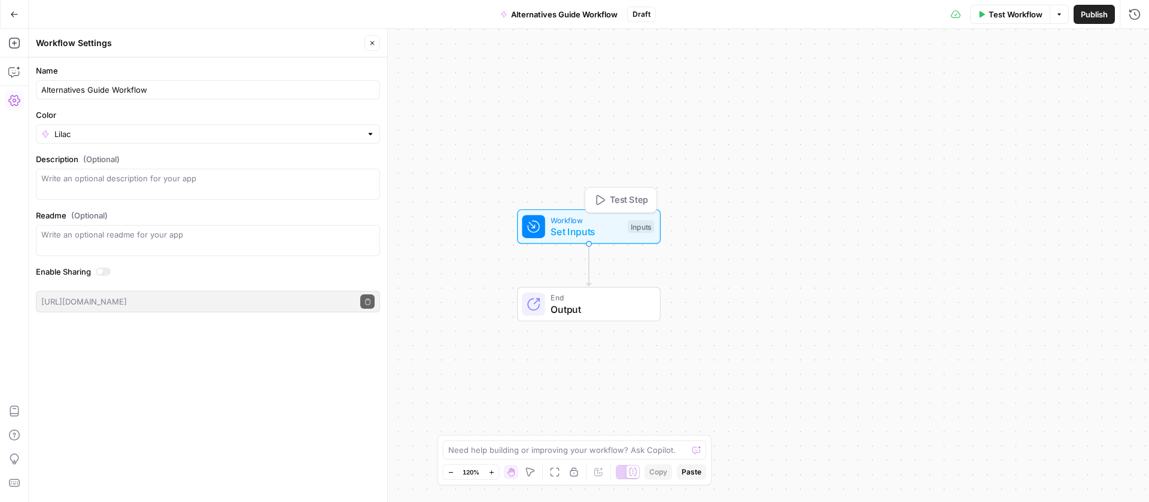
click at [600, 220] on span "Workflow" at bounding box center [586, 219] width 71 height 11
click at [941, 85] on button "Add Field" at bounding box center [977, 81] width 284 height 19
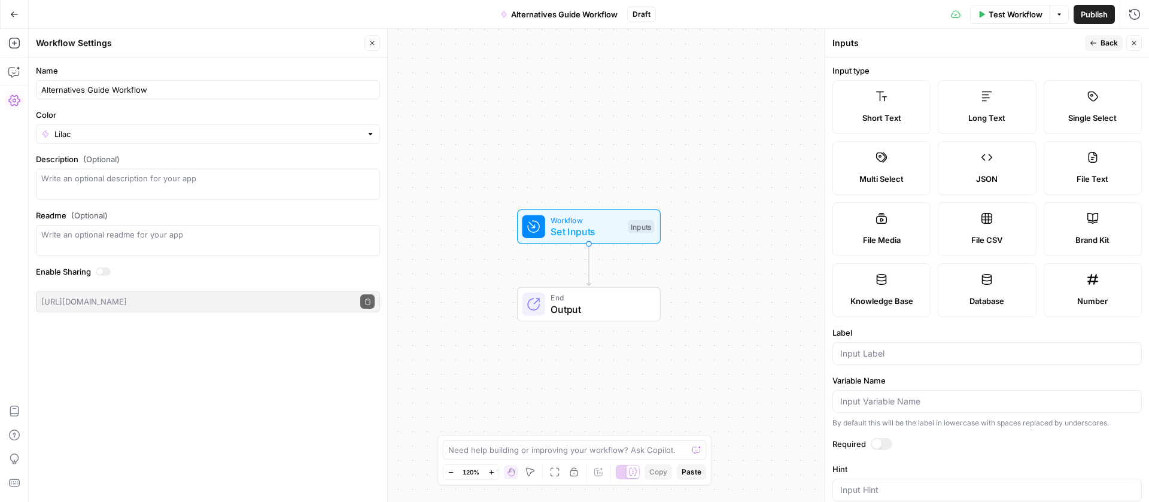
click at [926, 103] on label "Short Text" at bounding box center [881, 107] width 98 height 54
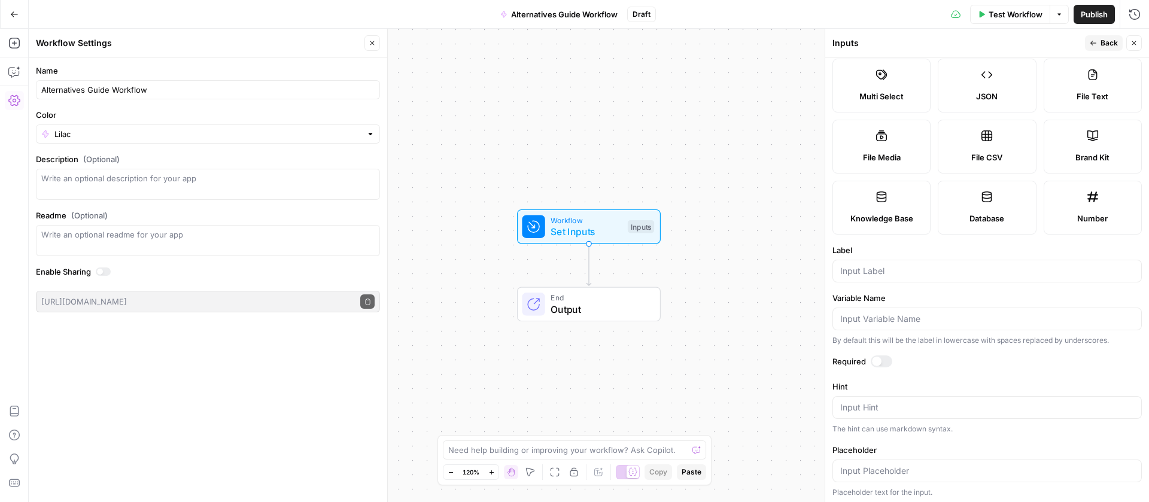
scroll to position [98, 0]
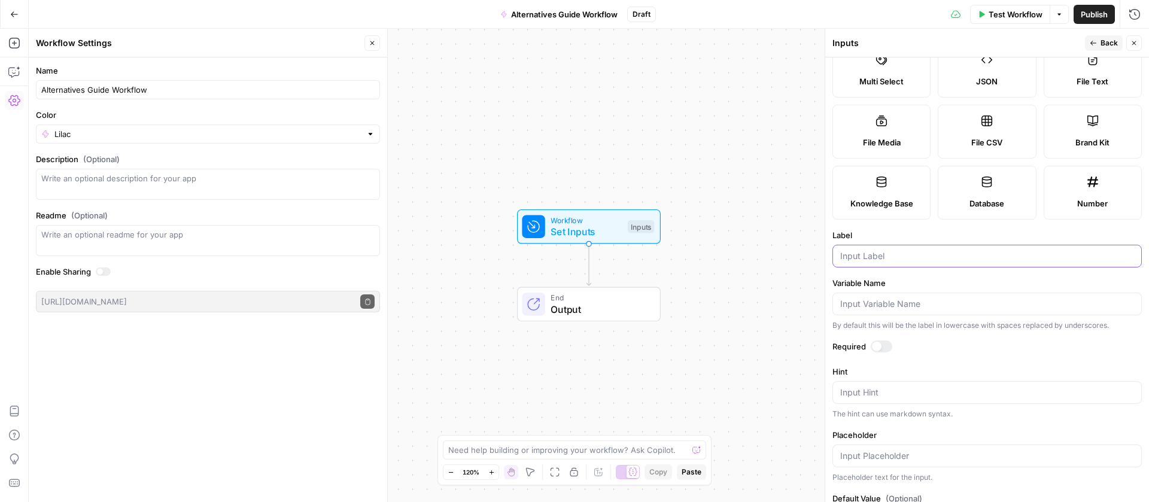
click at [913, 262] on input "Label" at bounding box center [987, 256] width 294 height 12
type input "Main Competitor"
click at [887, 352] on div at bounding box center [882, 346] width 22 height 12
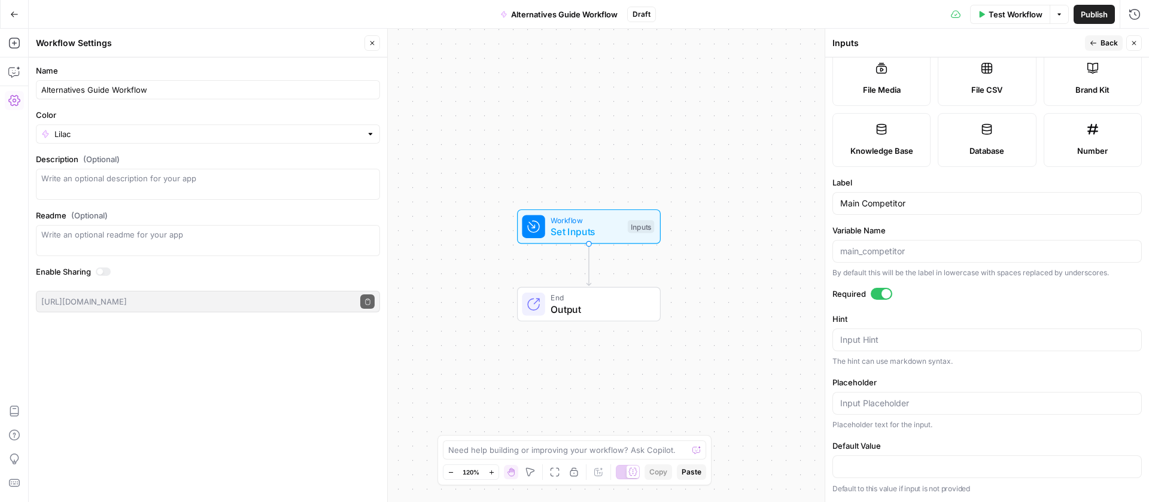
scroll to position [269, 0]
click at [889, 351] on div "Input Hint" at bounding box center [986, 340] width 309 height 23
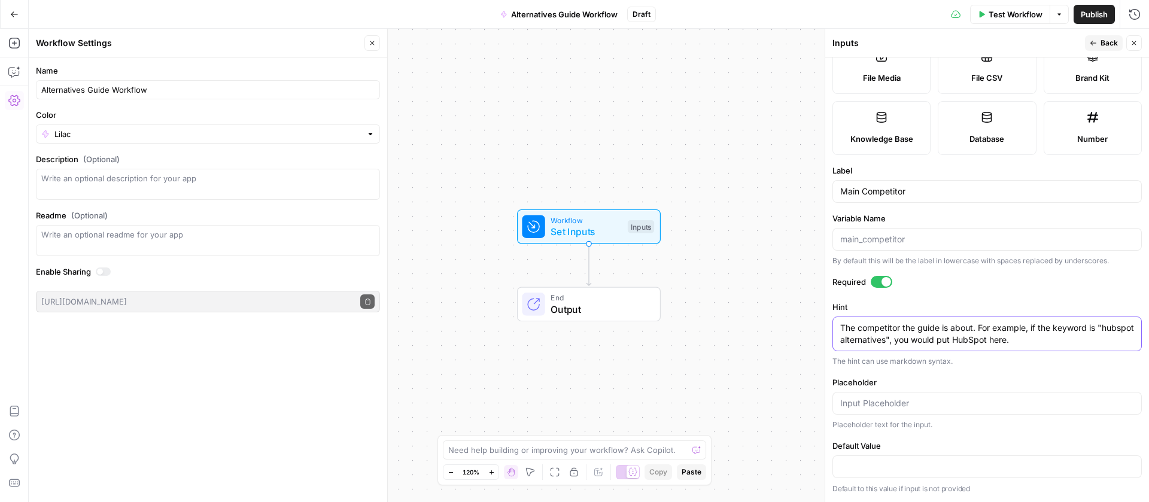
scroll to position [0, 0]
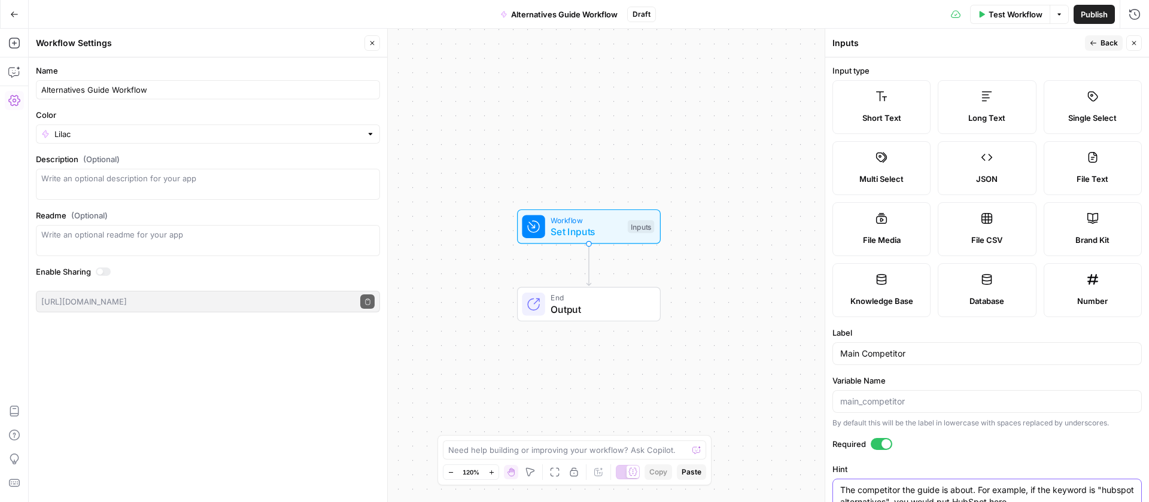
type textarea "The competitor the guide is about. For example, if the keyword is "hubspot alte…"
click at [1101, 46] on span "Back" at bounding box center [1108, 43] width 17 height 11
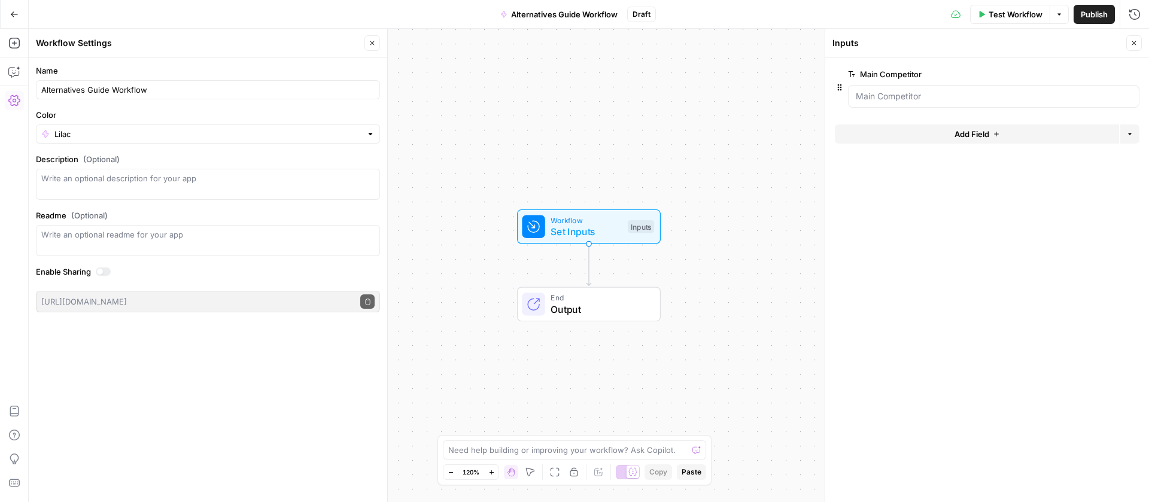
click at [576, 229] on span "Set Inputs" at bounding box center [586, 231] width 71 height 14
click at [967, 133] on span "Add Field" at bounding box center [971, 134] width 35 height 12
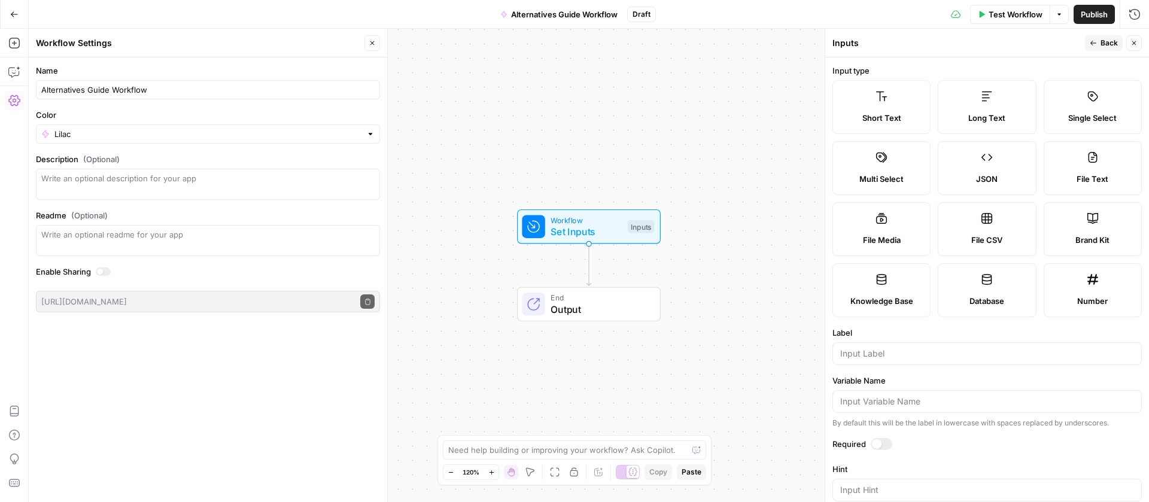
click at [900, 114] on span "Short Text" at bounding box center [881, 118] width 39 height 12
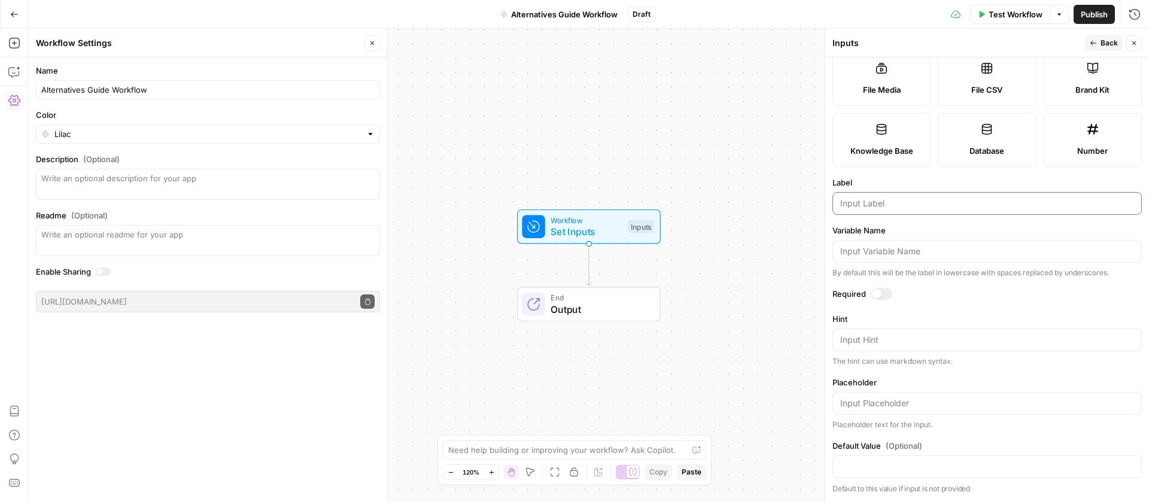
click at [866, 209] on input "Label" at bounding box center [987, 203] width 294 height 12
type input "Keyword"
drag, startPoint x: 878, startPoint y: 322, endPoint x: 877, endPoint y: 302, distance: 19.8
click at [878, 299] on div at bounding box center [877, 294] width 10 height 10
click at [1114, 44] on span "Back" at bounding box center [1108, 43] width 17 height 11
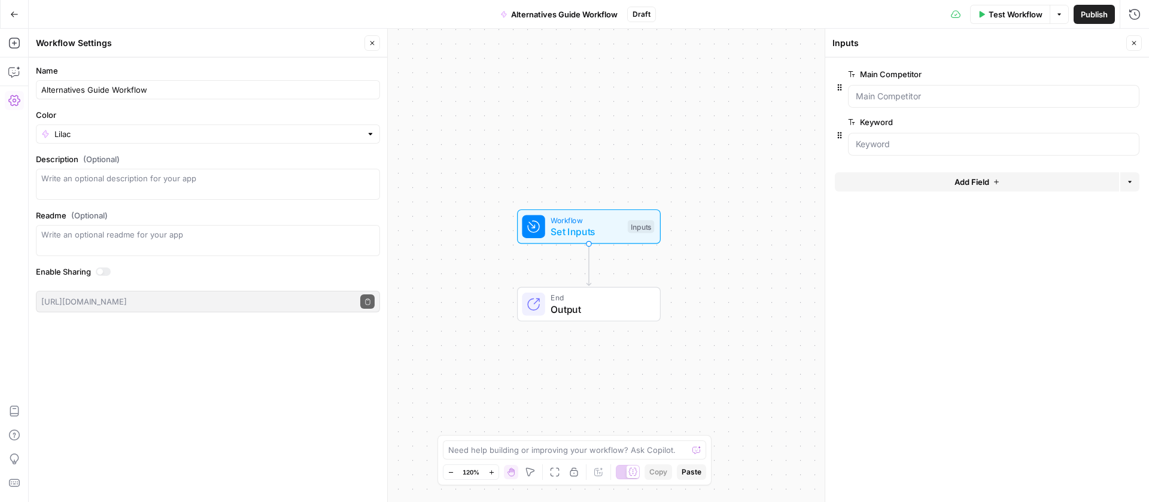
click at [1010, 186] on button "Add Field" at bounding box center [977, 181] width 284 height 19
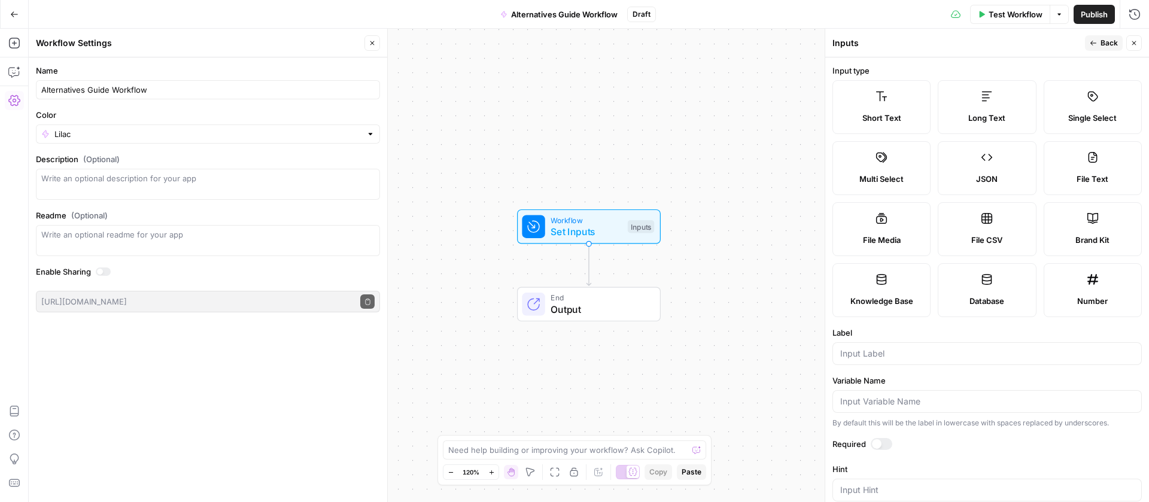
click at [920, 113] on div "Short Text" at bounding box center [882, 118] width 78 height 12
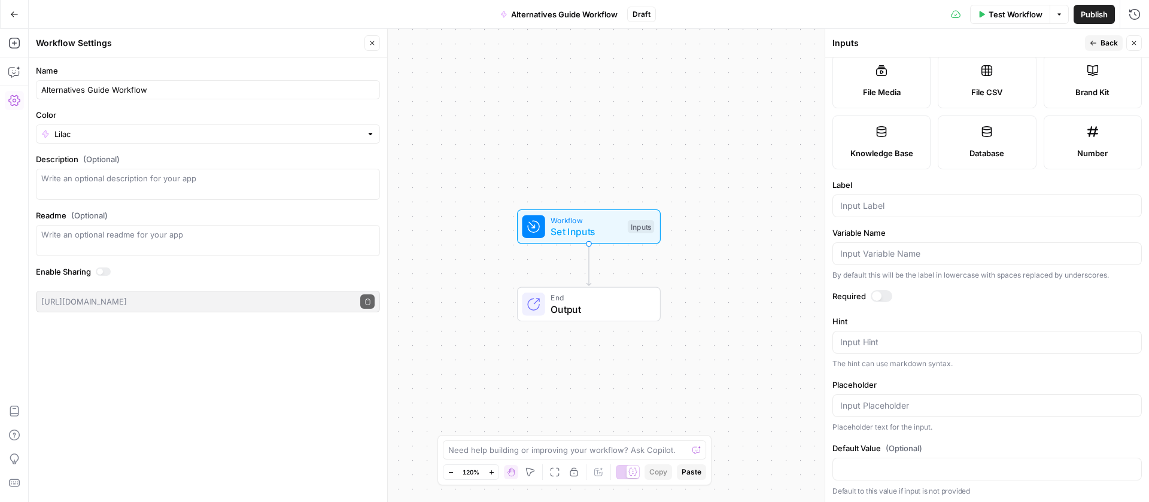
scroll to position [196, 0]
click at [890, 209] on input "Label" at bounding box center [987, 203] width 294 height 12
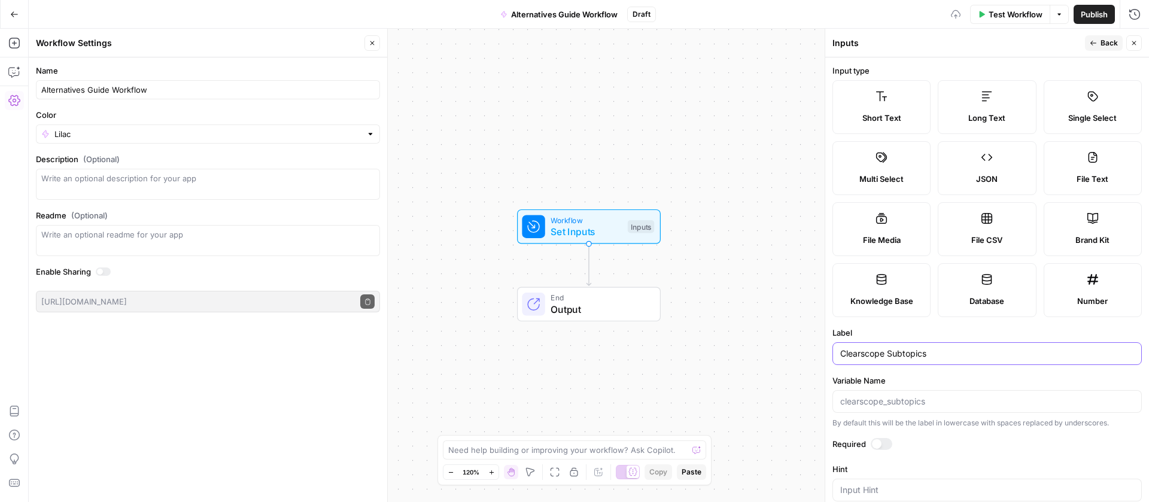
type input "Clearscope Subtopics"
click at [1005, 121] on span "Long Text" at bounding box center [986, 118] width 37 height 12
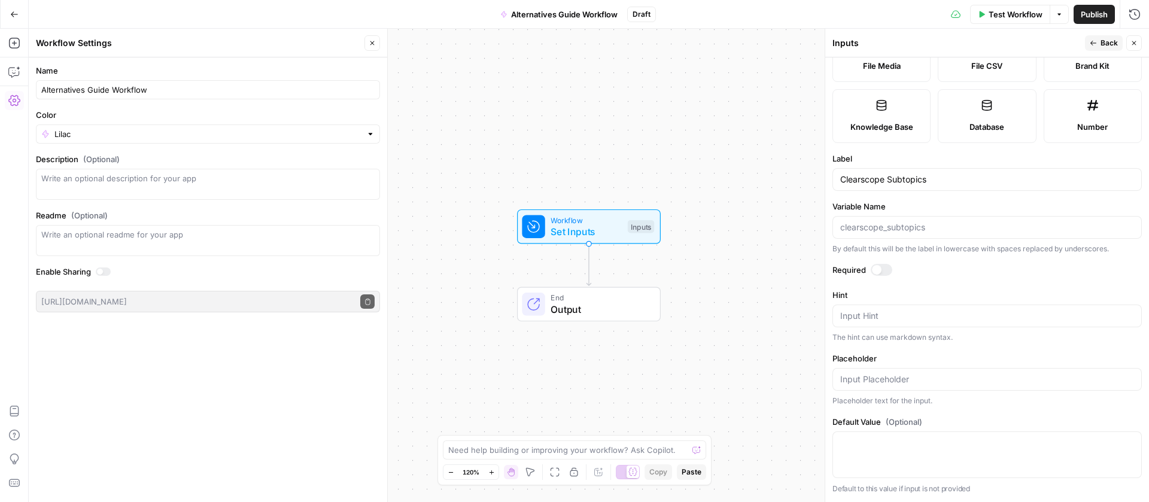
scroll to position [52, 0]
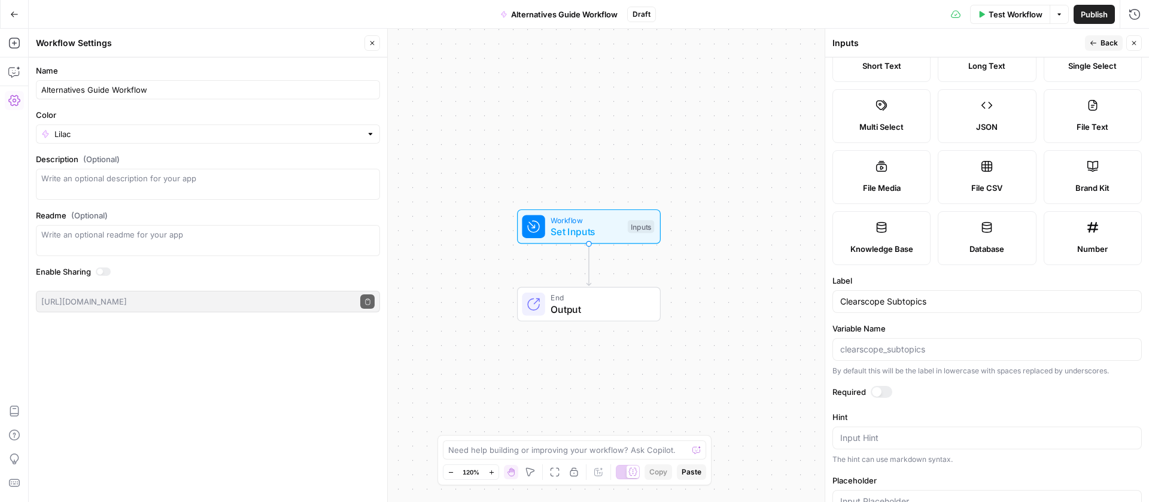
click at [1102, 45] on span "Back" at bounding box center [1108, 43] width 17 height 11
